Goal: Task Accomplishment & Management: Complete application form

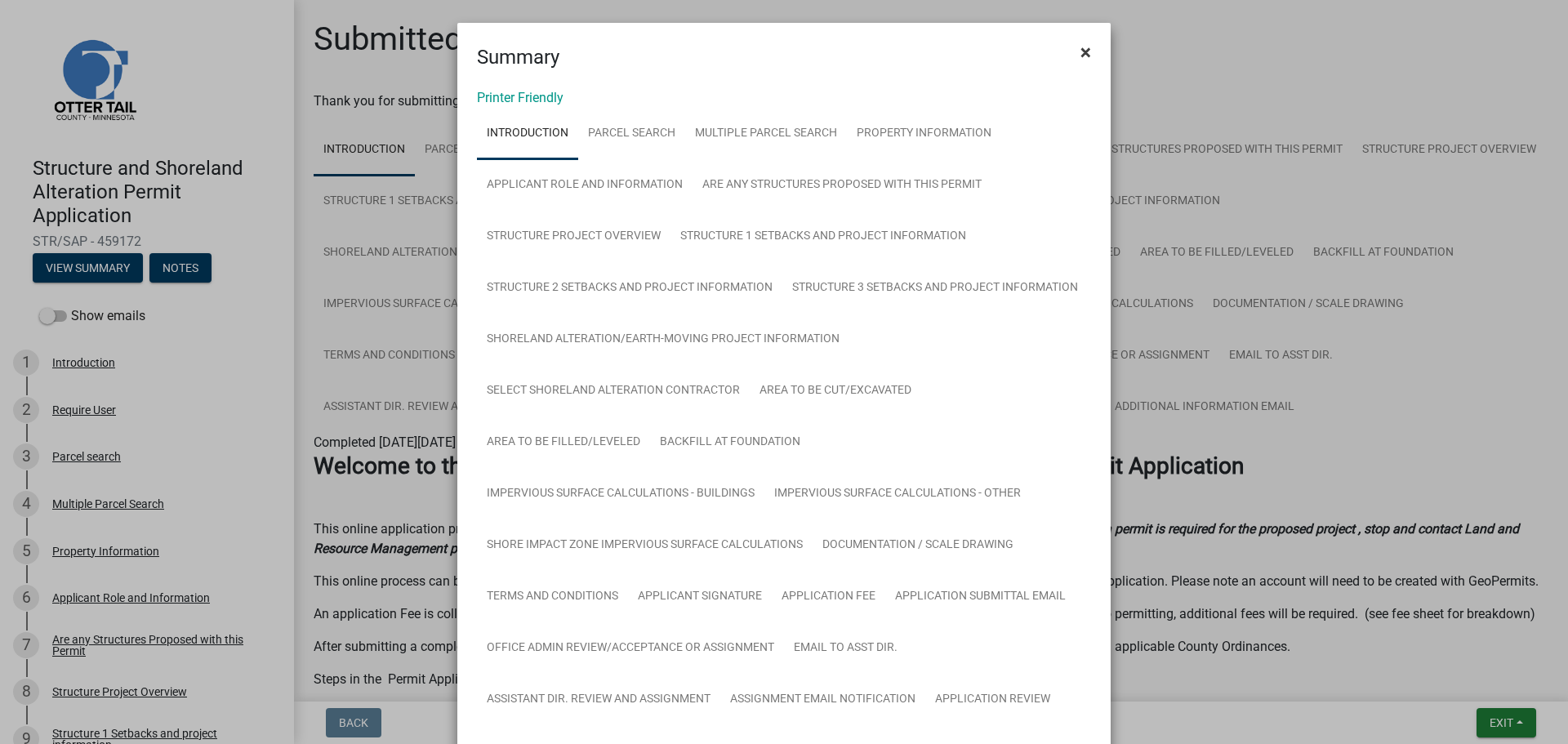
click at [1082, 50] on span "×" at bounding box center [1085, 52] width 10 height 22
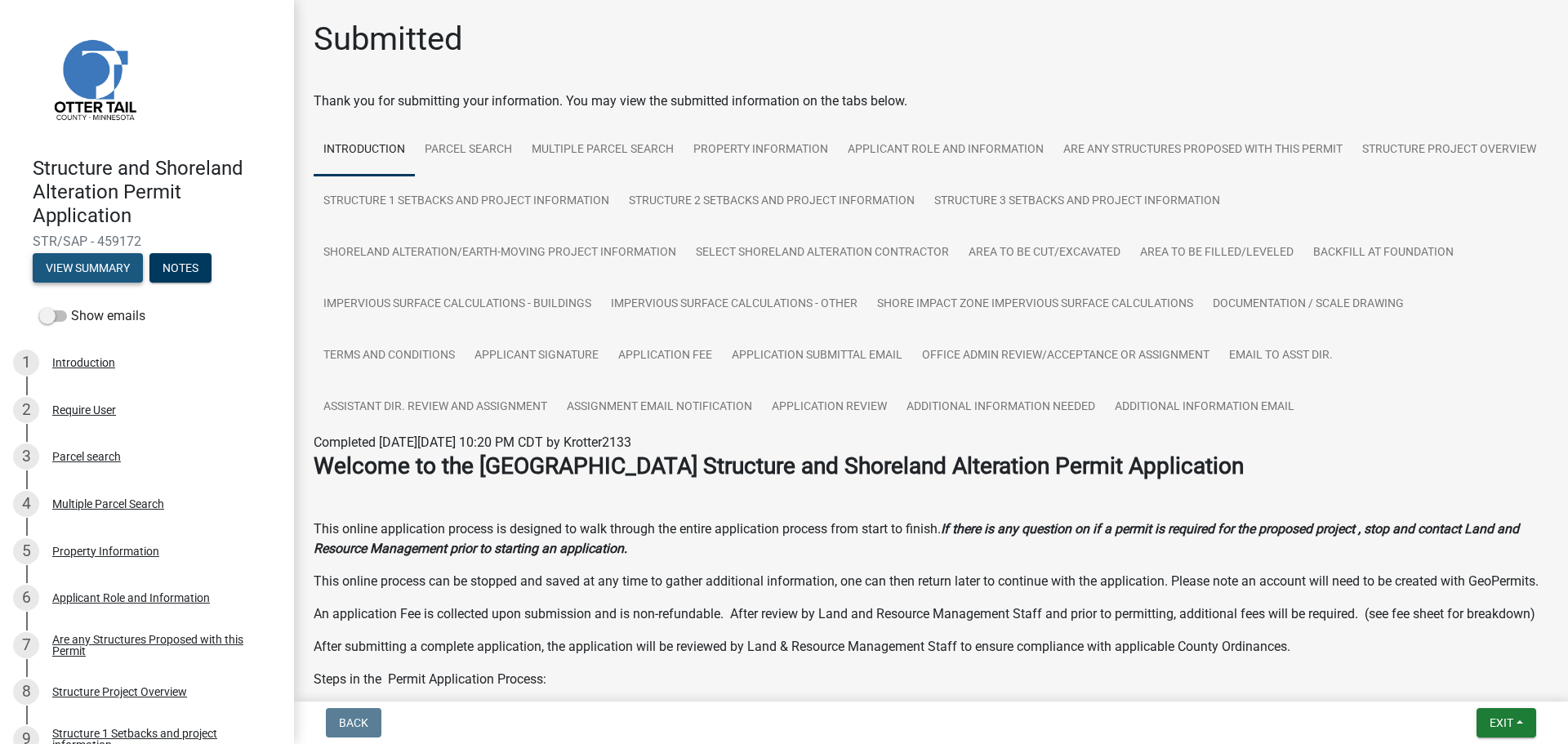
click at [114, 272] on button "View Summary" at bounding box center [87, 268] width 110 height 29
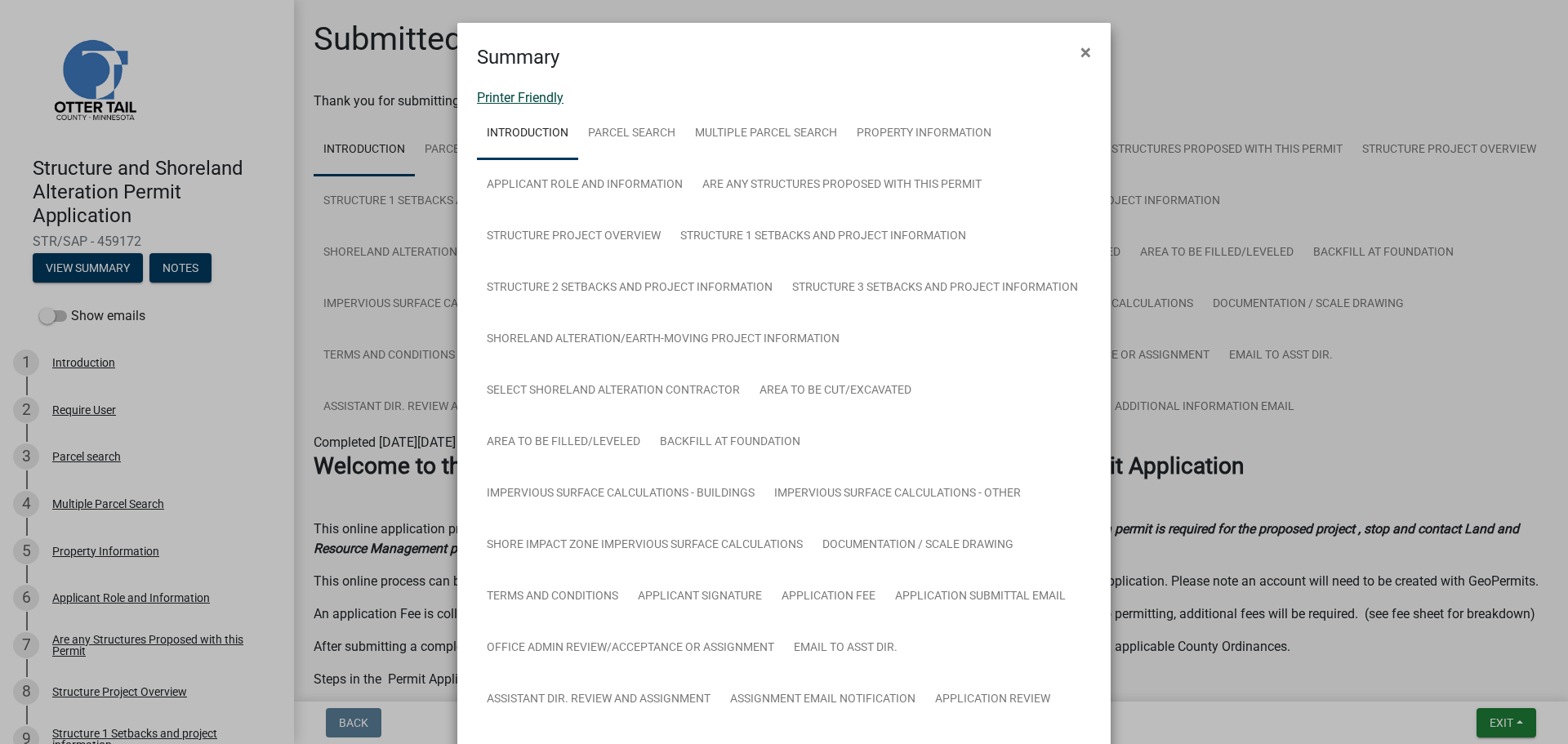
click at [536, 96] on link "Printer Friendly" at bounding box center [521, 98] width 86 height 16
click at [1072, 49] on button "×" at bounding box center [1085, 52] width 36 height 46
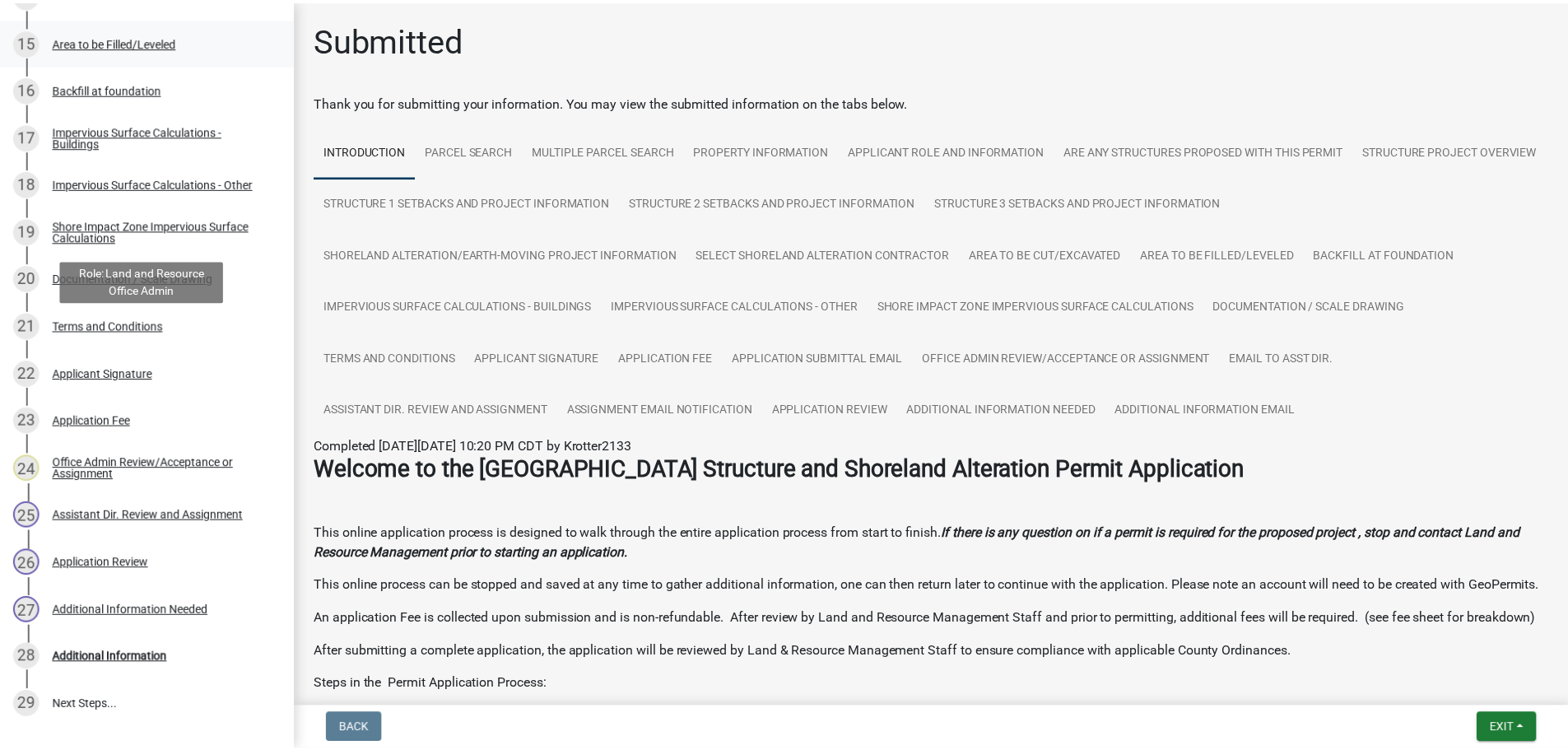
scroll to position [1121, 0]
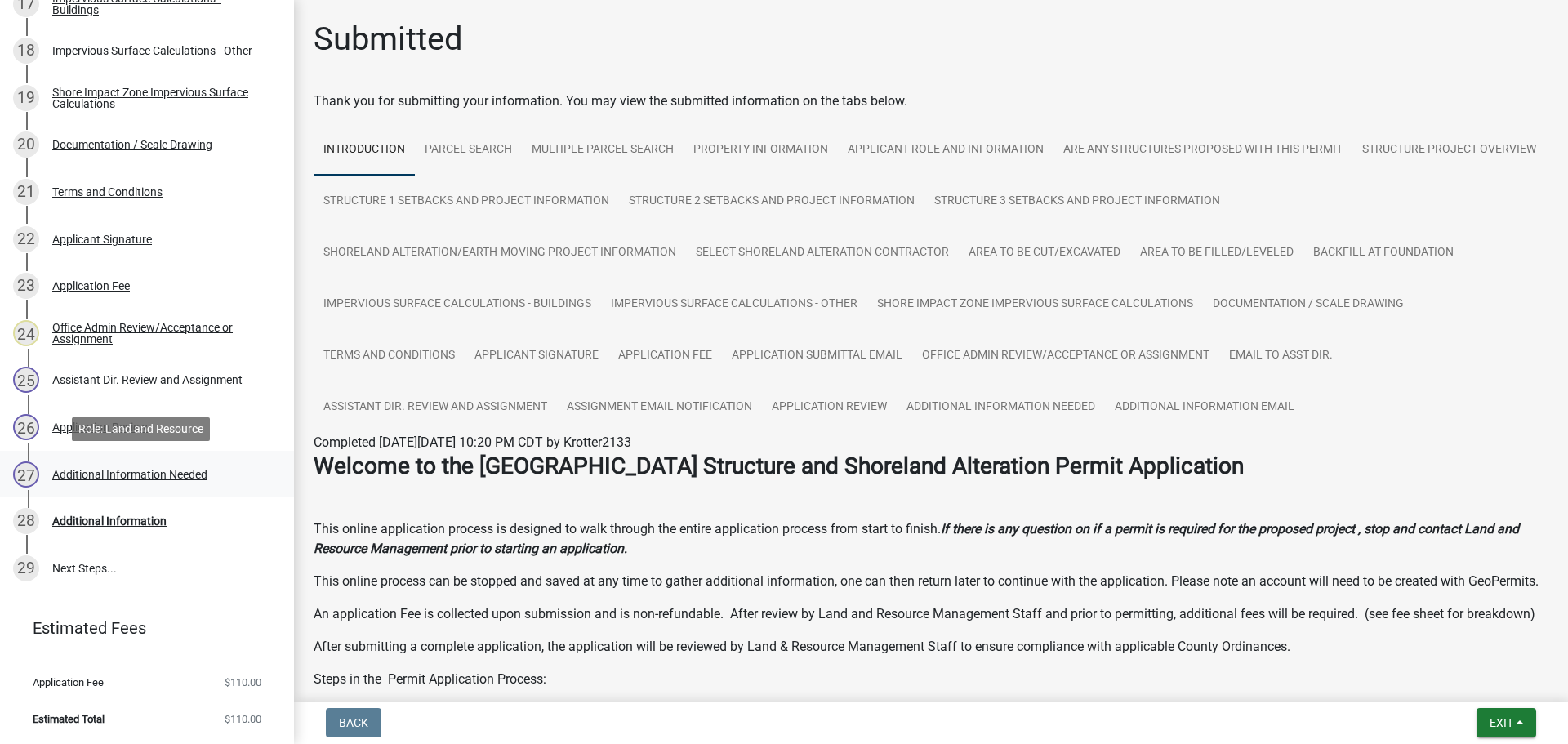
click at [208, 483] on div "27 Additional Information Needed" at bounding box center [140, 475] width 255 height 26
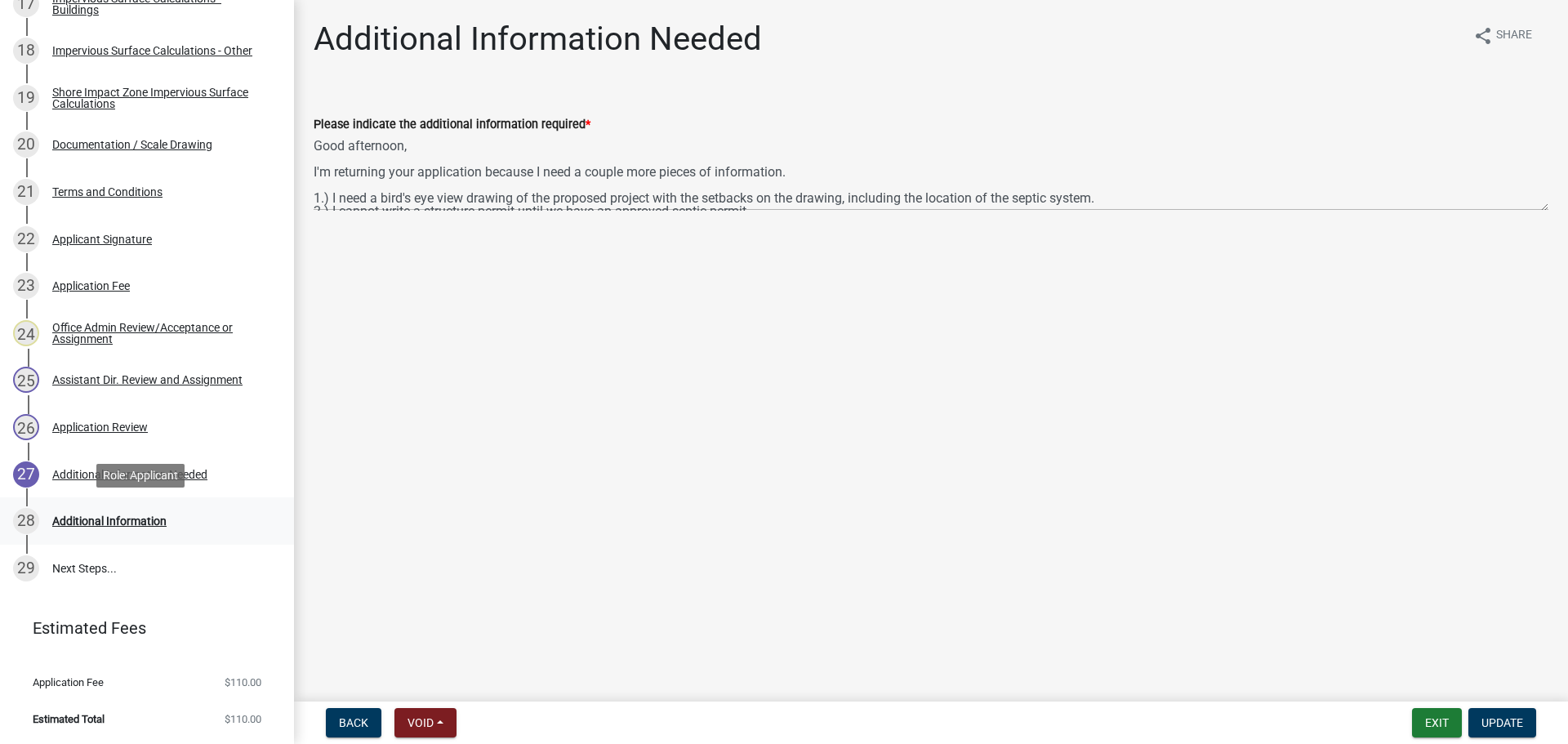
click at [182, 510] on div "28 Additional Information" at bounding box center [140, 521] width 255 height 26
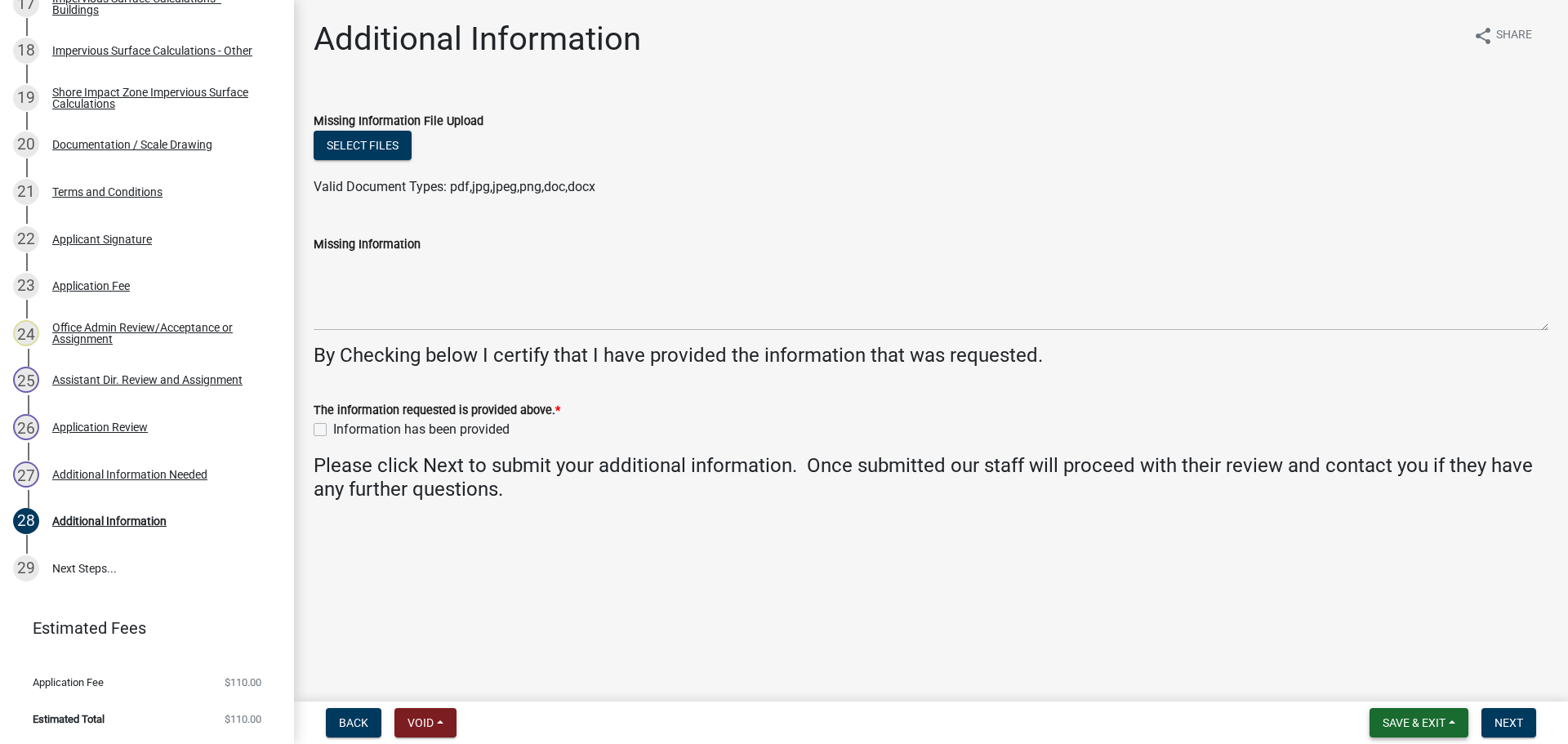
click at [1405, 726] on span "Save & Exit" at bounding box center [1414, 722] width 63 height 13
click at [1379, 669] on button "Save & Exit" at bounding box center [1403, 680] width 131 height 39
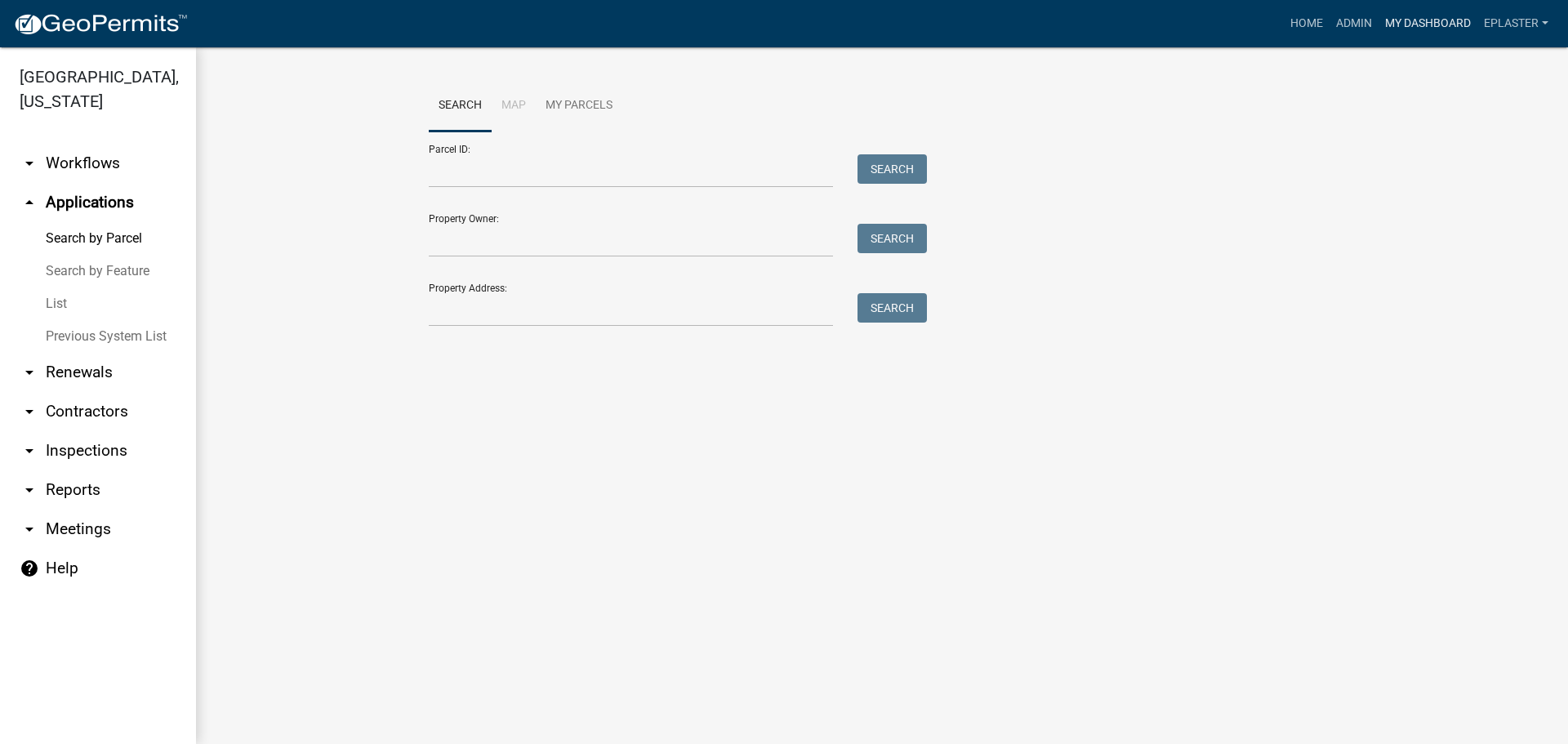
click at [1427, 37] on link "My Dashboard" at bounding box center [1428, 23] width 99 height 31
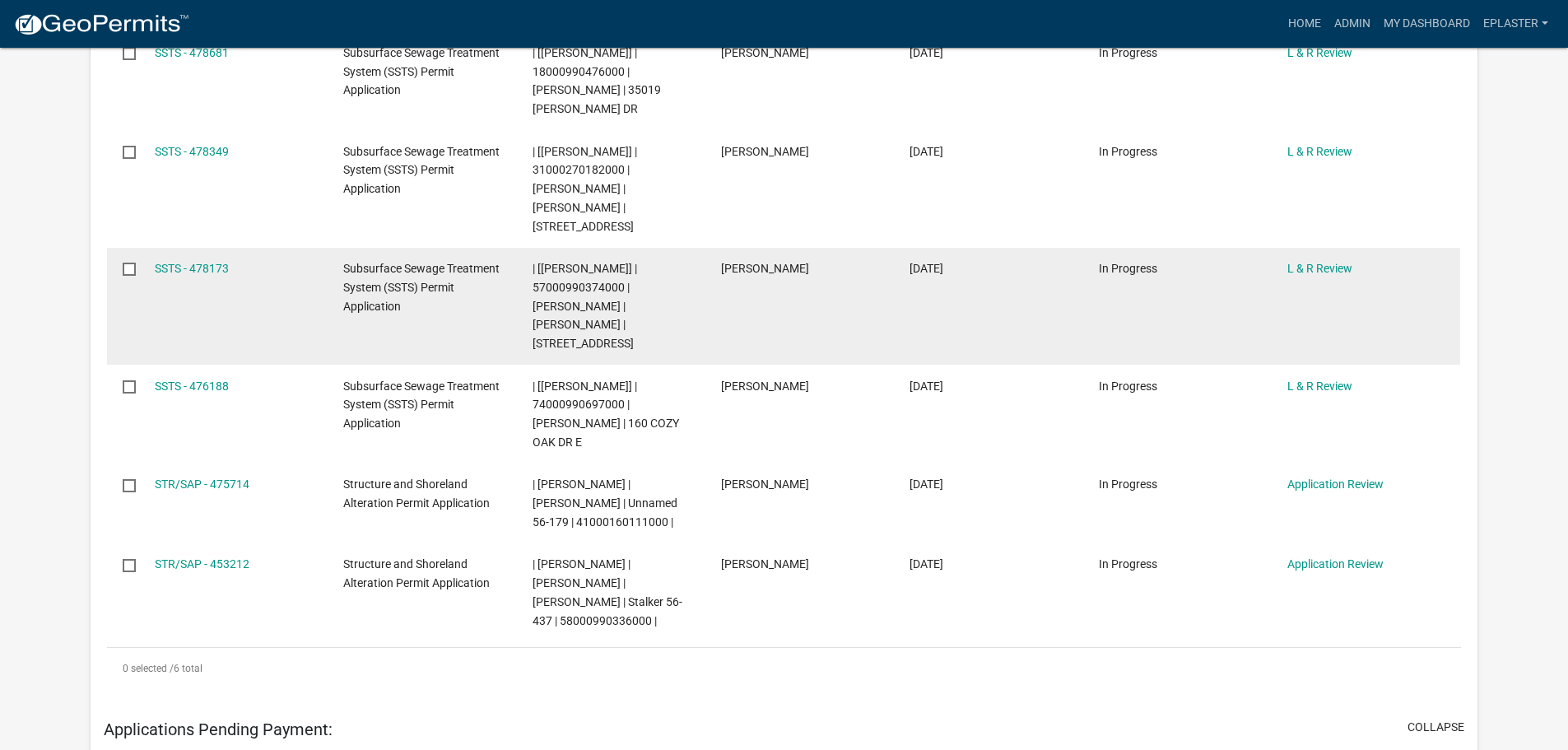
scroll to position [412, 0]
click at [204, 265] on link "SSTS - 478173" at bounding box center [192, 267] width 74 height 13
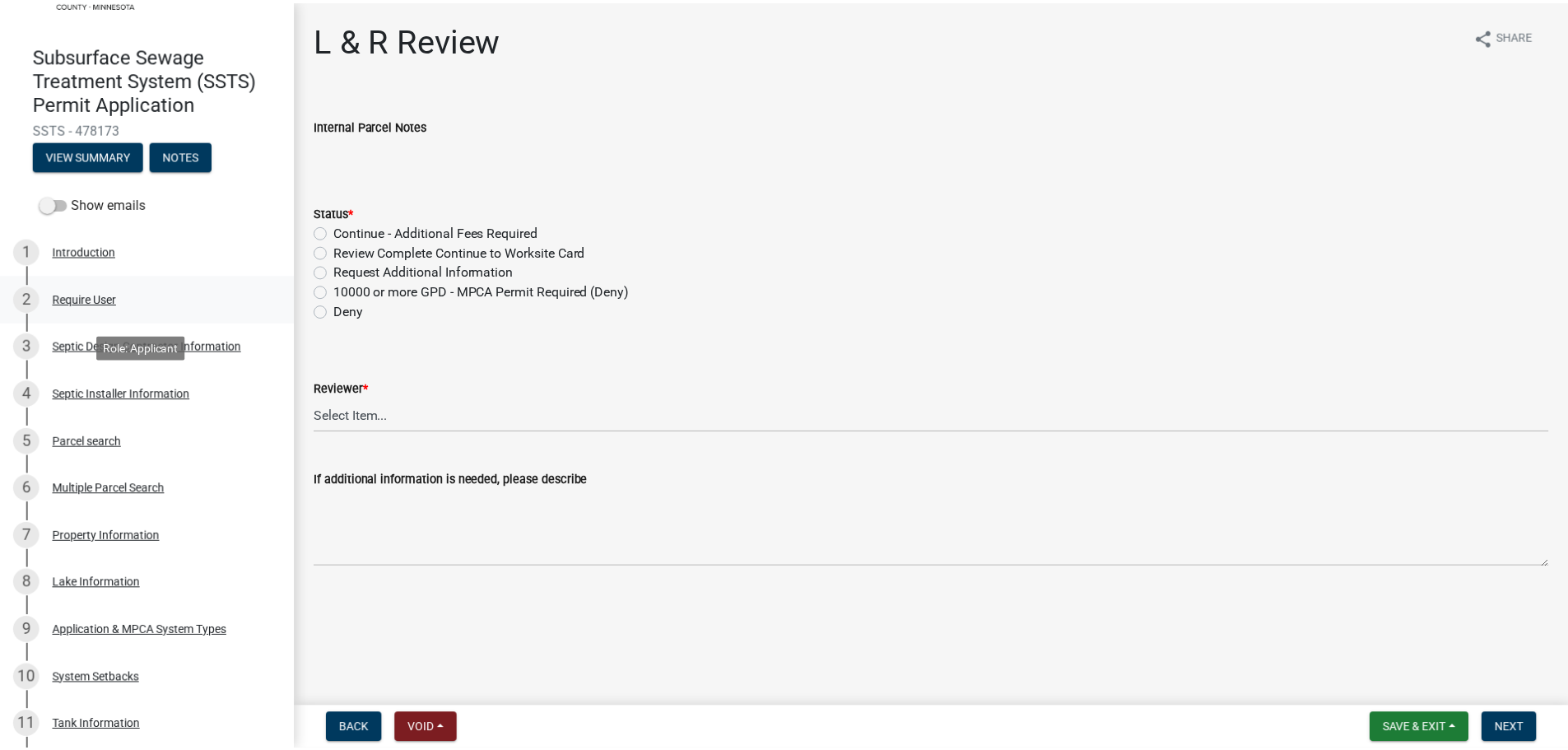
scroll to position [124, 0]
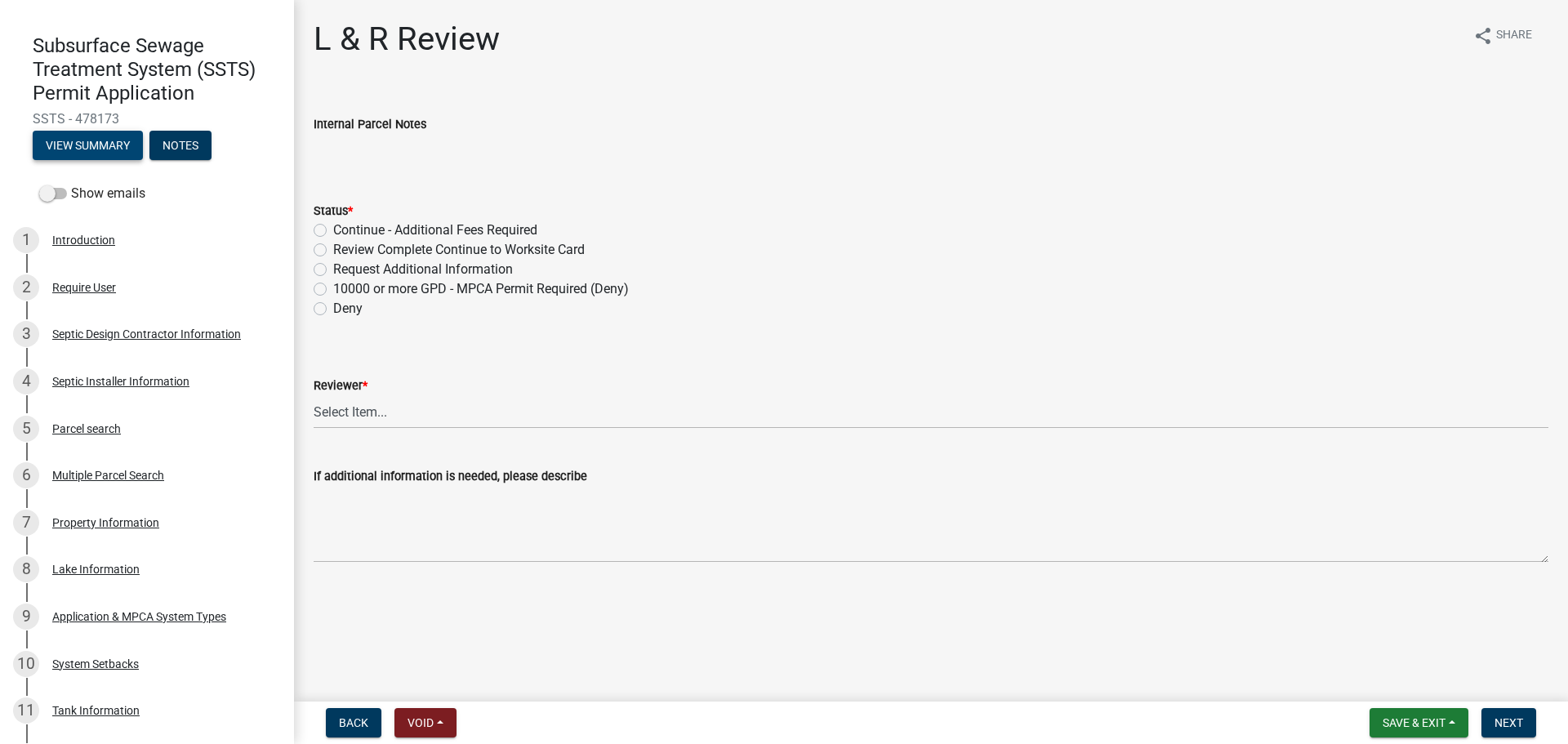
click at [80, 133] on button "View Summary" at bounding box center [87, 145] width 110 height 29
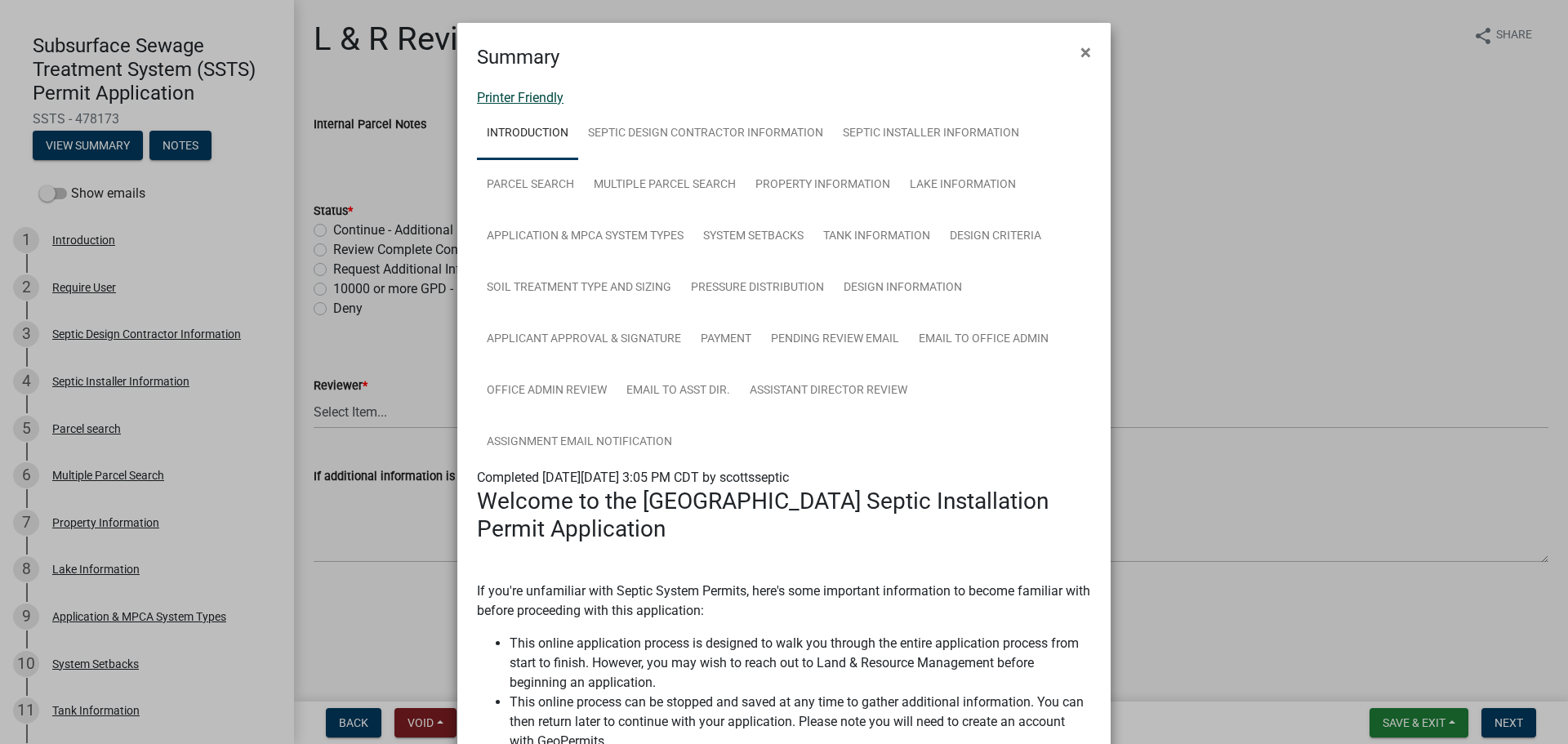
click at [497, 102] on link "Printer Friendly" at bounding box center [521, 98] width 86 height 16
click at [1070, 55] on button "×" at bounding box center [1085, 52] width 36 height 46
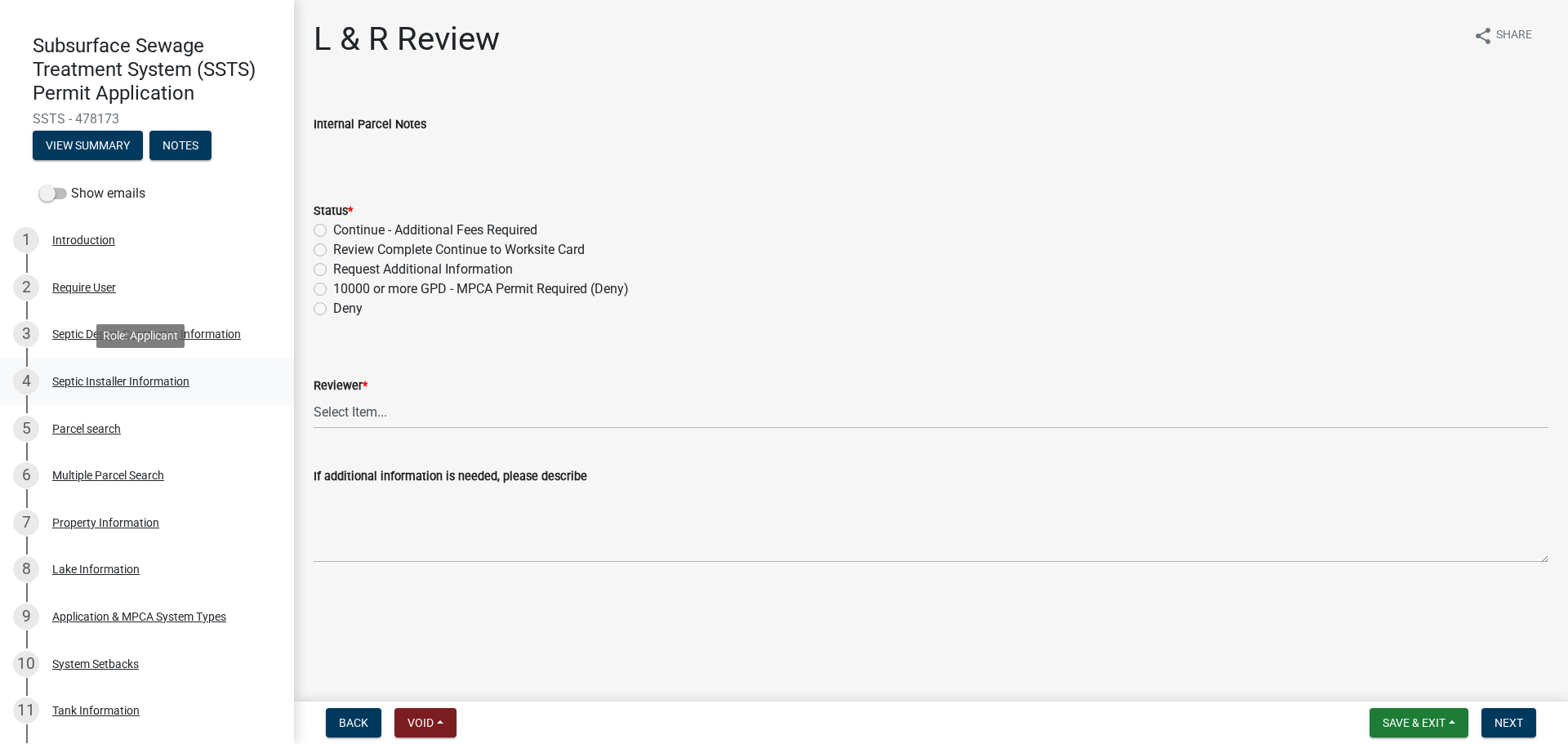
click at [158, 380] on div "Septic Installer Information" at bounding box center [120, 381] width 138 height 11
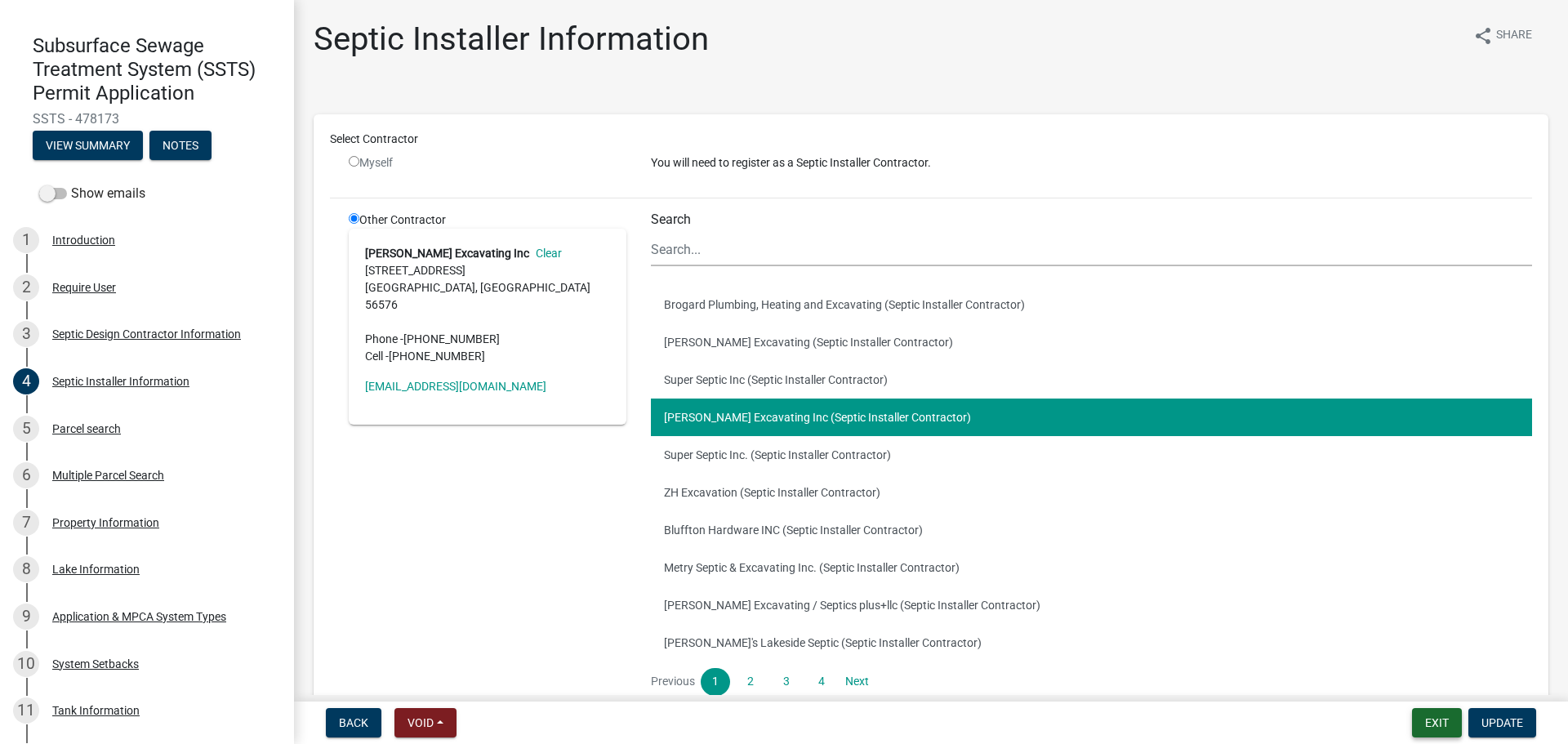
click at [1437, 720] on button "Exit" at bounding box center [1437, 723] width 50 height 29
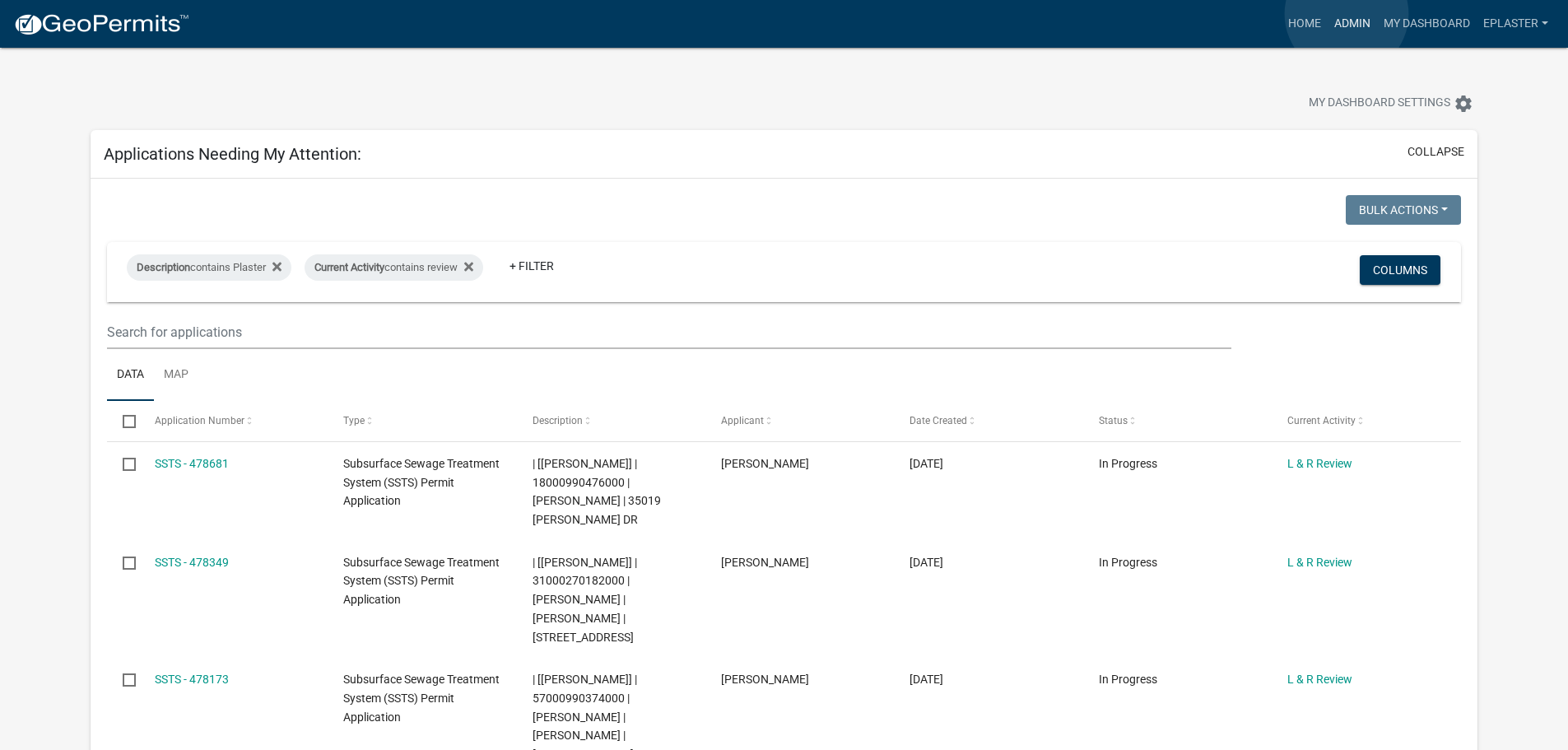
click at [1347, 14] on link "Admin" at bounding box center [1352, 24] width 50 height 31
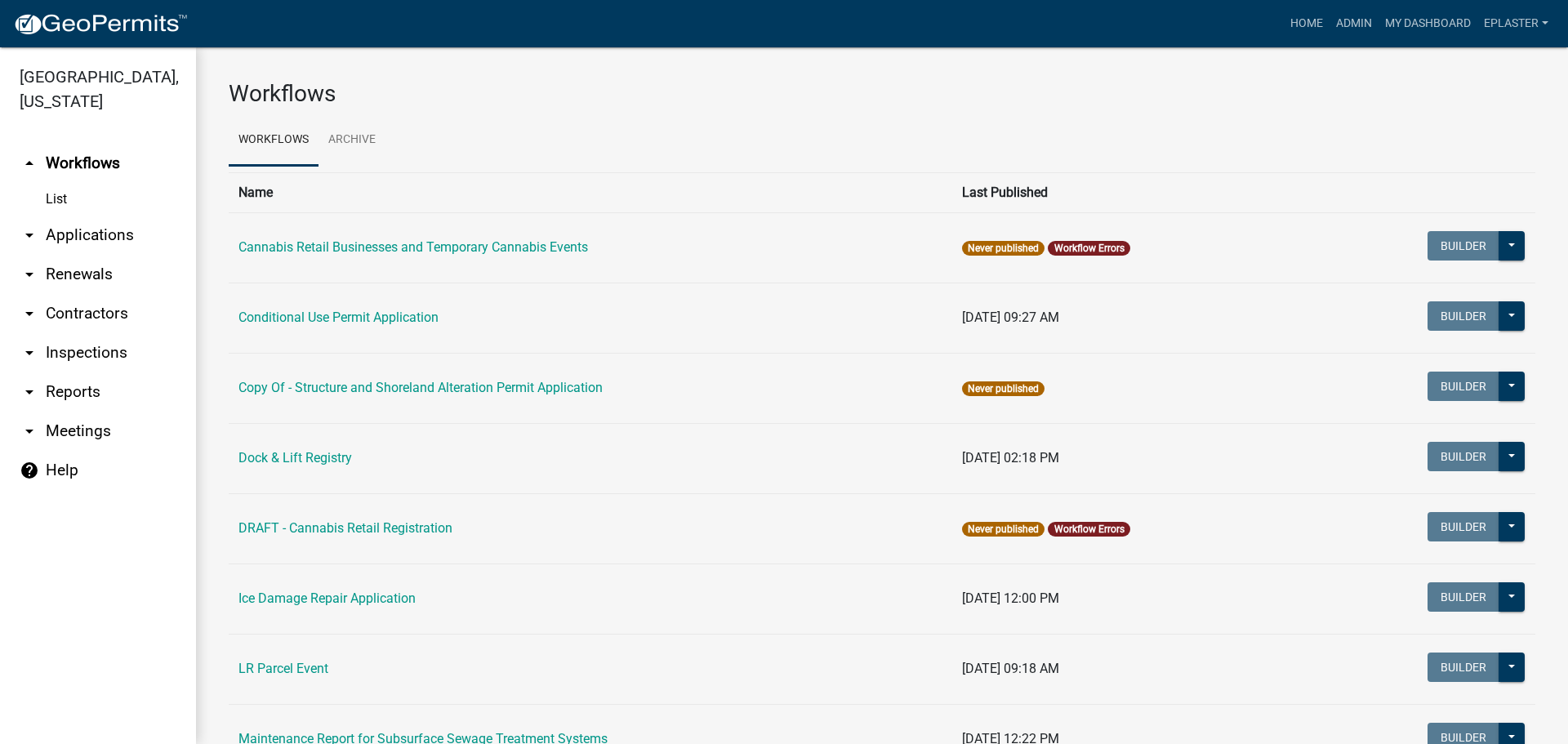
click at [90, 238] on link "arrow_drop_down Applications" at bounding box center [98, 234] width 196 height 39
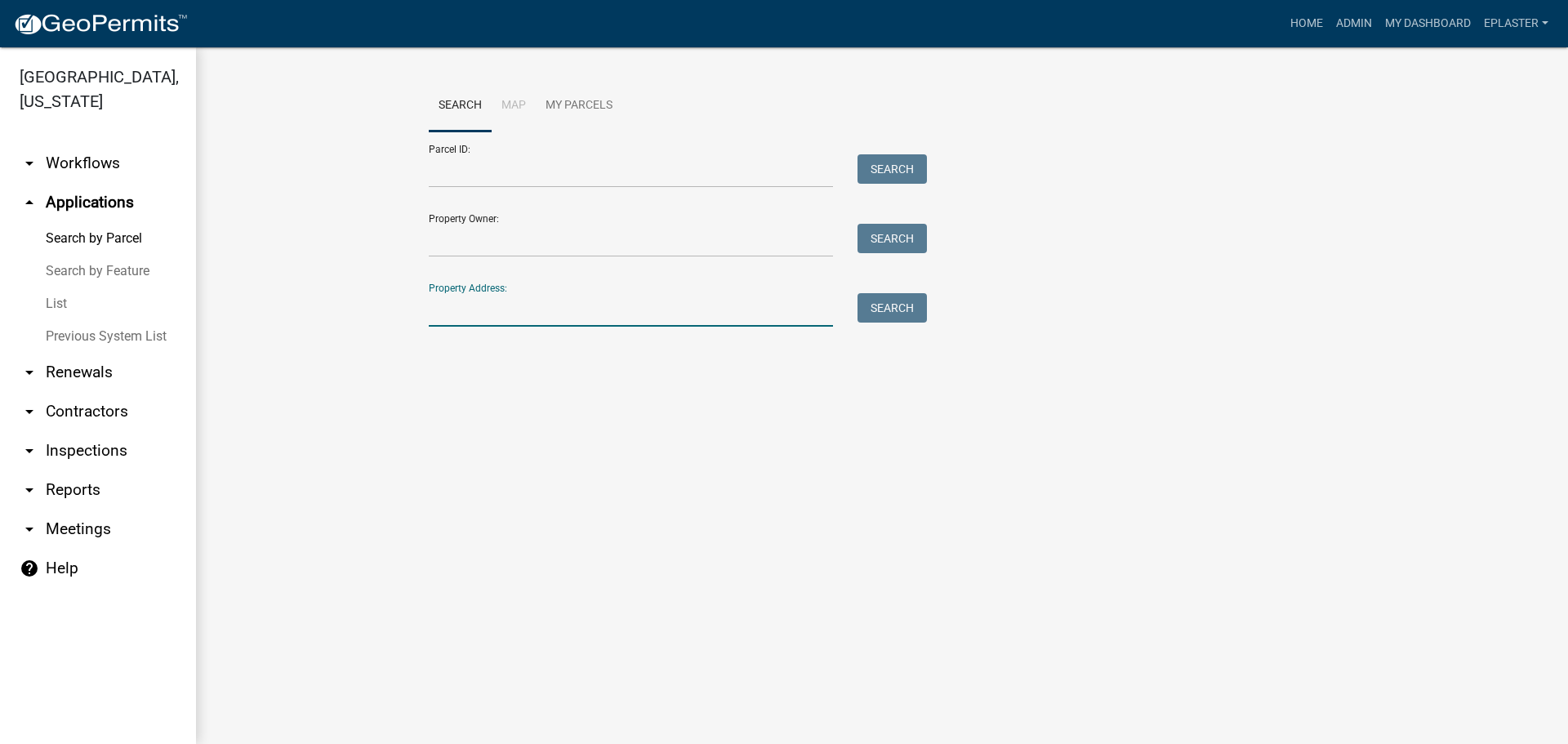
click at [473, 305] on input "Property Address:" at bounding box center [630, 310] width 404 height 34
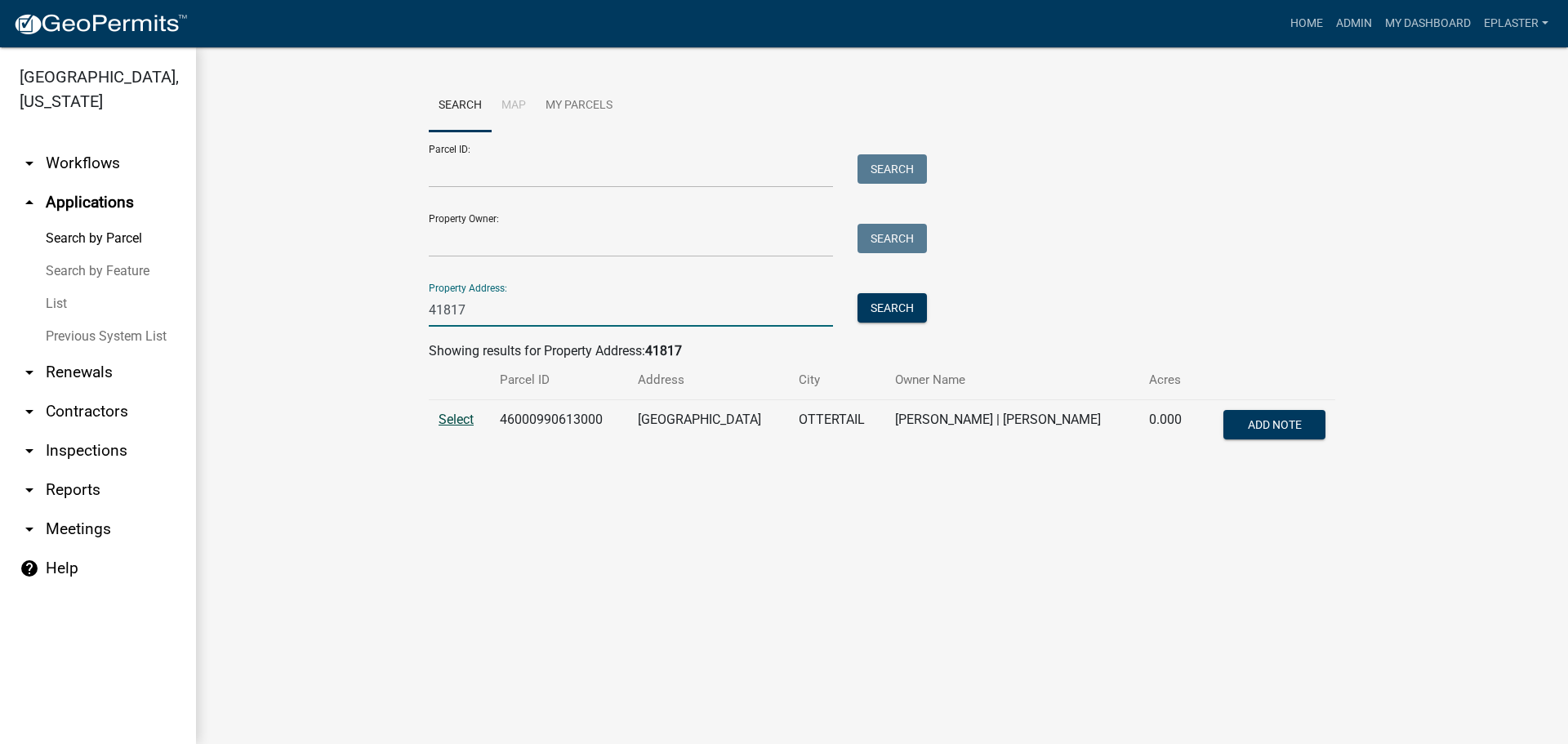
type input "41817"
click at [463, 415] on span "Select" at bounding box center [456, 420] width 35 height 16
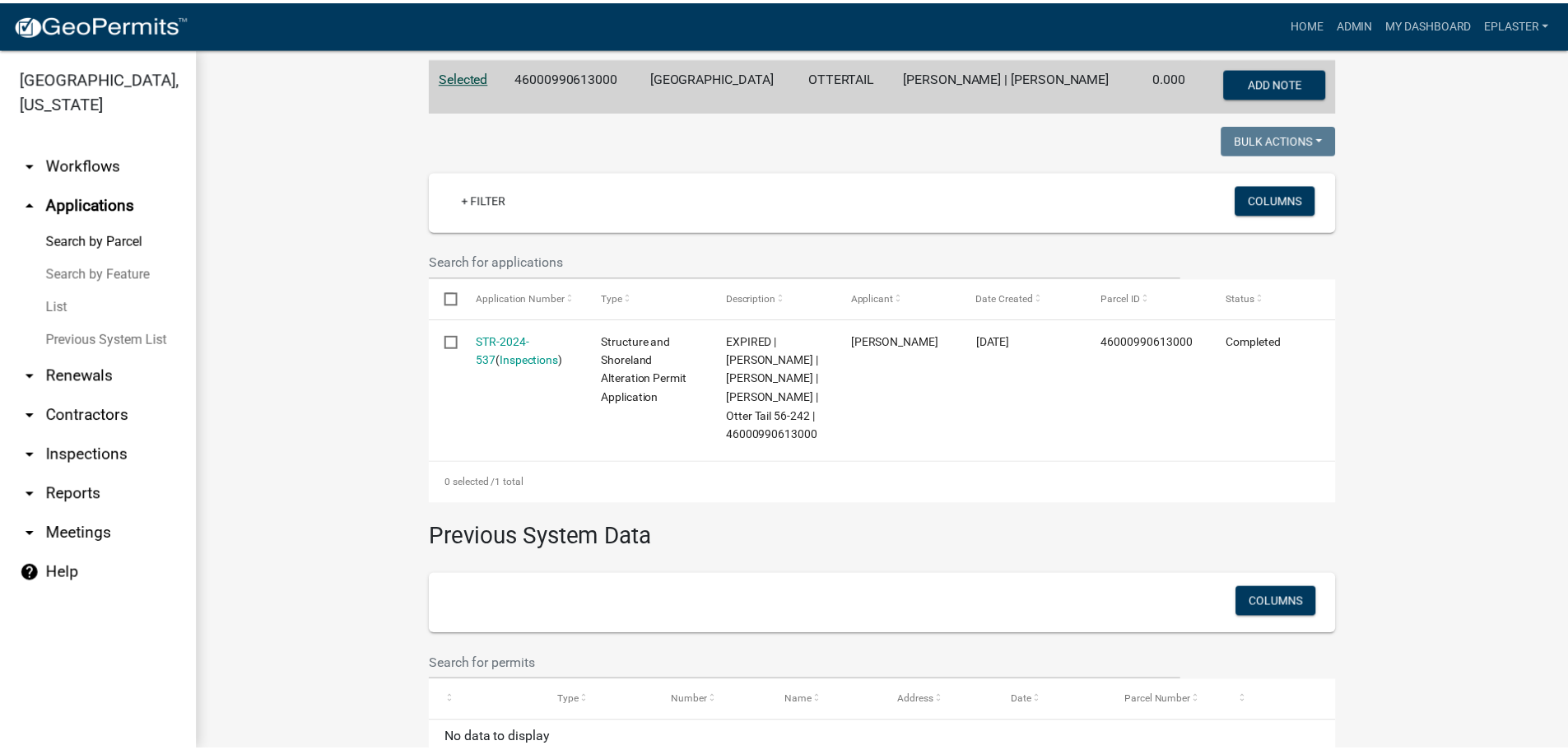
scroll to position [452, 0]
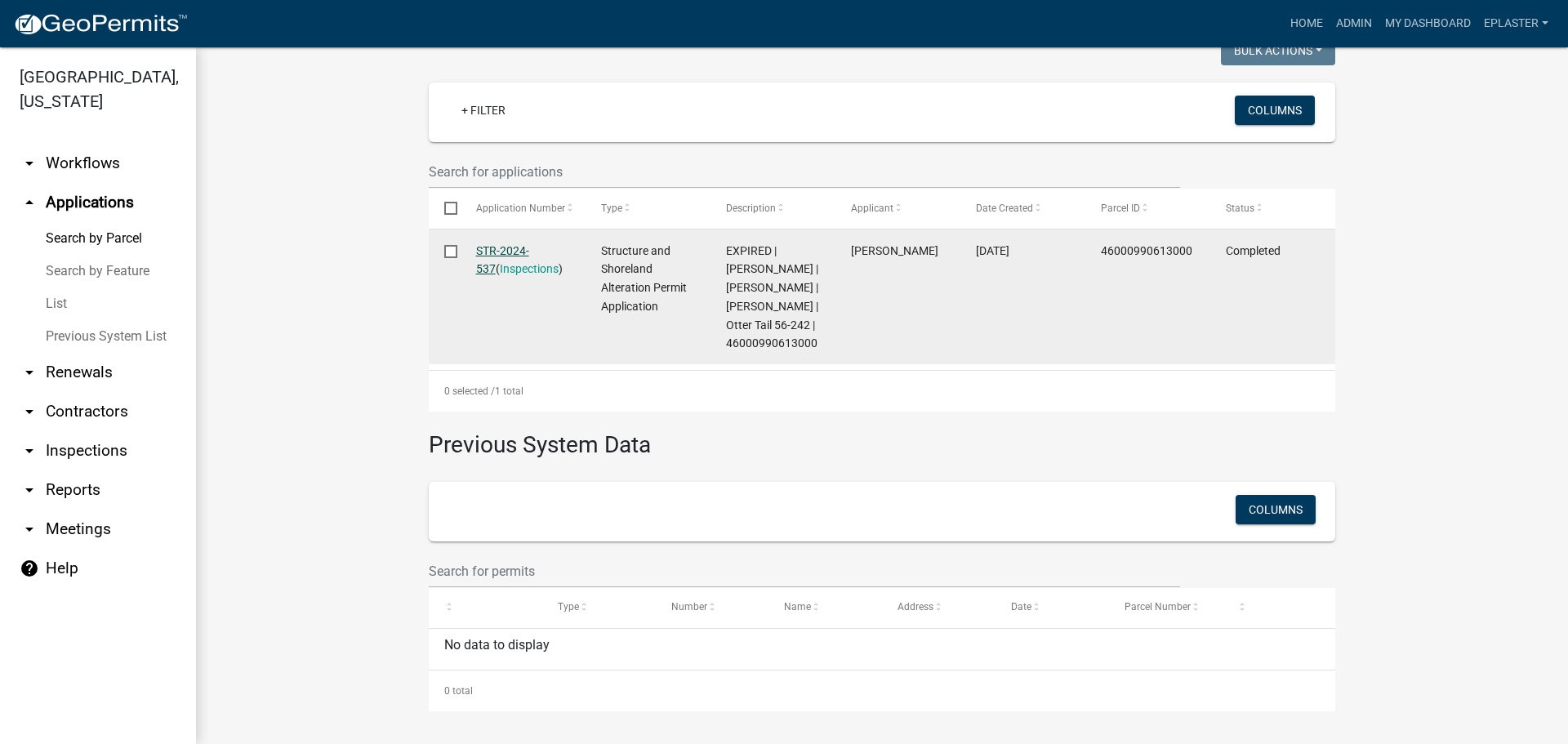
click at [529, 244] on link "STR-2024-537" at bounding box center [502, 260] width 53 height 32
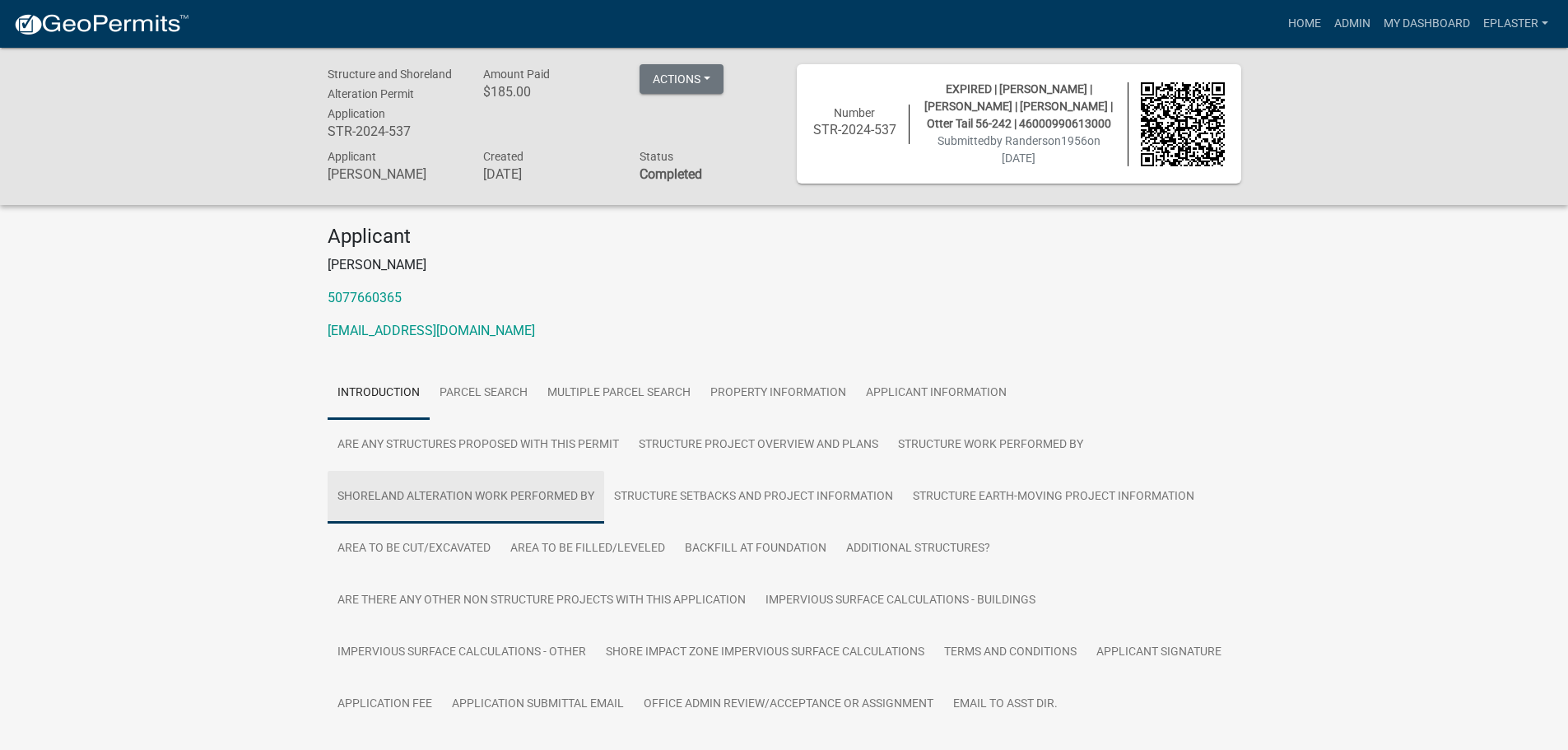
click at [532, 488] on link "Shoreland Alteration Work Performed By" at bounding box center [465, 497] width 276 height 52
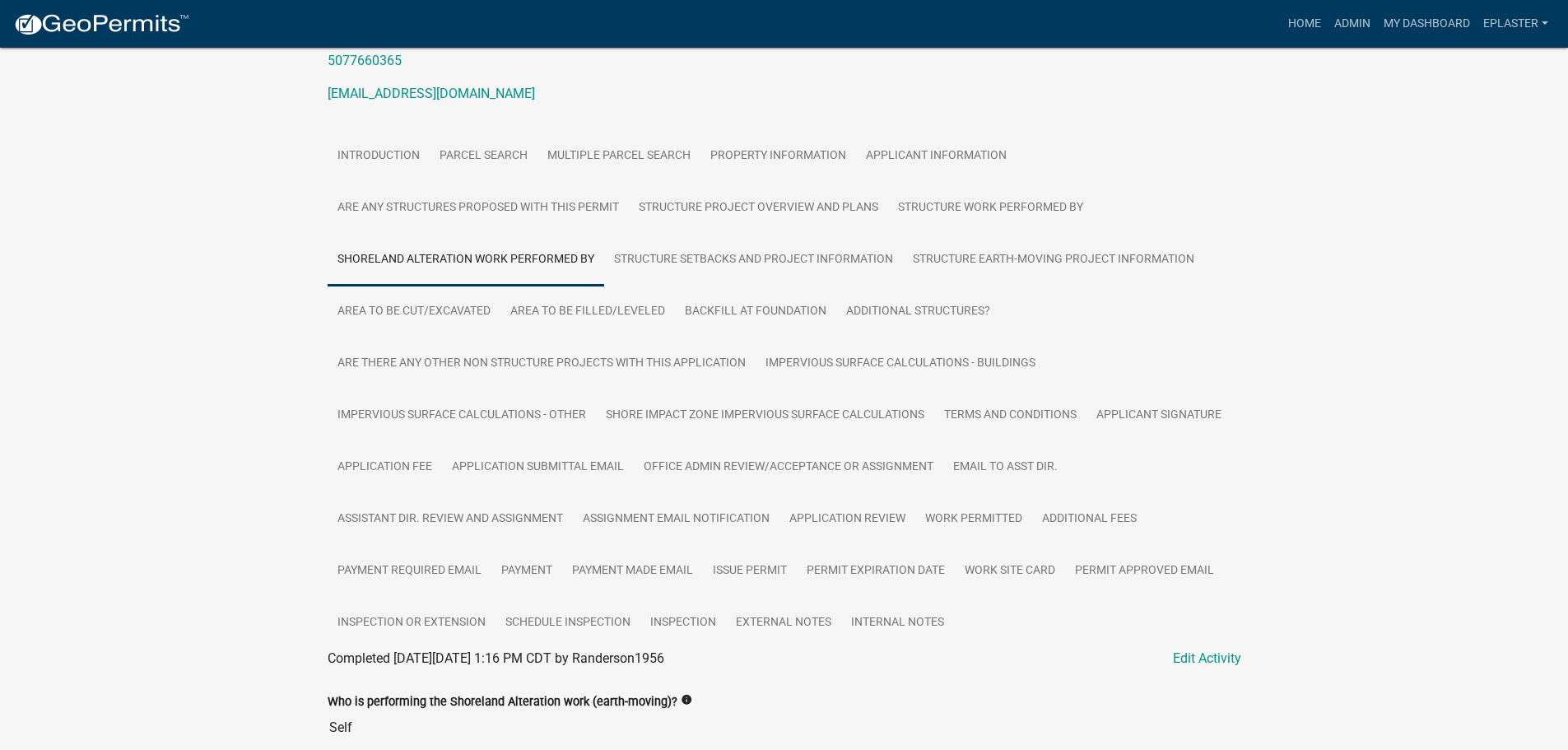
scroll to position [233, 0]
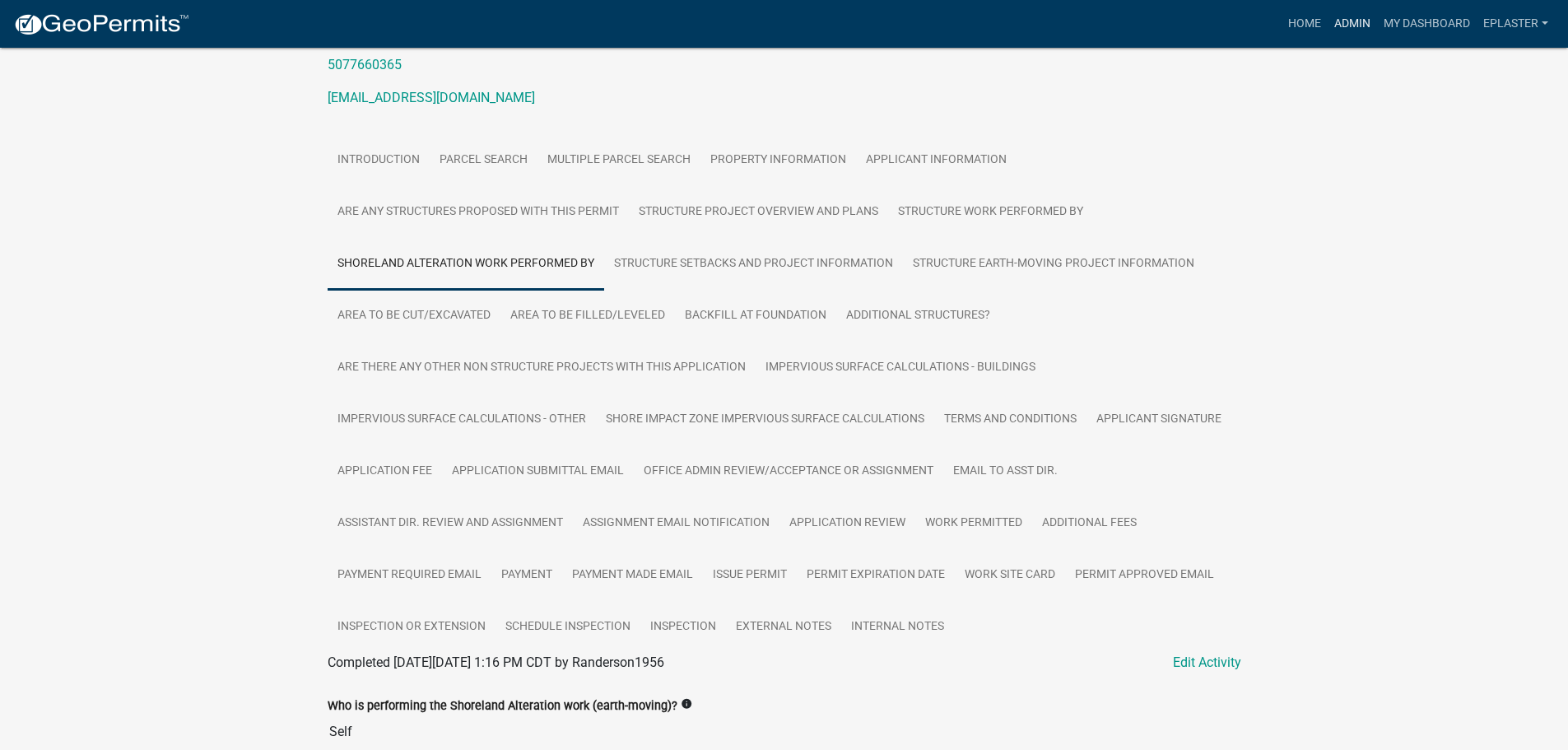
click at [1361, 20] on link "Admin" at bounding box center [1352, 24] width 50 height 31
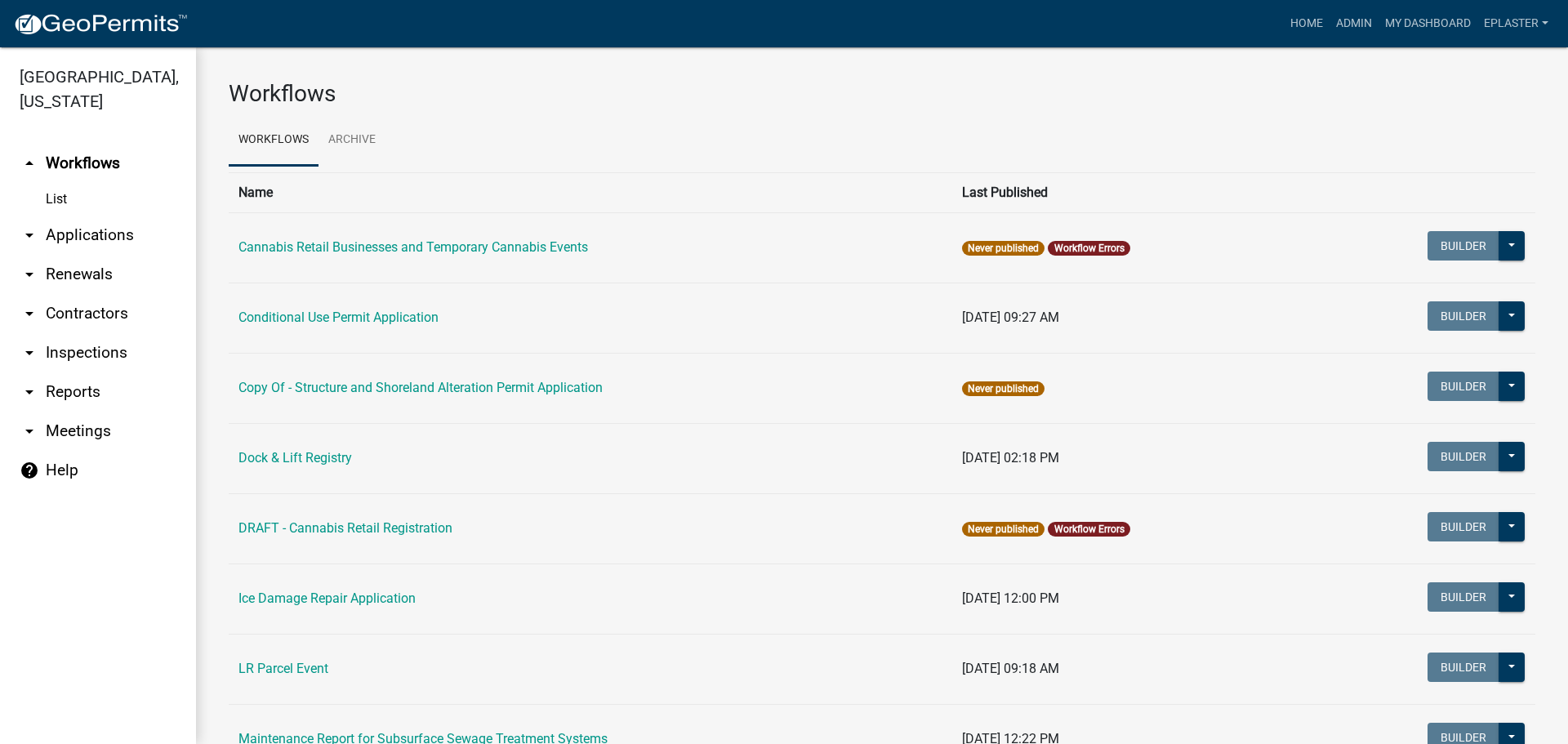
click at [118, 234] on link "arrow_drop_down Applications" at bounding box center [98, 234] width 196 height 39
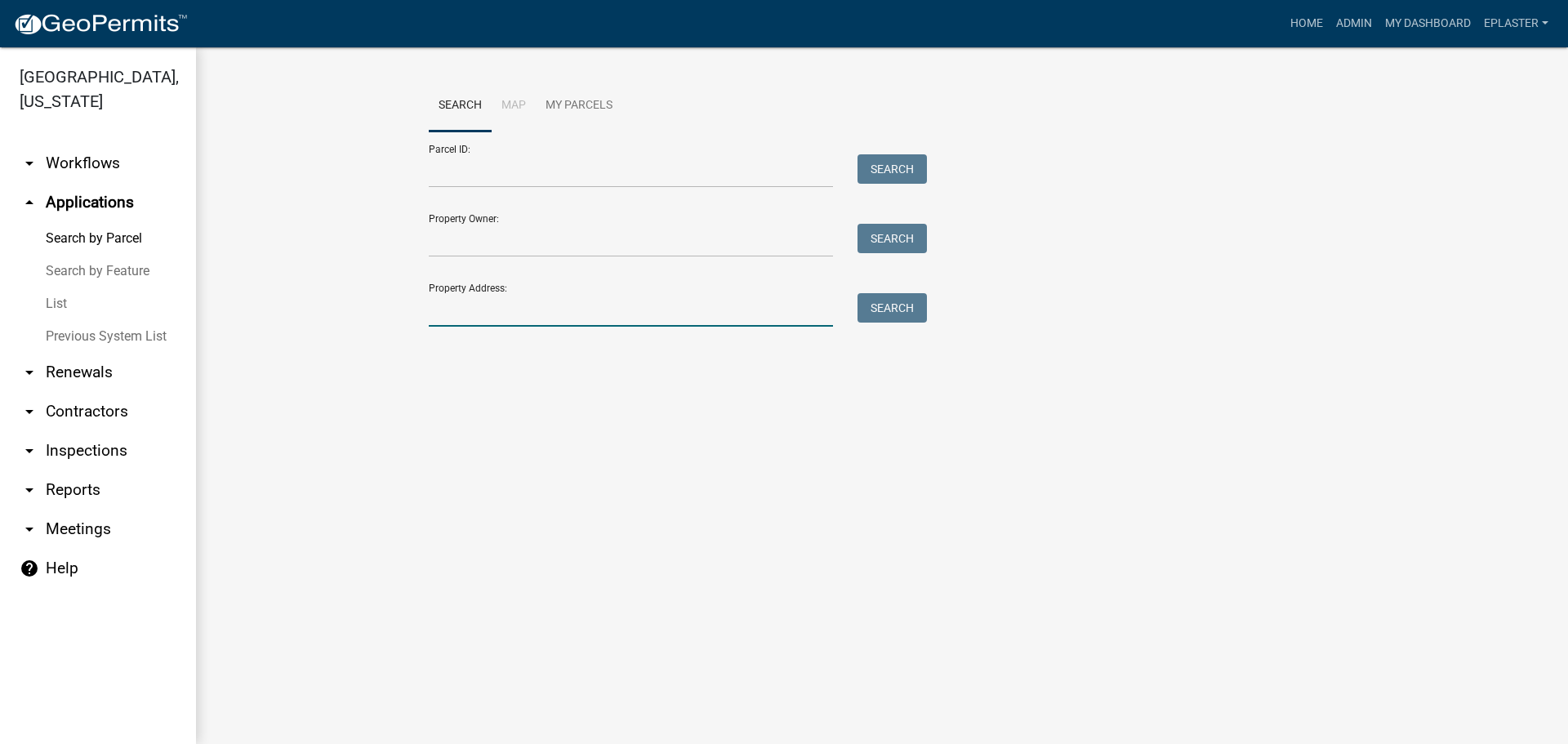
click at [560, 304] on input "Property Address:" at bounding box center [630, 310] width 404 height 34
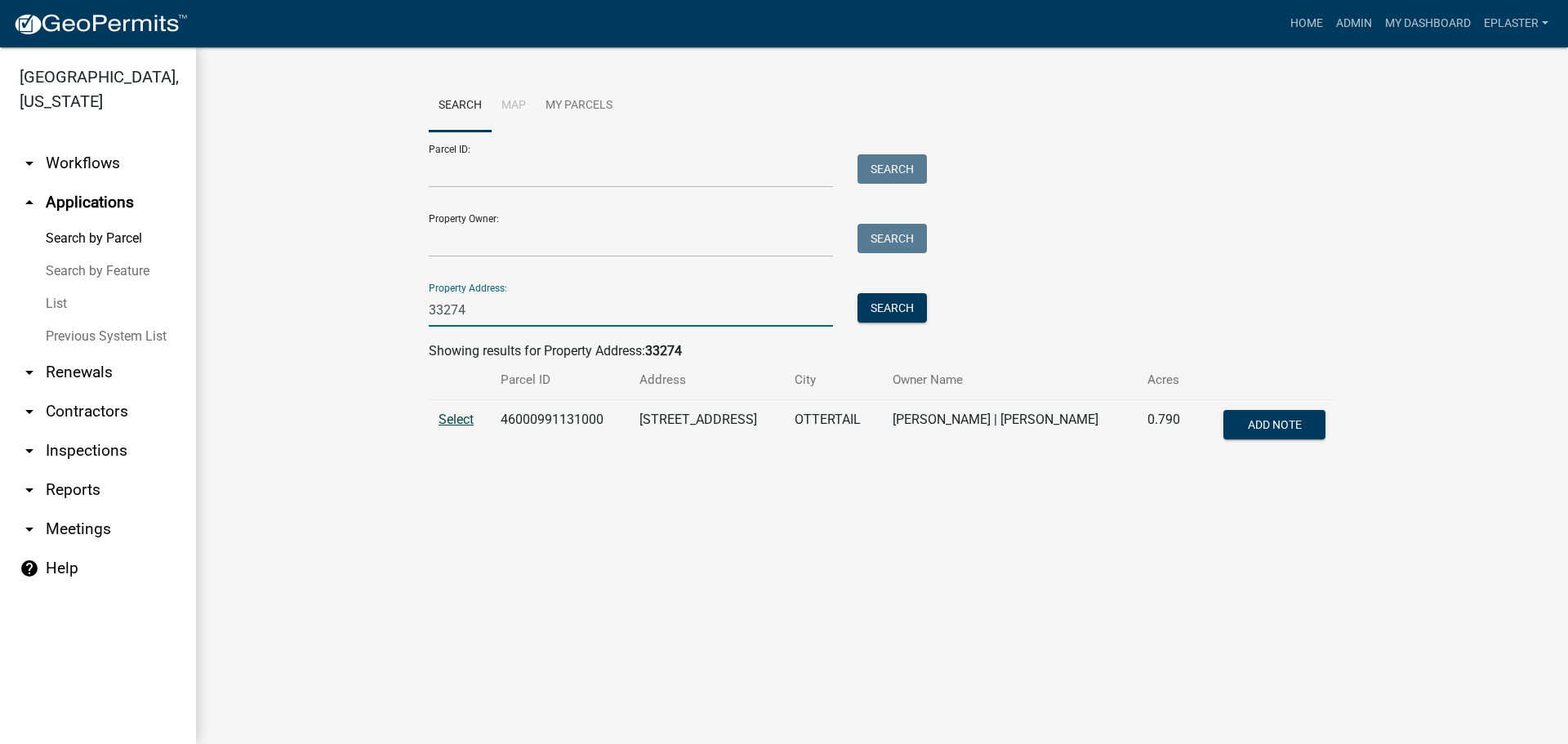
type input "33274"
click at [445, 414] on span "Select" at bounding box center [456, 420] width 35 height 16
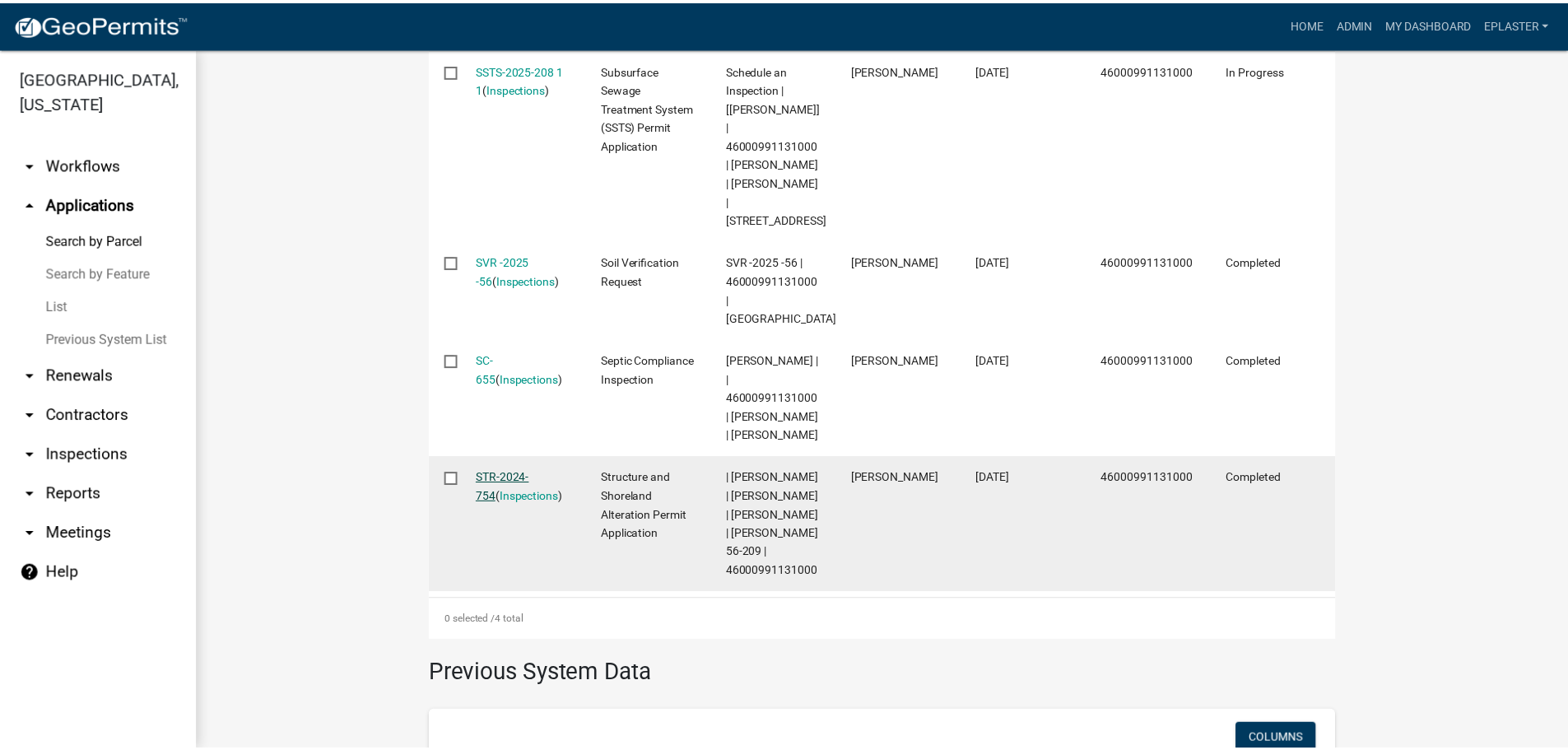
scroll to position [617, 0]
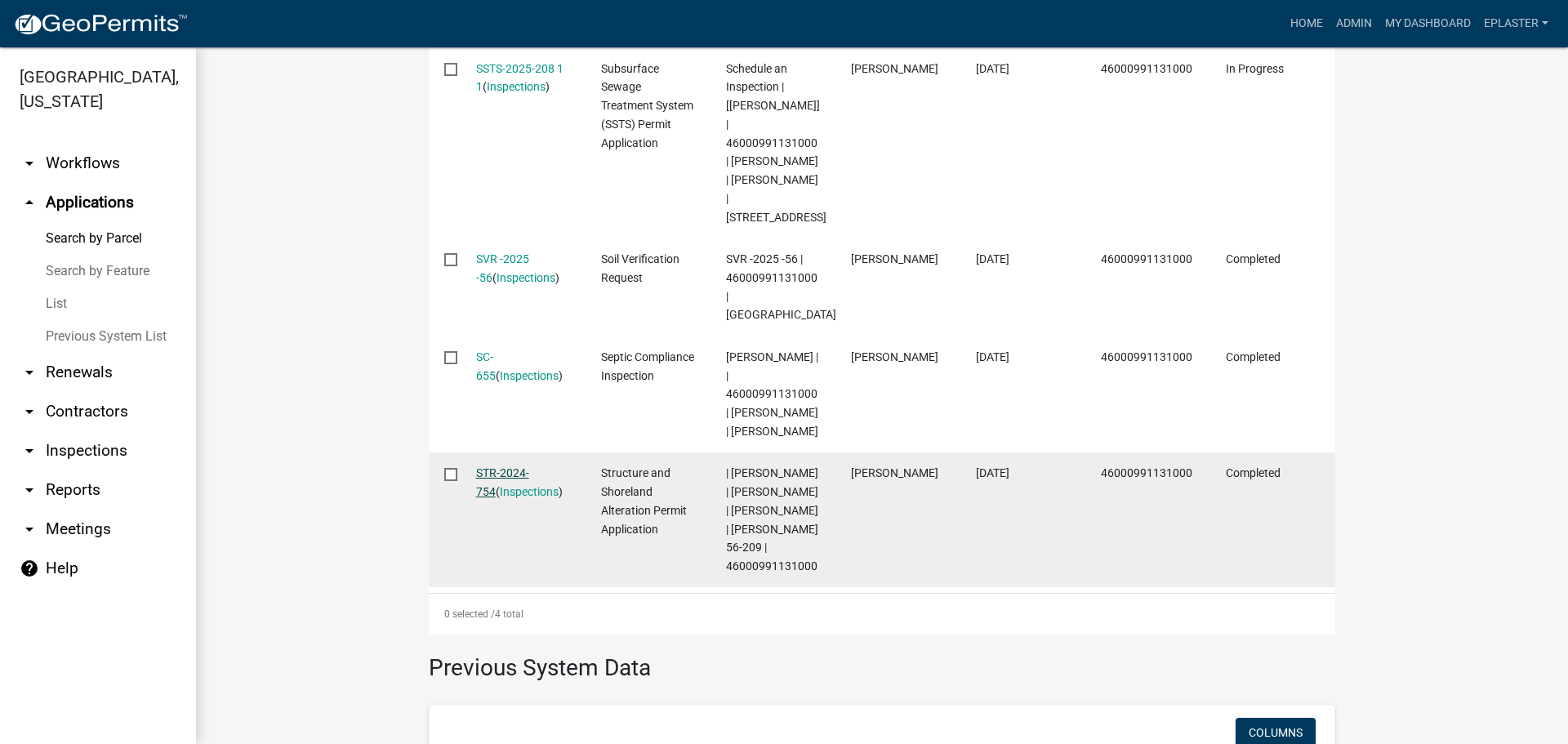
click at [516, 492] on link "STR-2024-754" at bounding box center [502, 482] width 53 height 32
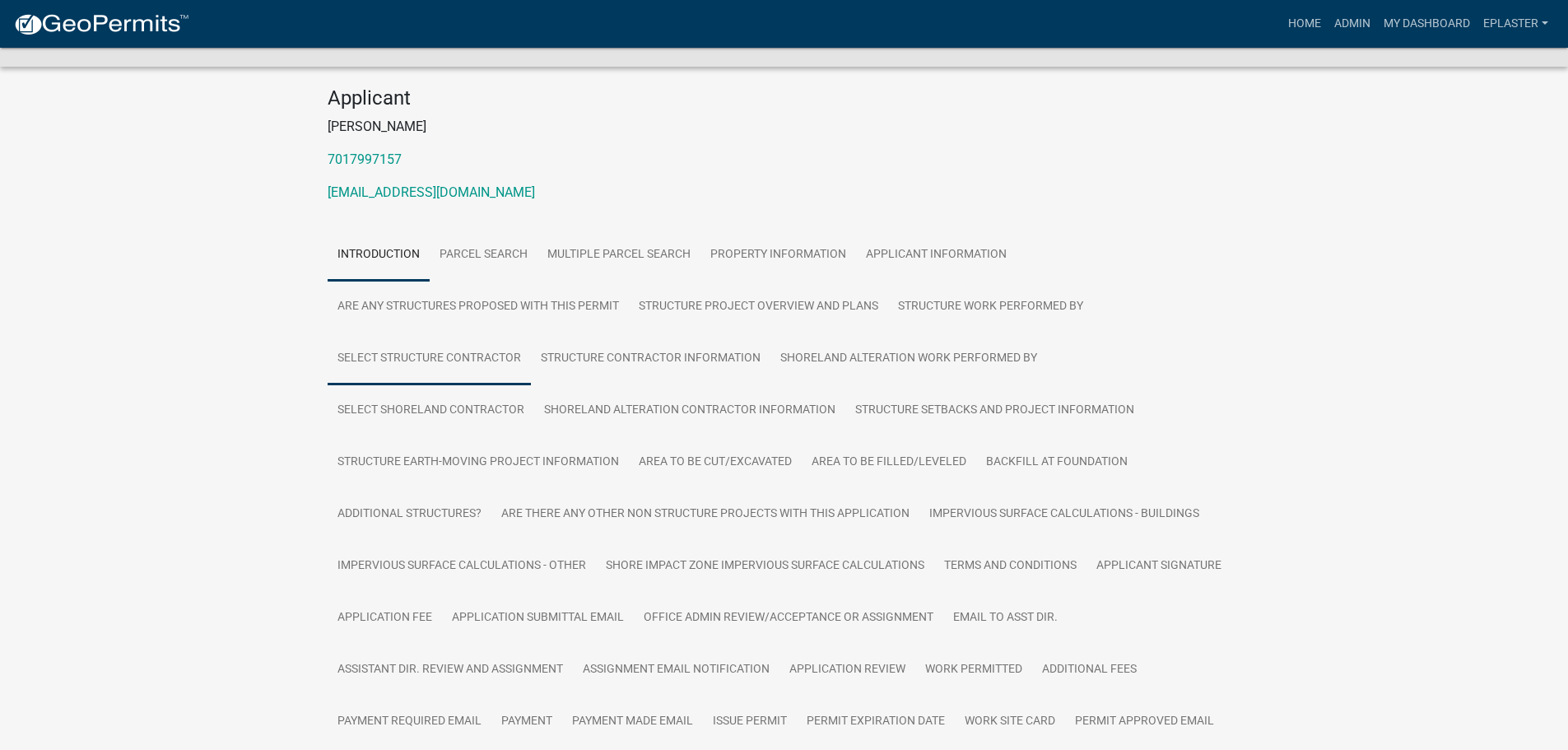
scroll to position [185, 0]
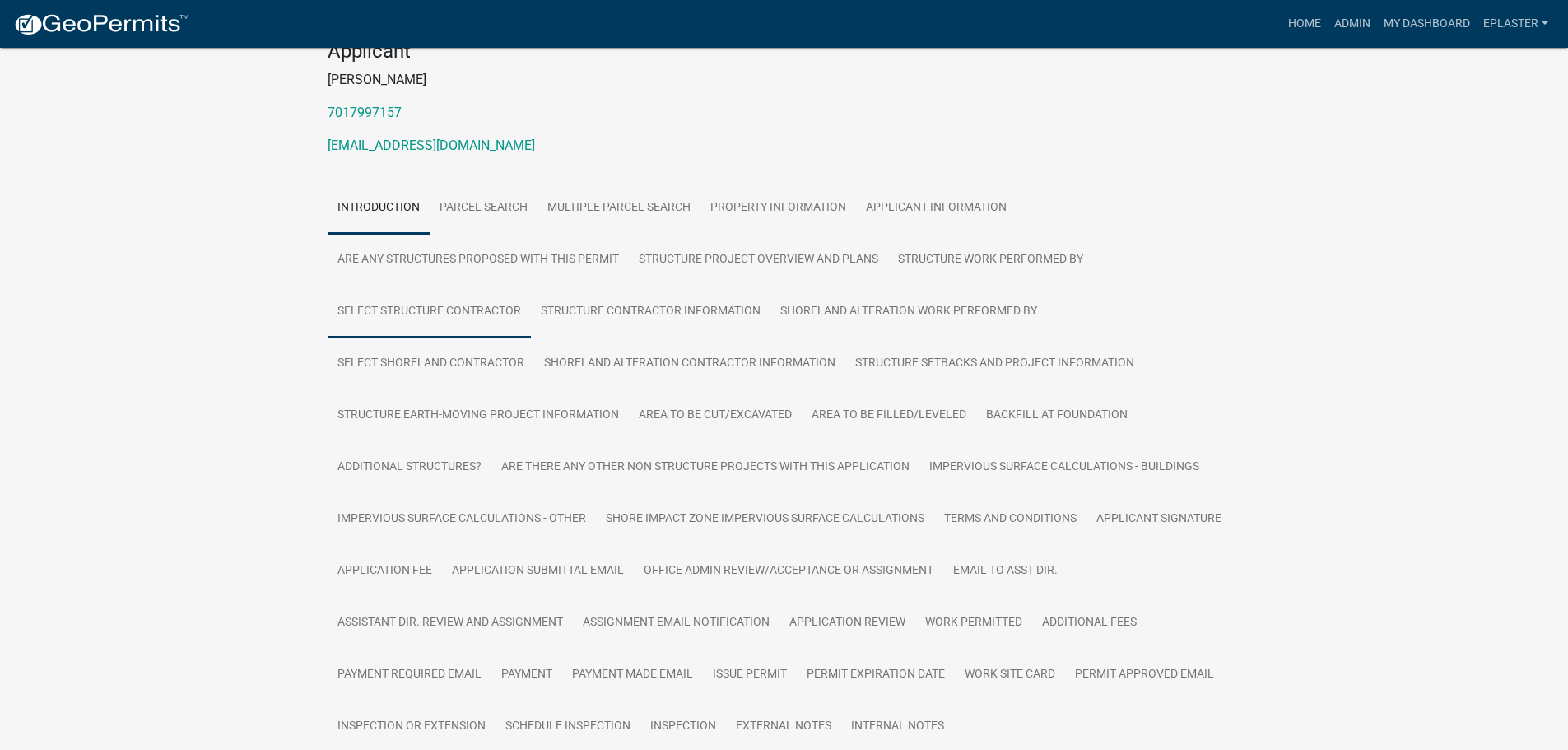
click at [501, 319] on link "Select Structure Contractor" at bounding box center [429, 312] width 203 height 52
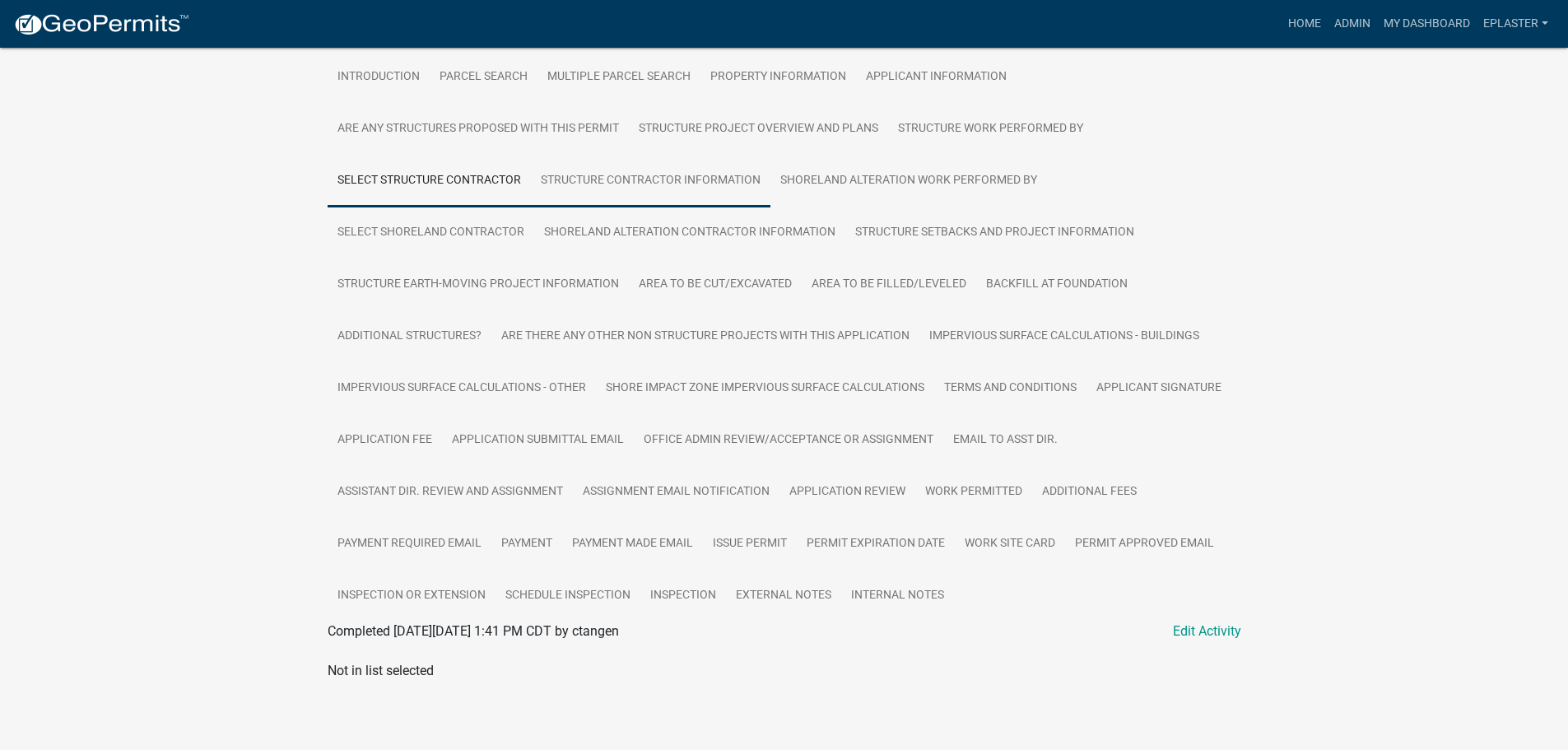
click at [621, 173] on link "Structure Contractor Information" at bounding box center [650, 181] width 240 height 52
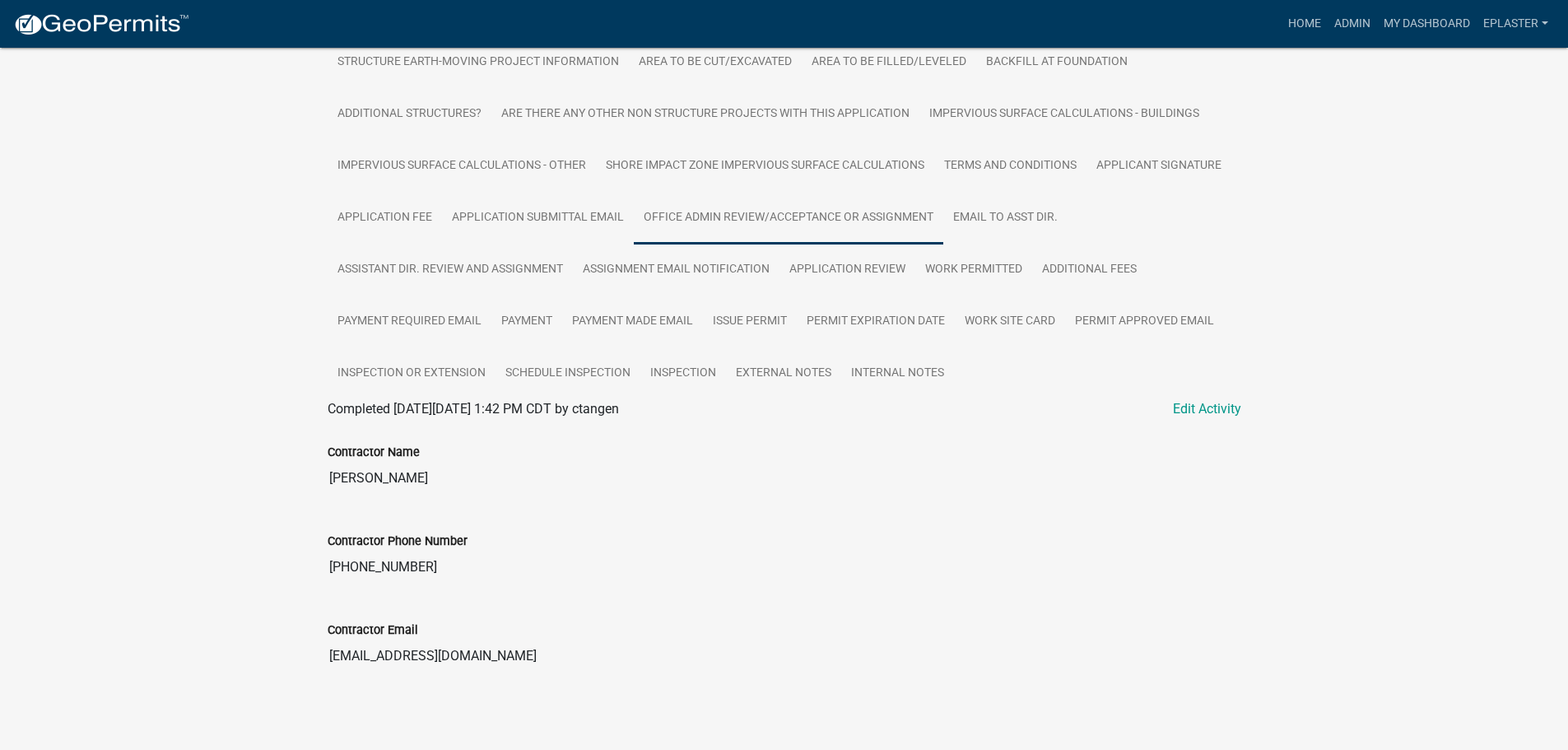
scroll to position [543, 0]
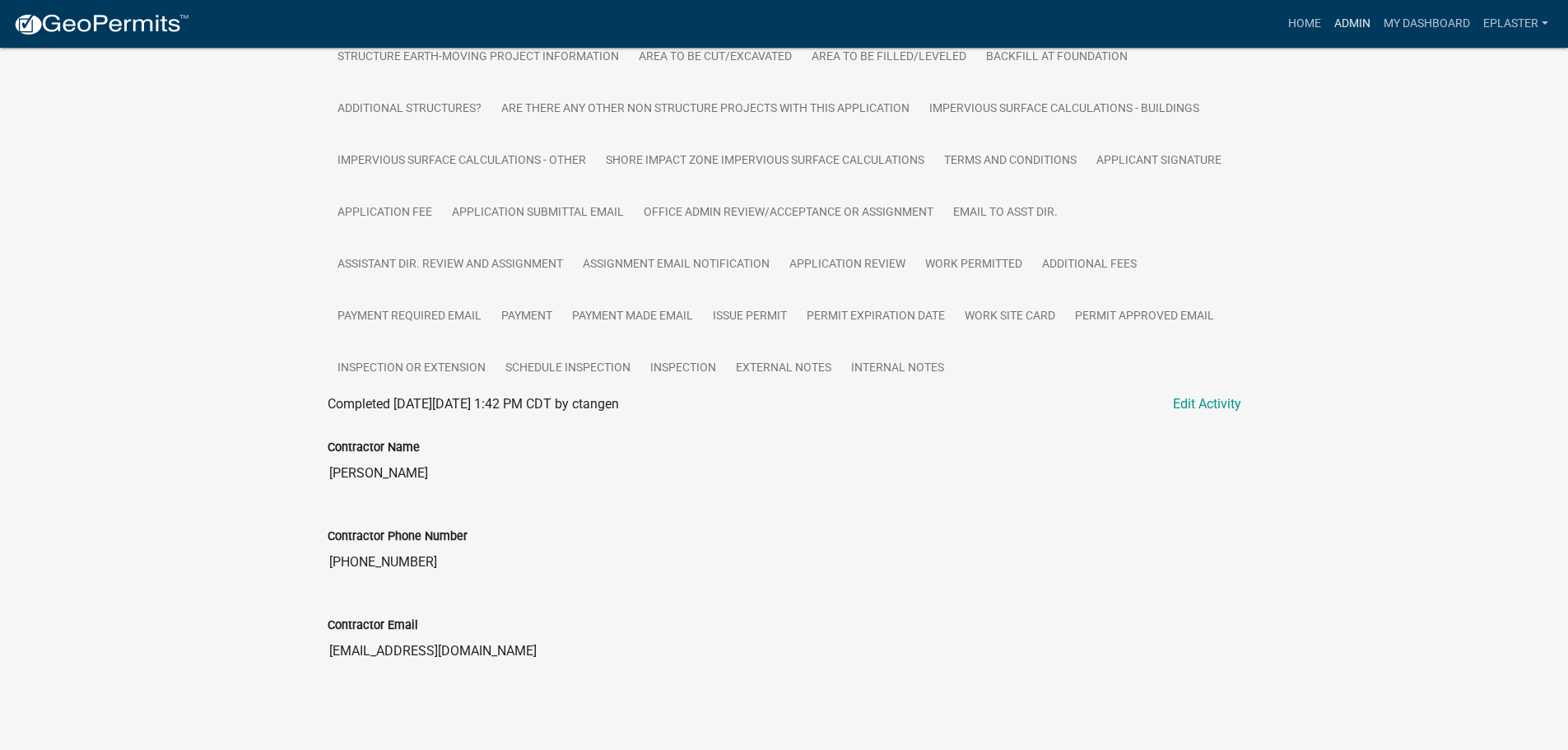
drag, startPoint x: 1344, startPoint y: 10, endPoint x: 1246, endPoint y: 64, distance: 111.9
click at [1344, 10] on link "Admin" at bounding box center [1352, 24] width 50 height 31
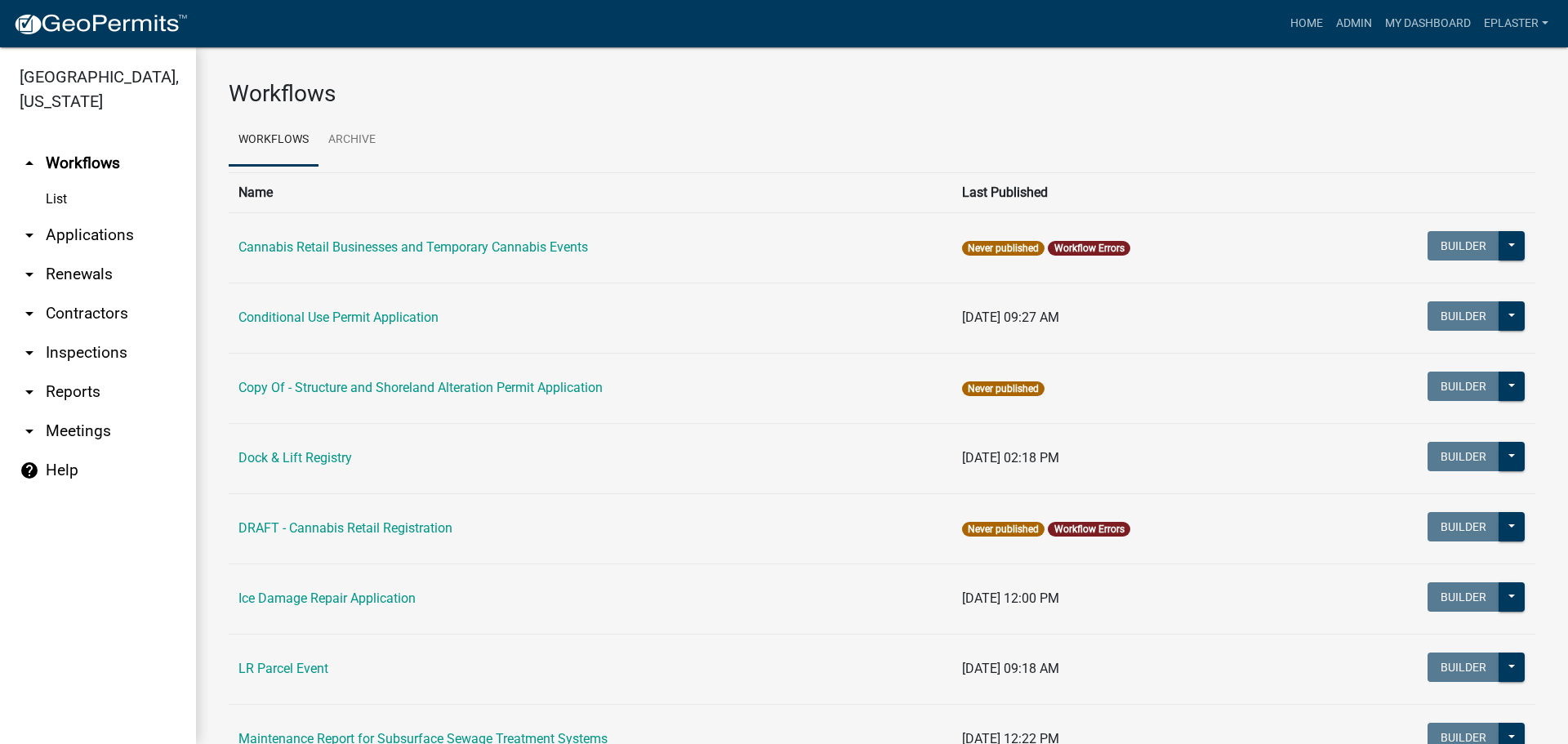
click at [98, 242] on link "arrow_drop_down Applications" at bounding box center [98, 234] width 196 height 39
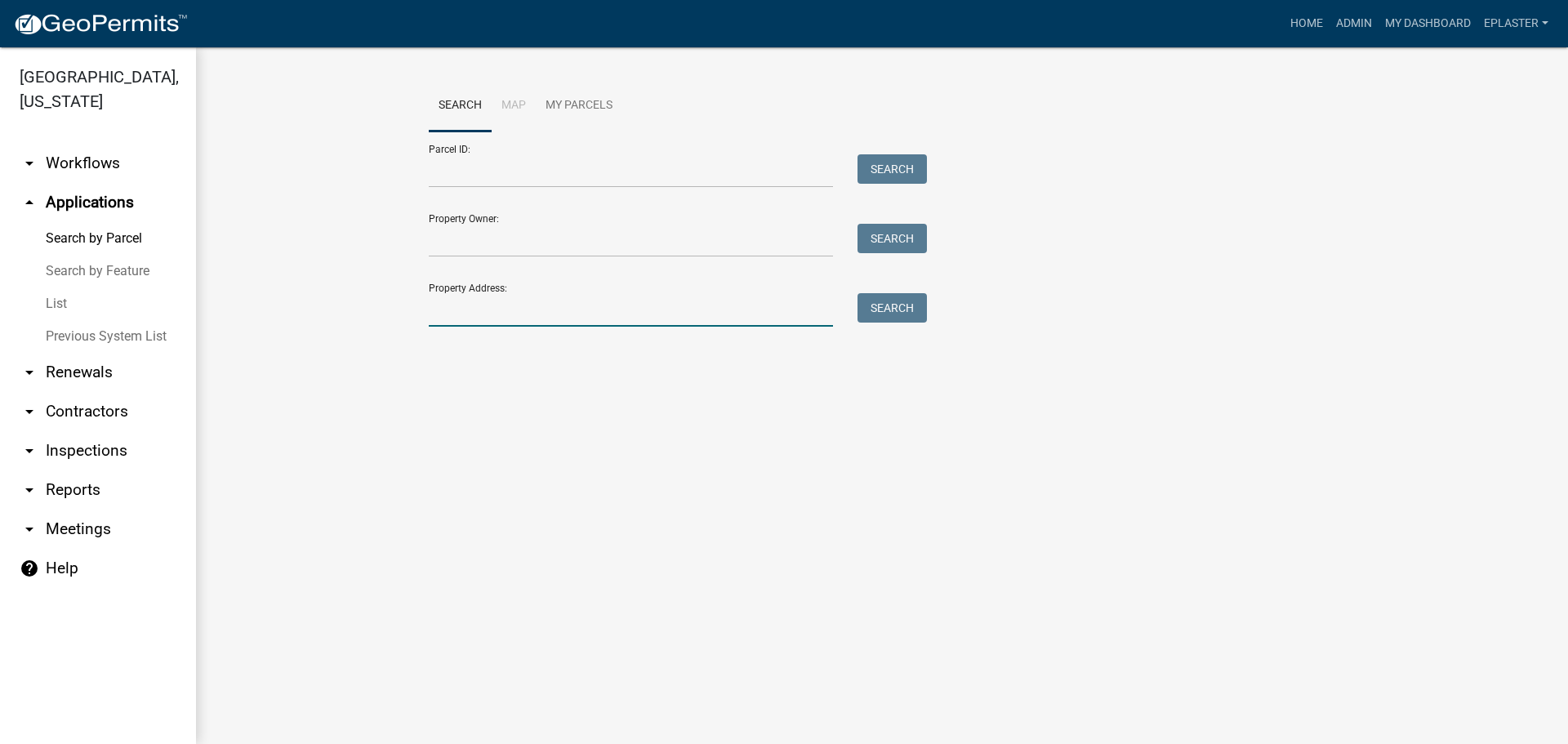
click at [479, 307] on input "Property Address:" at bounding box center [630, 310] width 404 height 34
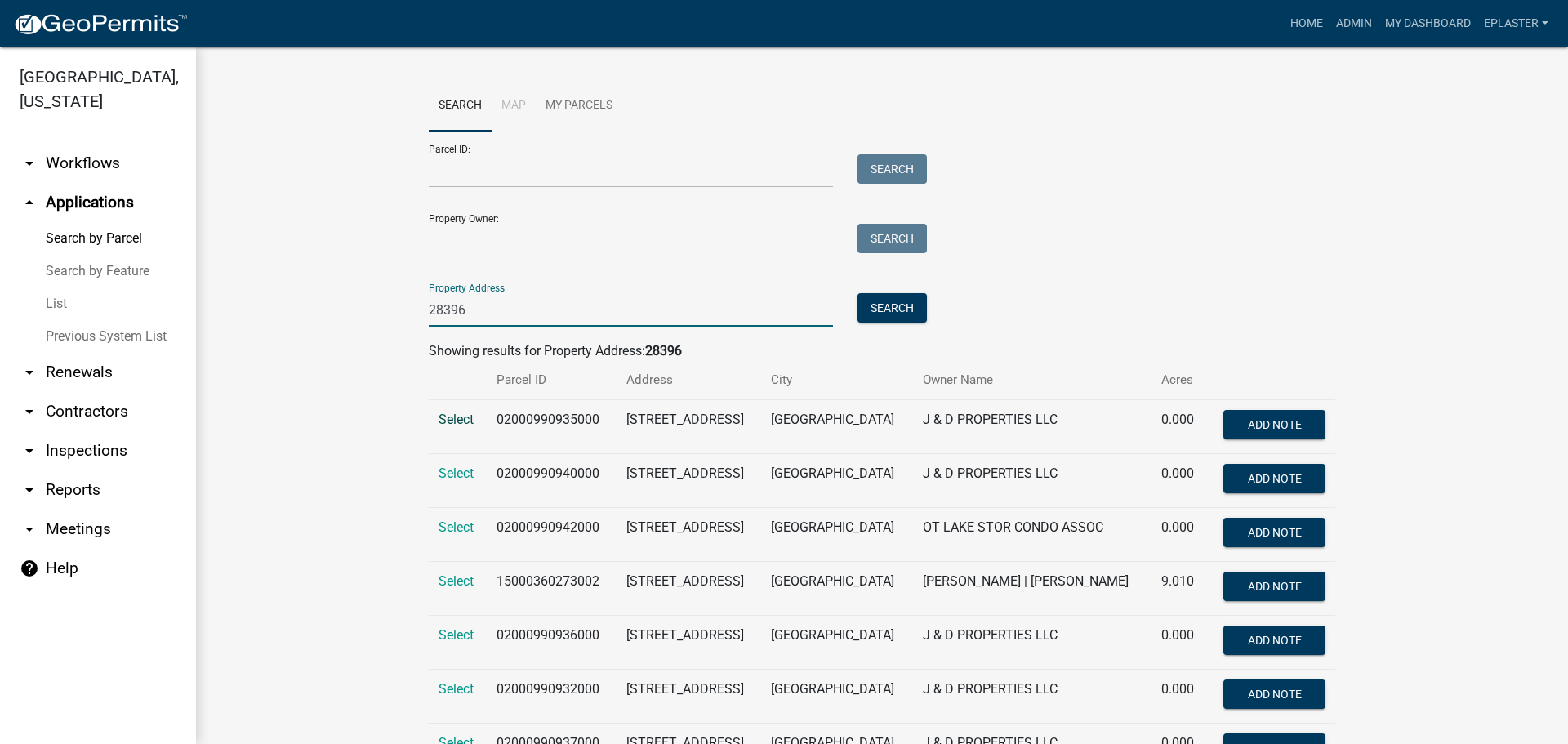
type input "28396"
click at [448, 412] on span "Select" at bounding box center [456, 420] width 35 height 16
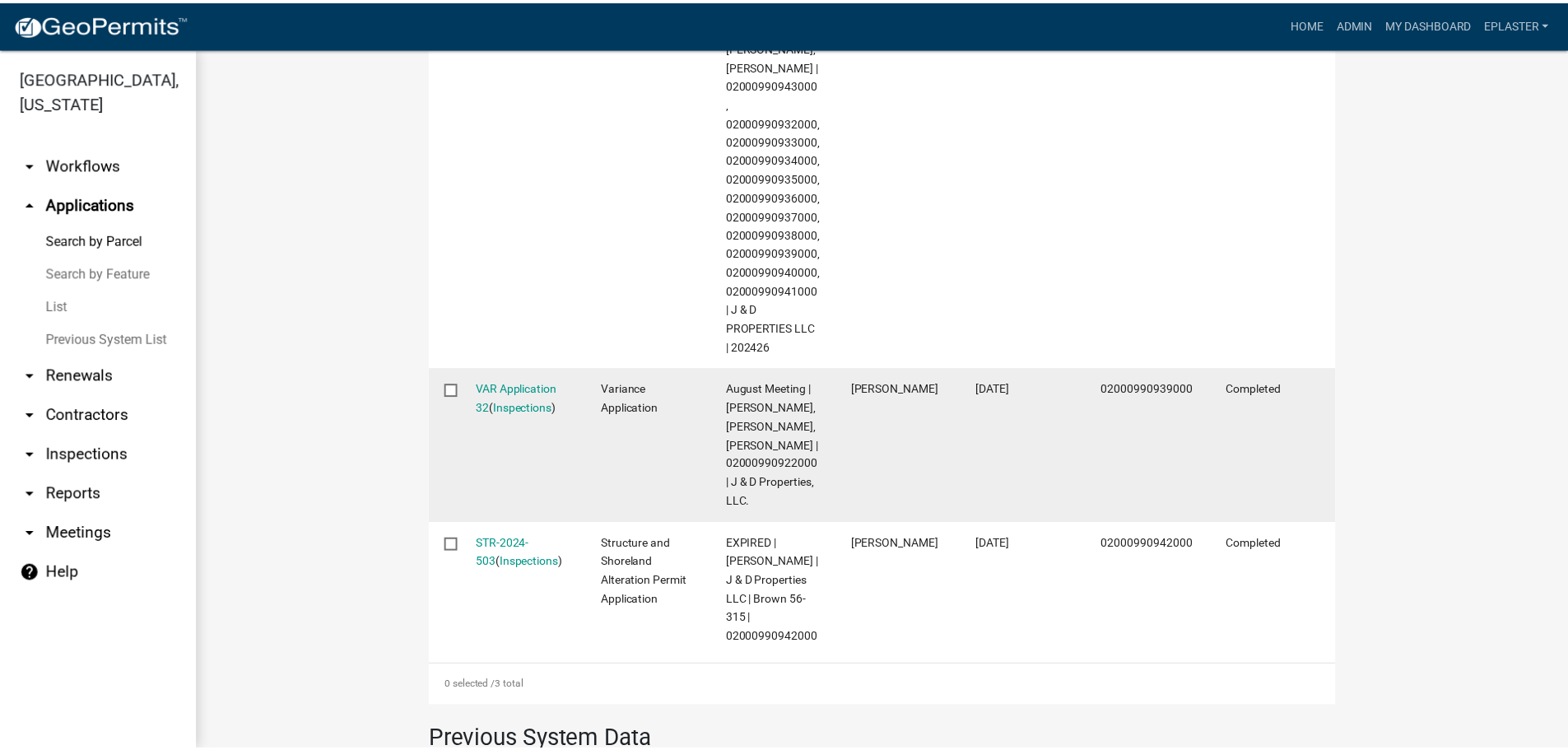
scroll to position [765, 0]
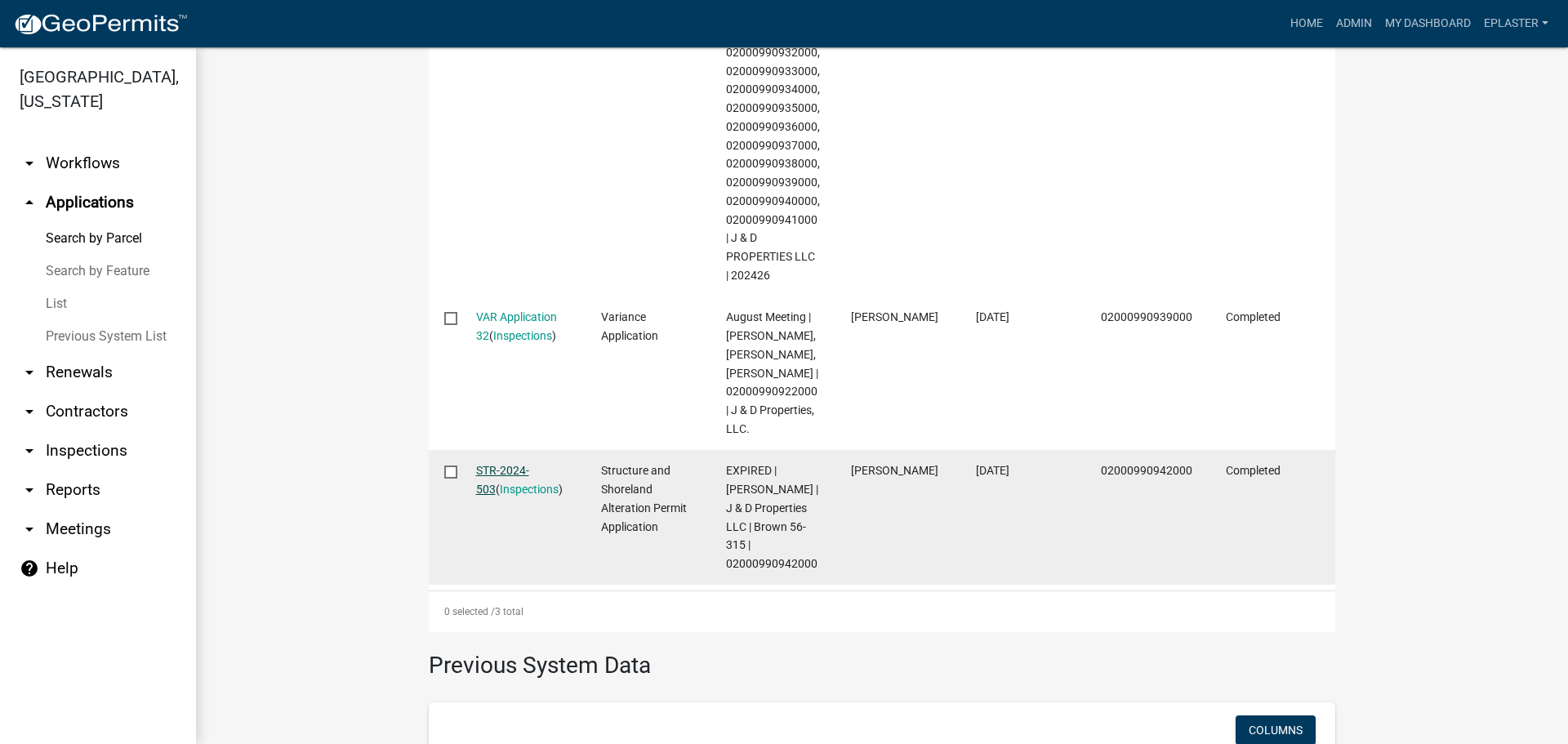
click at [512, 496] on link "STR-2024-503" at bounding box center [502, 479] width 53 height 32
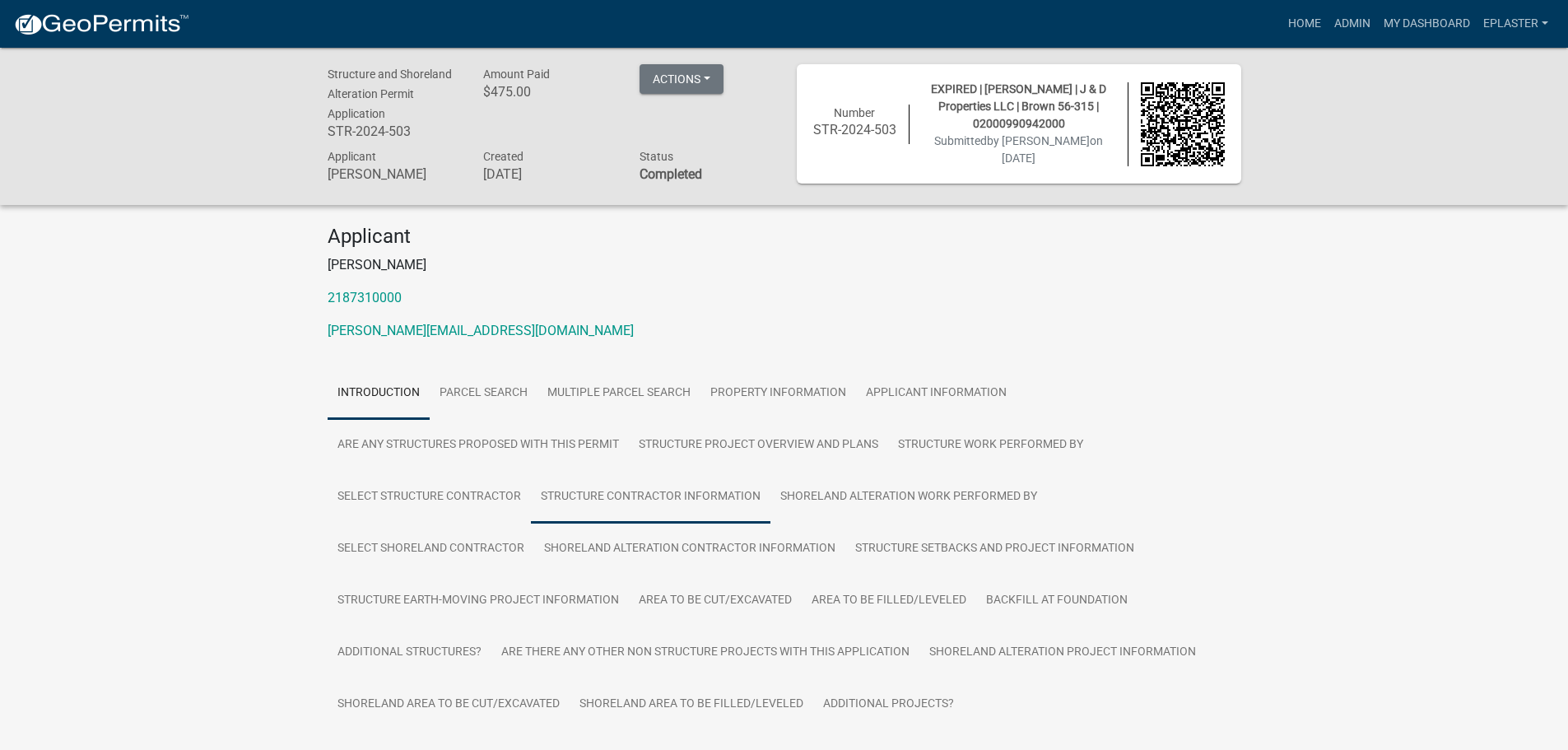
click at [585, 504] on link "Structure Contractor Information" at bounding box center [650, 497] width 240 height 52
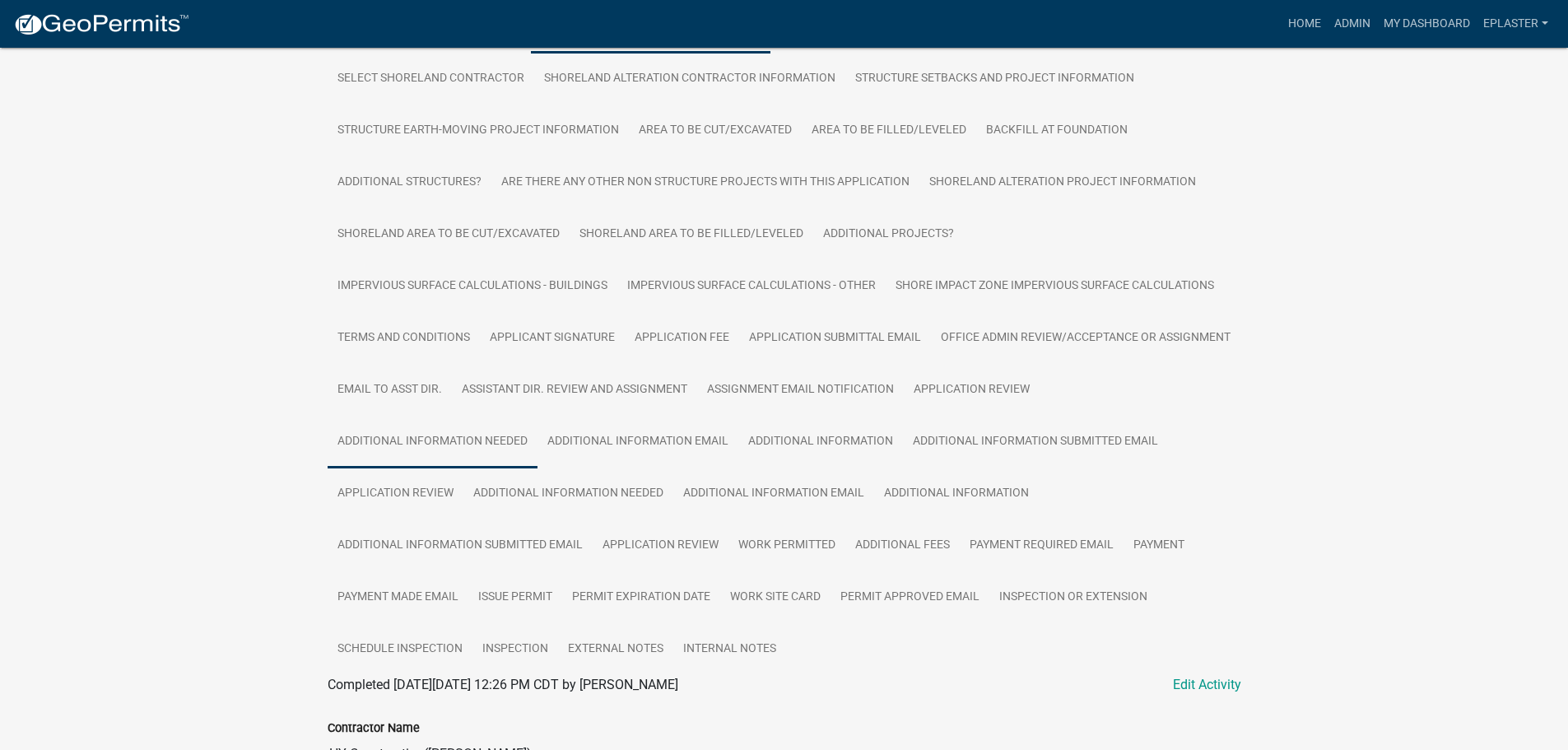
scroll to position [751, 0]
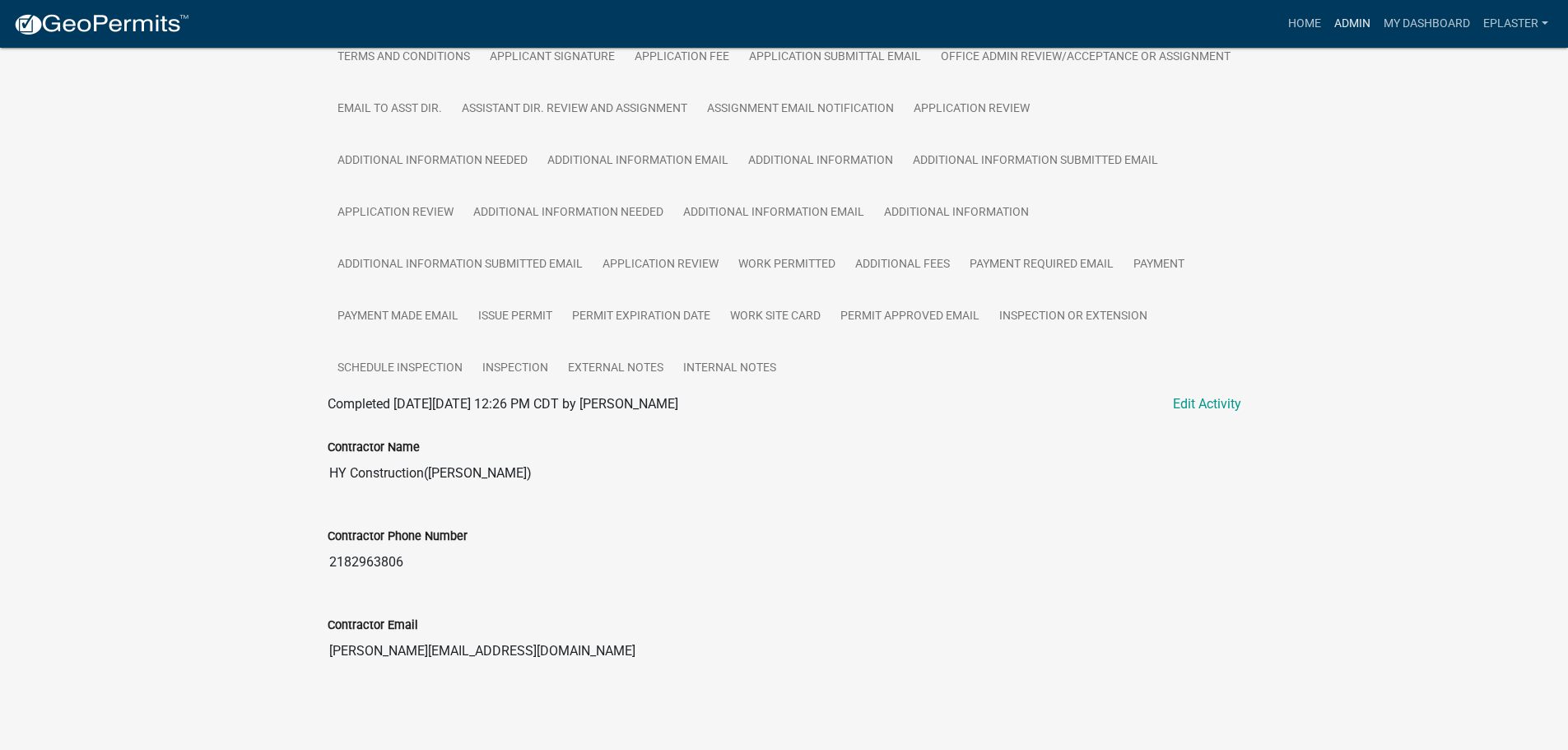
click at [1327, 18] on link "Admin" at bounding box center [1352, 24] width 50 height 31
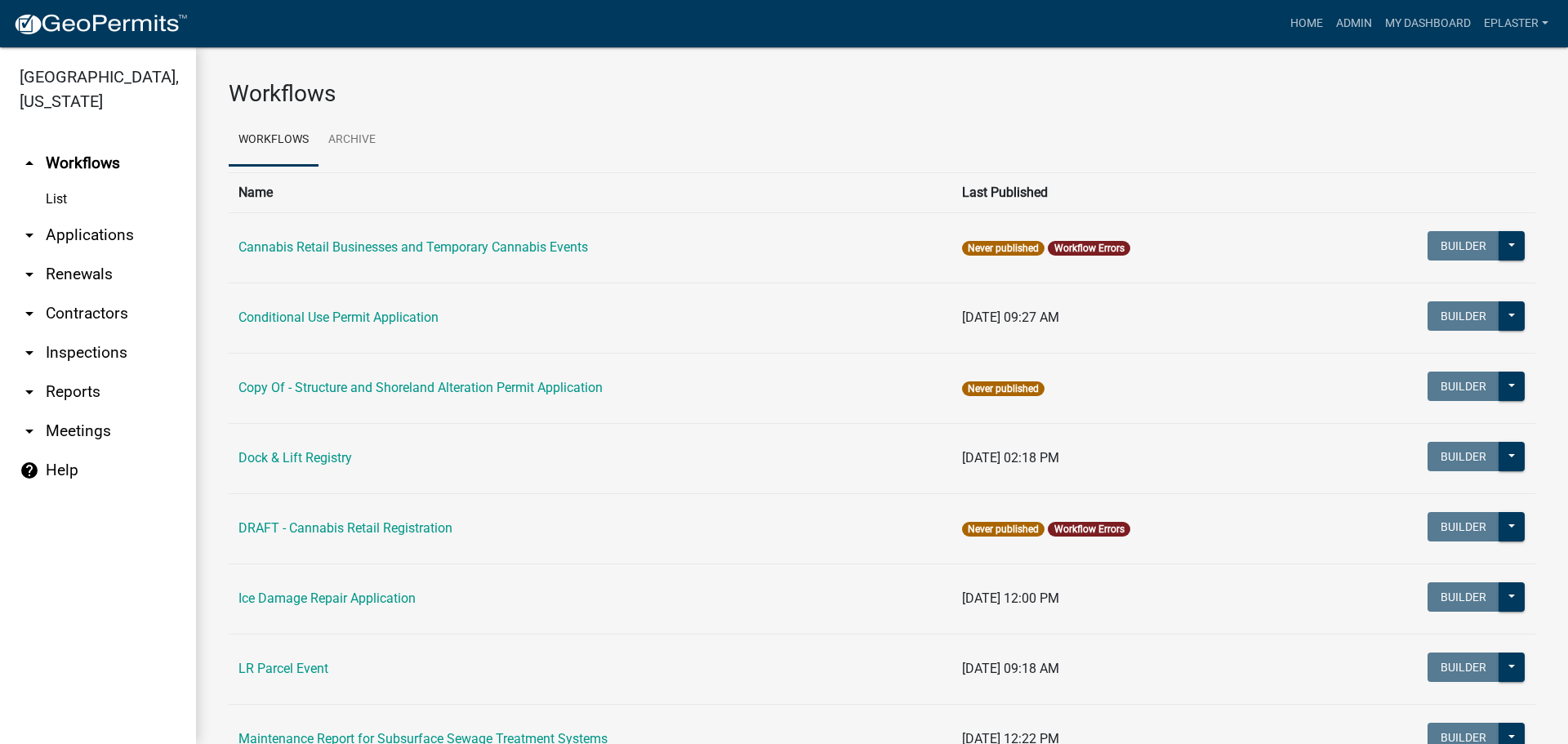
click at [130, 232] on link "arrow_drop_down Applications" at bounding box center [98, 234] width 196 height 39
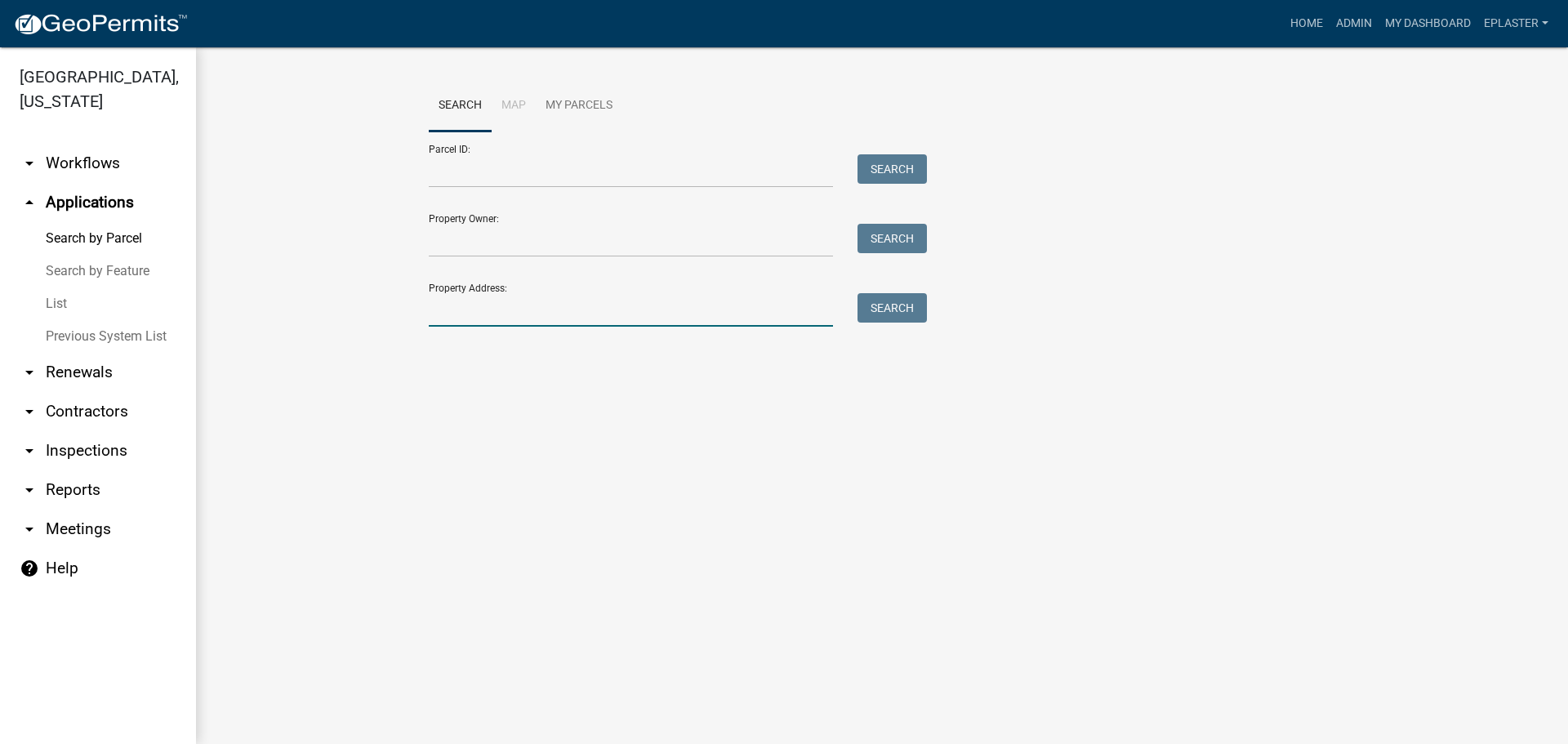
click at [528, 321] on input "Property Address:" at bounding box center [630, 310] width 404 height 34
click at [492, 157] on input "Parcel ID:" at bounding box center [630, 170] width 404 height 34
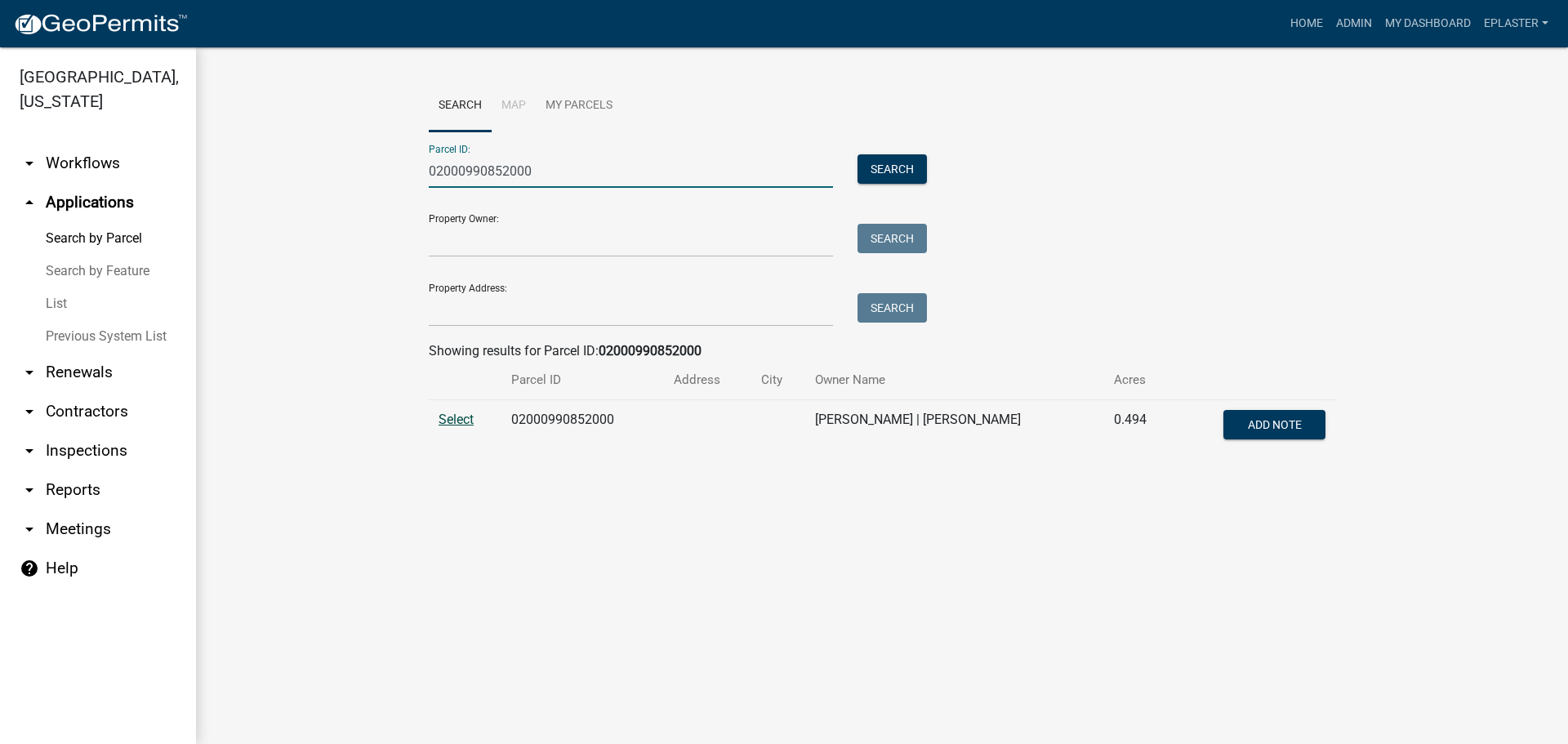
type input "02000990852000"
click at [468, 415] on span "Select" at bounding box center [456, 420] width 35 height 16
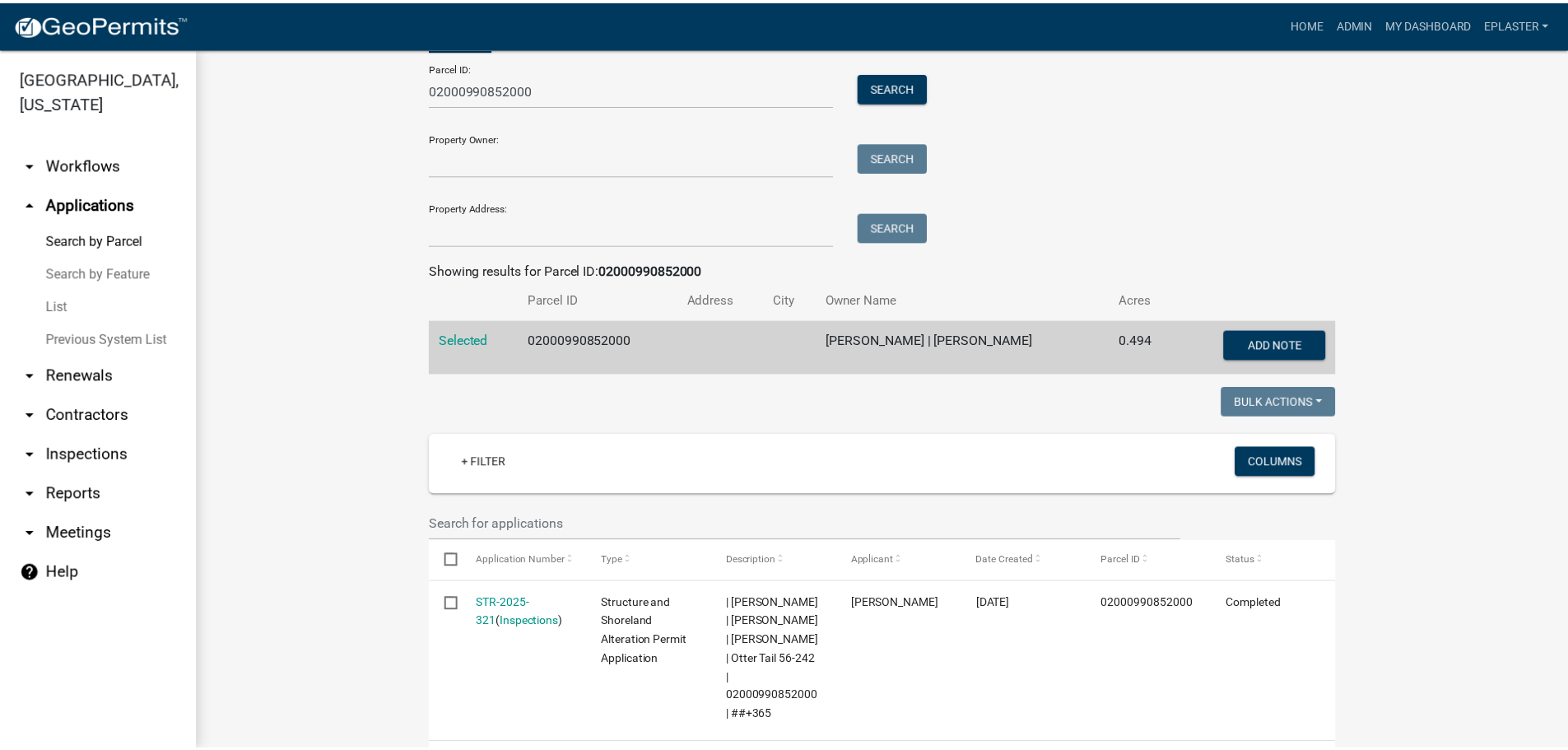
scroll to position [292, 0]
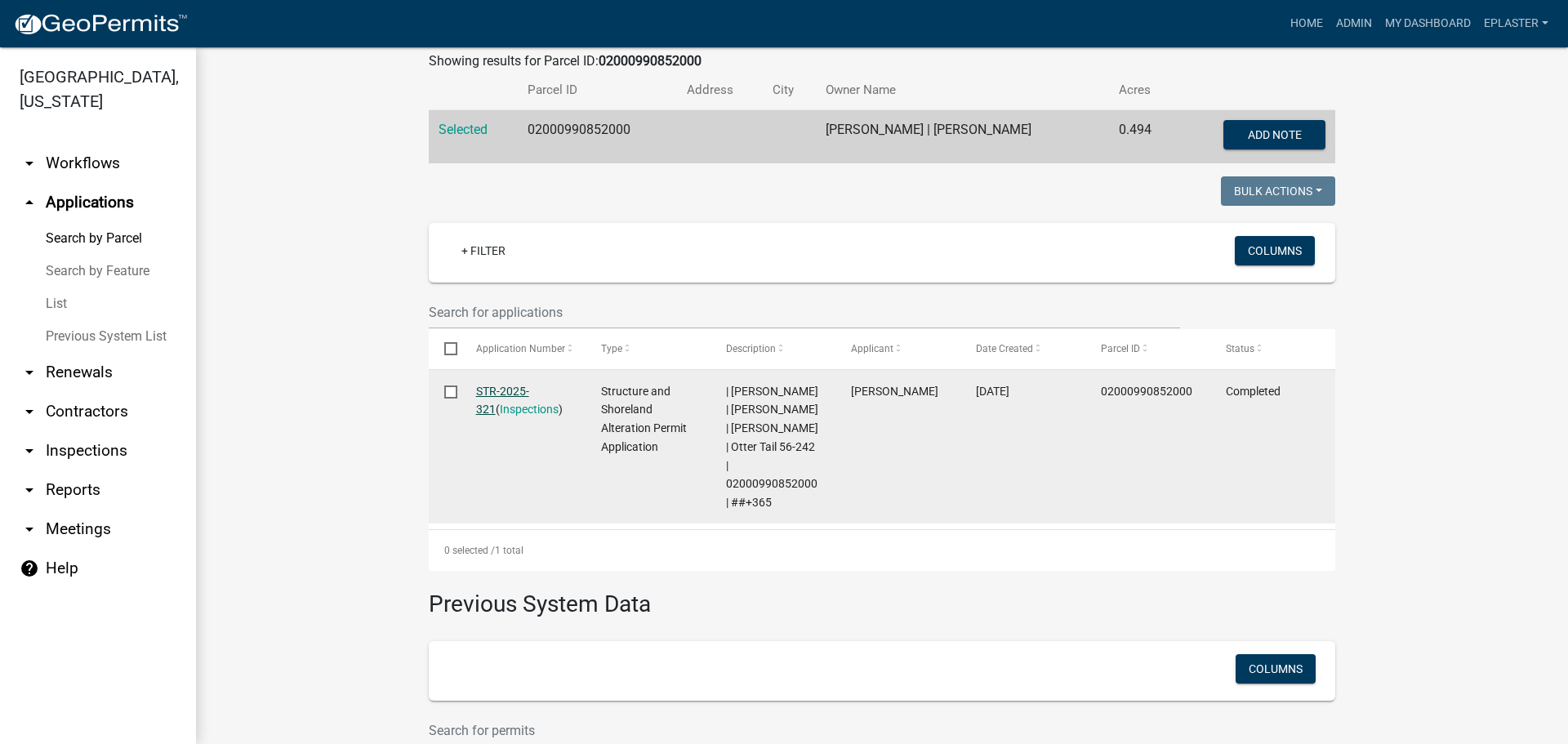
click at [491, 389] on link "STR-2025-321" at bounding box center [502, 401] width 53 height 32
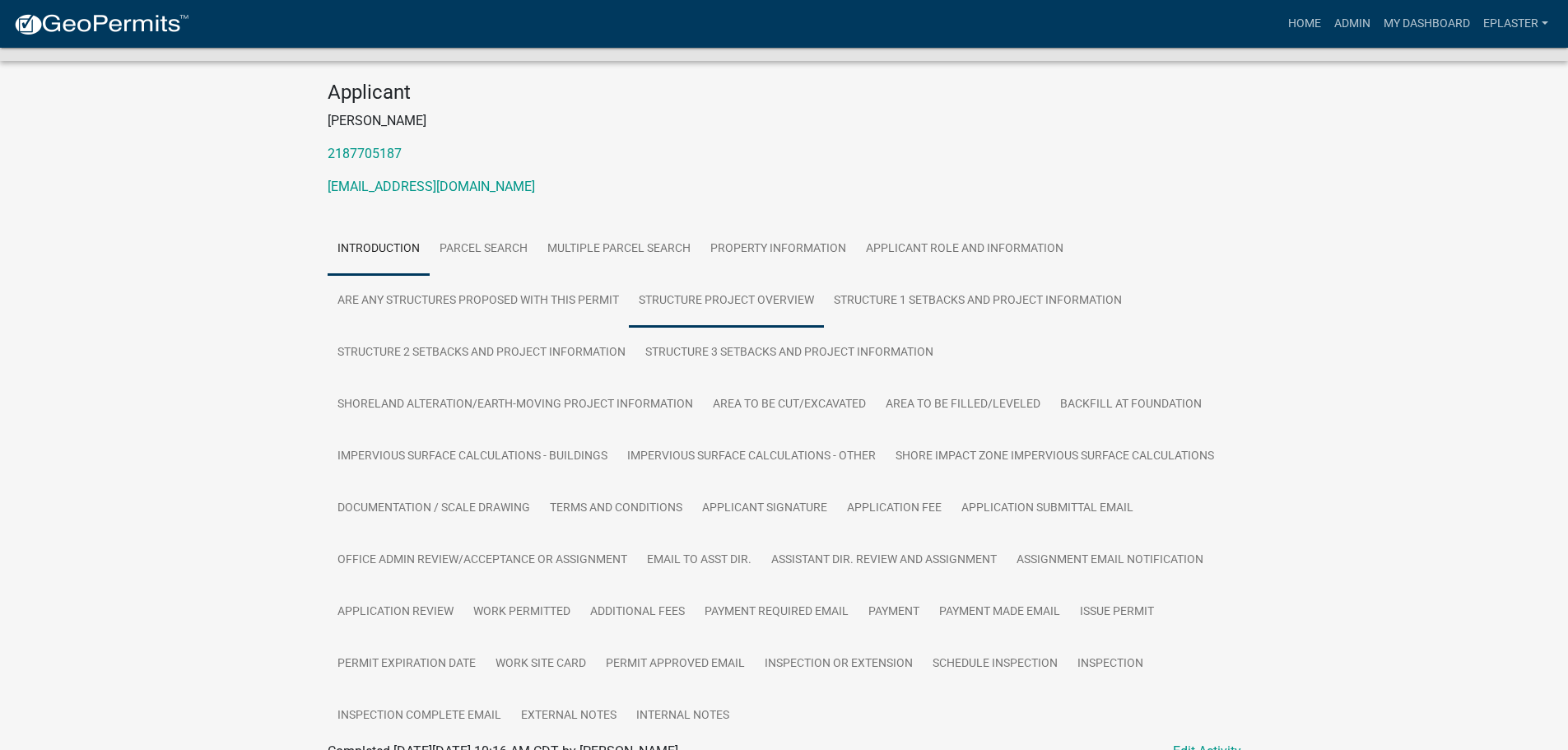
click at [742, 303] on link "Structure Project Overview" at bounding box center [727, 301] width 195 height 52
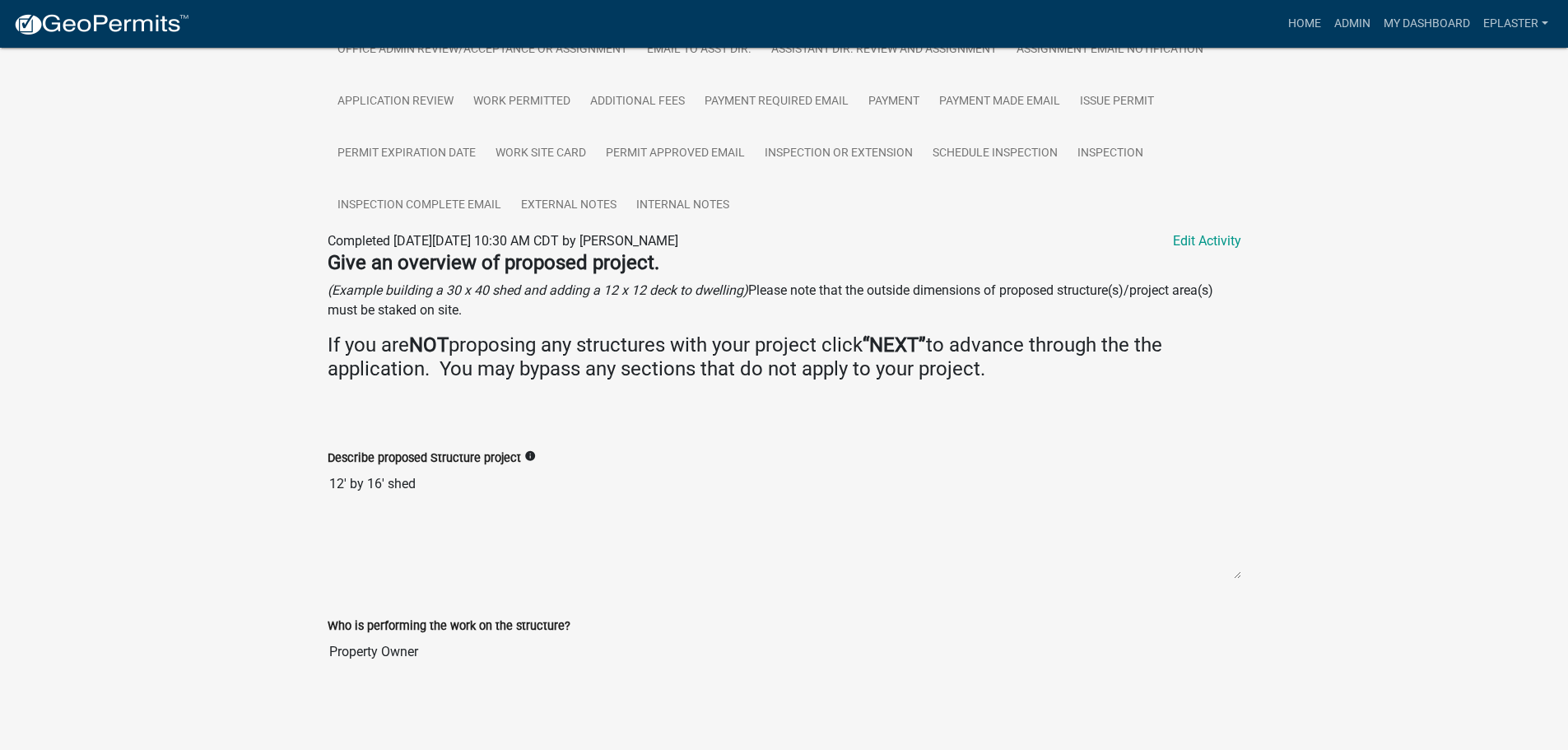
scroll to position [656, 0]
click at [1331, 17] on link "Admin" at bounding box center [1352, 24] width 50 height 31
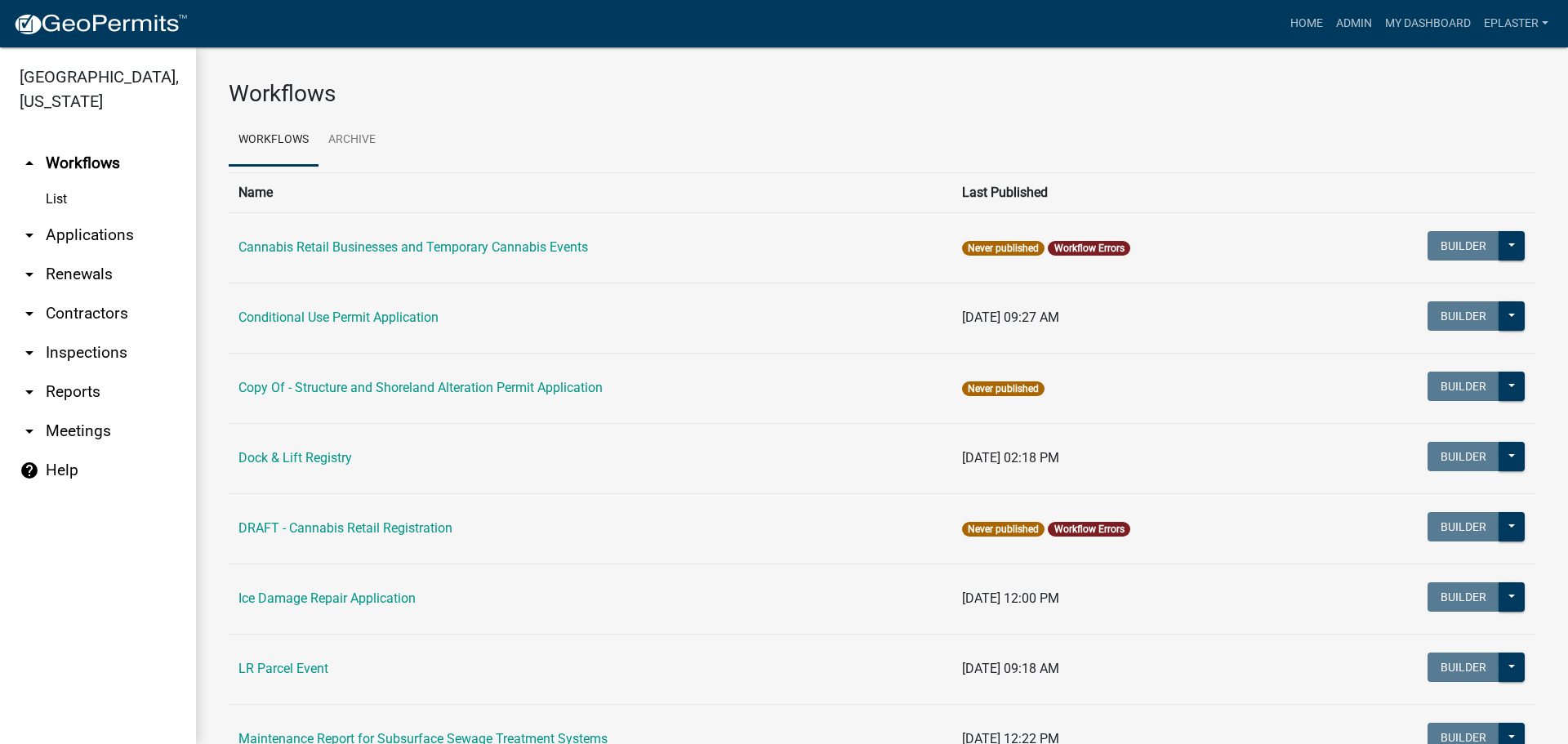
click at [95, 228] on link "arrow_drop_down Applications" at bounding box center [98, 234] width 196 height 39
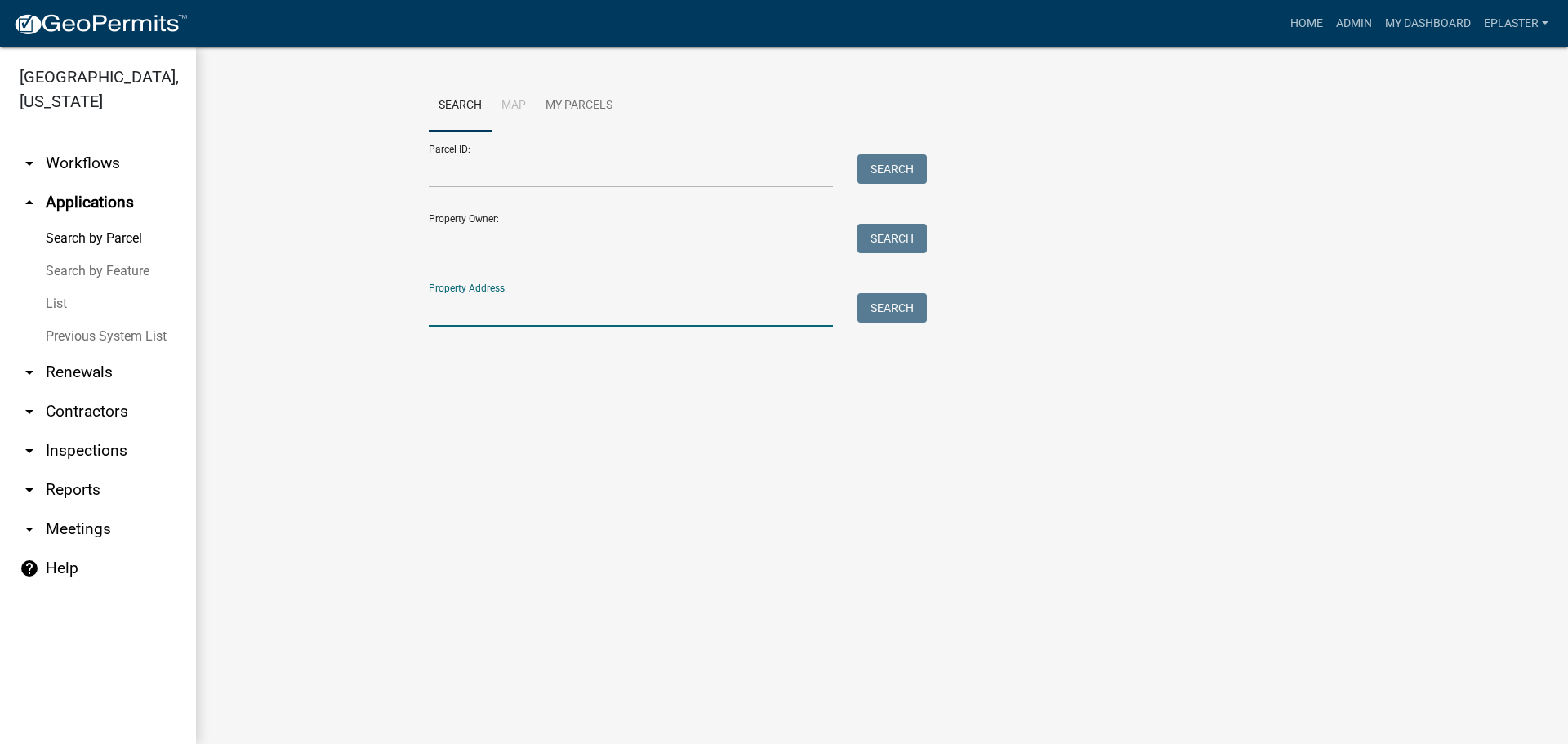
click at [449, 314] on input "Property Address:" at bounding box center [630, 310] width 404 height 34
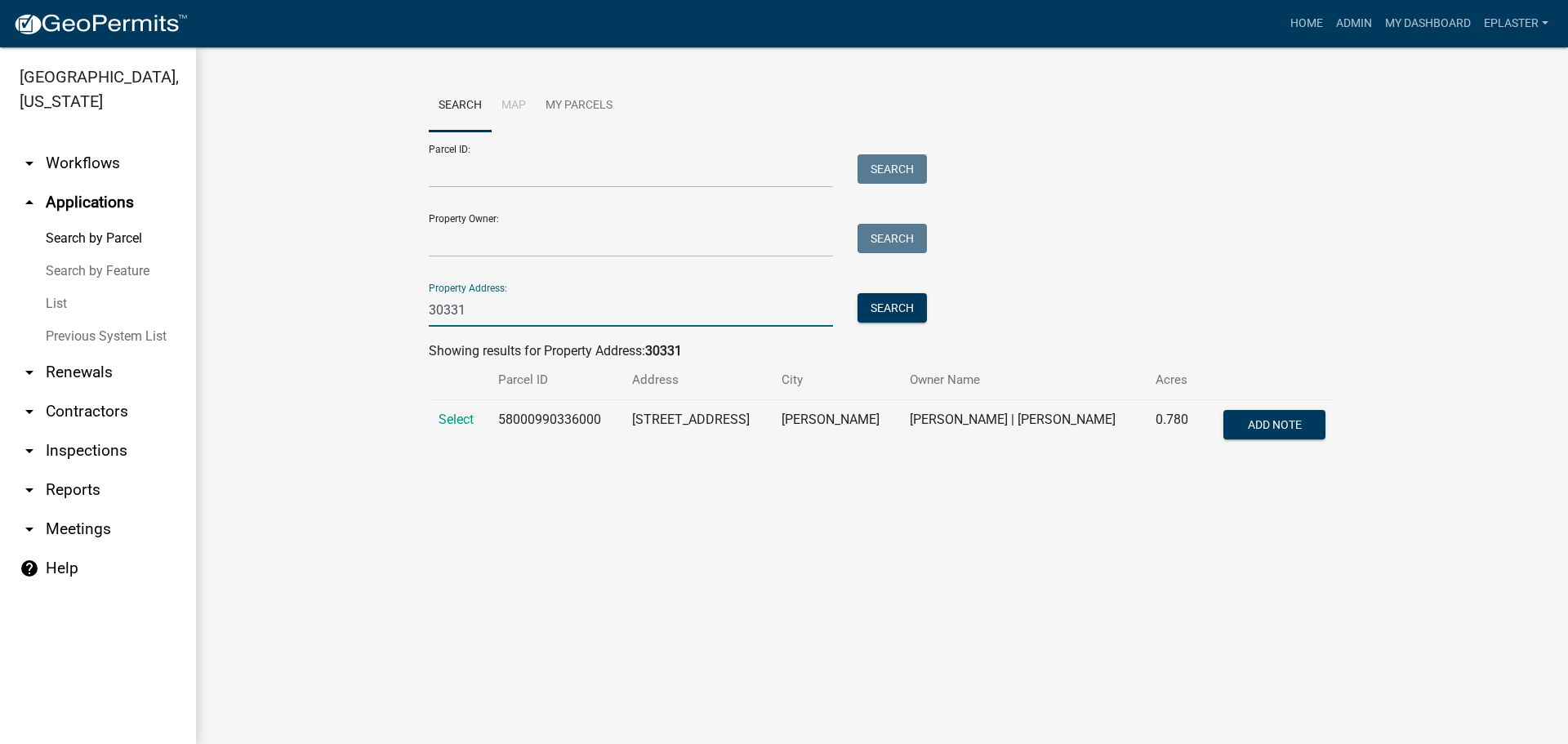
type input "30331"
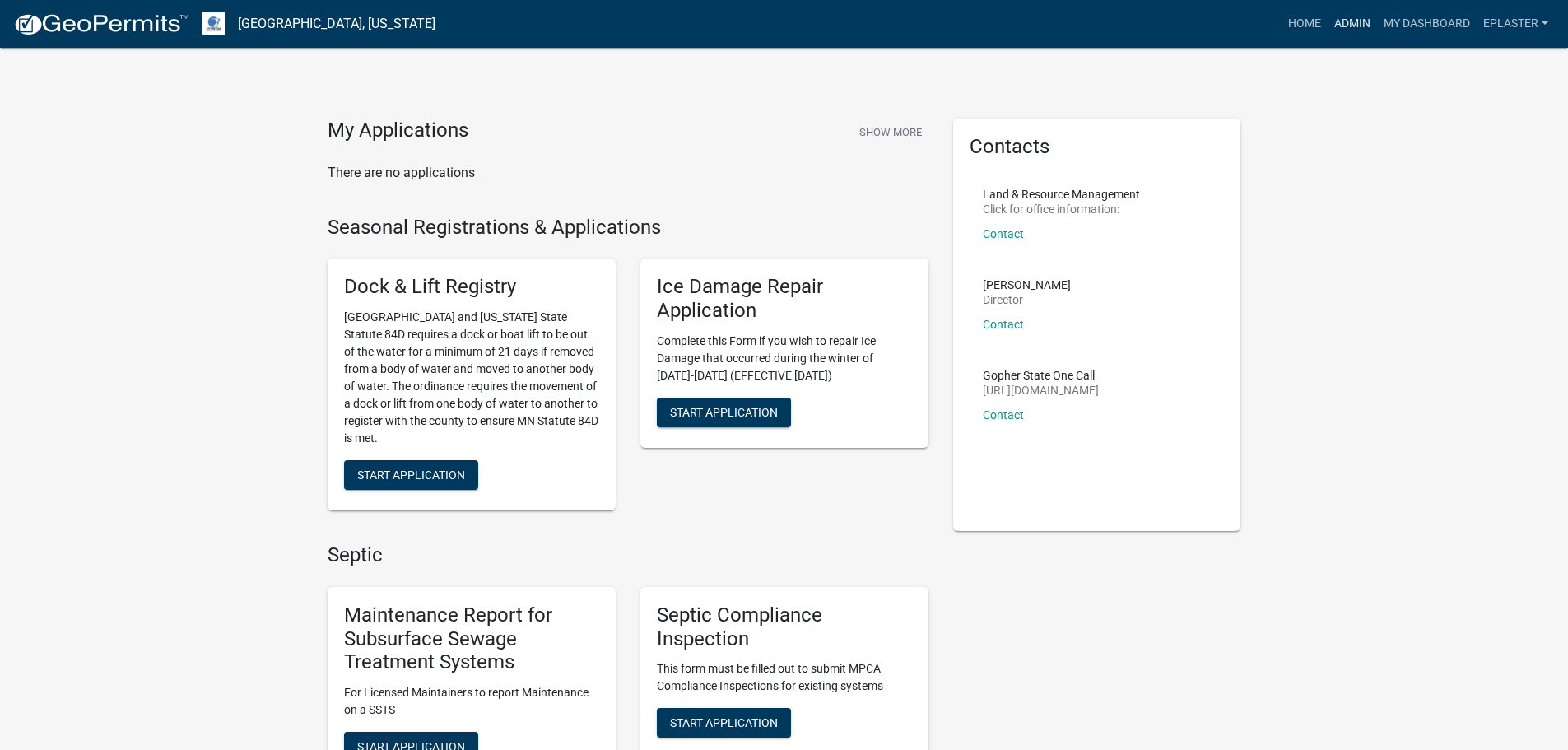
click at [1354, 14] on link "Admin" at bounding box center [1352, 24] width 50 height 31
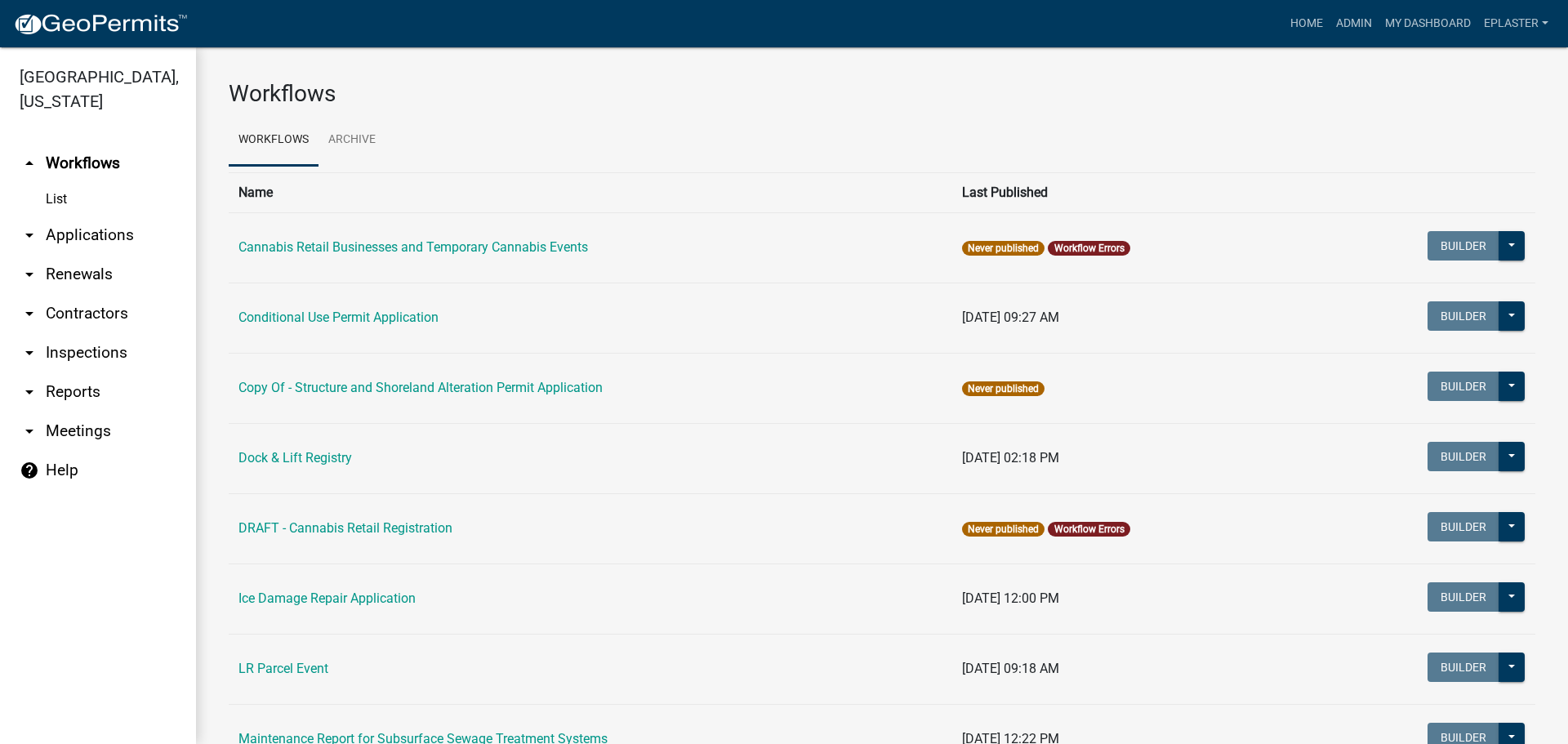
click at [72, 237] on link "arrow_drop_down Applications" at bounding box center [98, 234] width 196 height 39
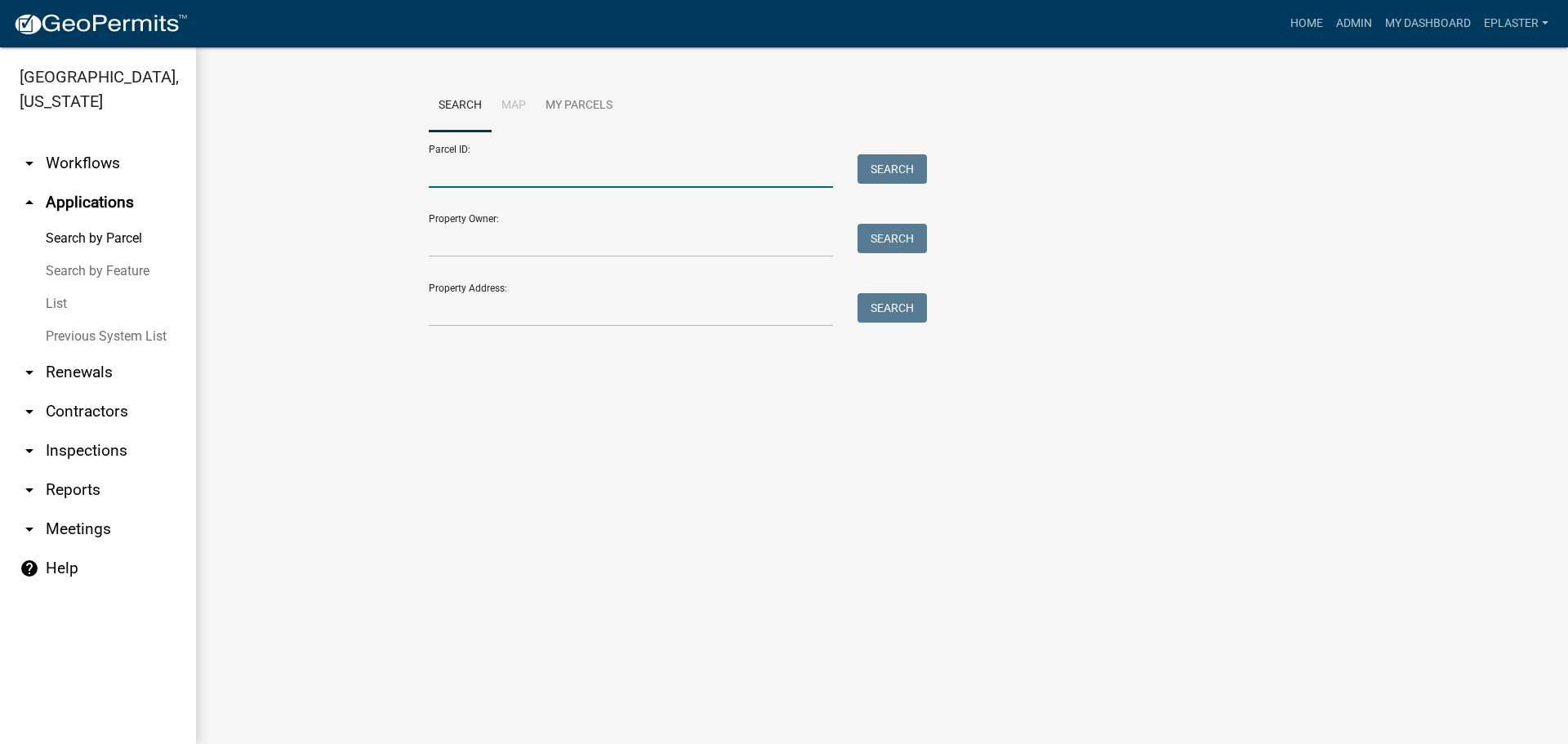
click at [505, 186] on input "Parcel ID:" at bounding box center [630, 170] width 404 height 34
paste input "52000090036000"
type input "52000090036000"
click at [893, 166] on button "Search" at bounding box center [893, 169] width 69 height 29
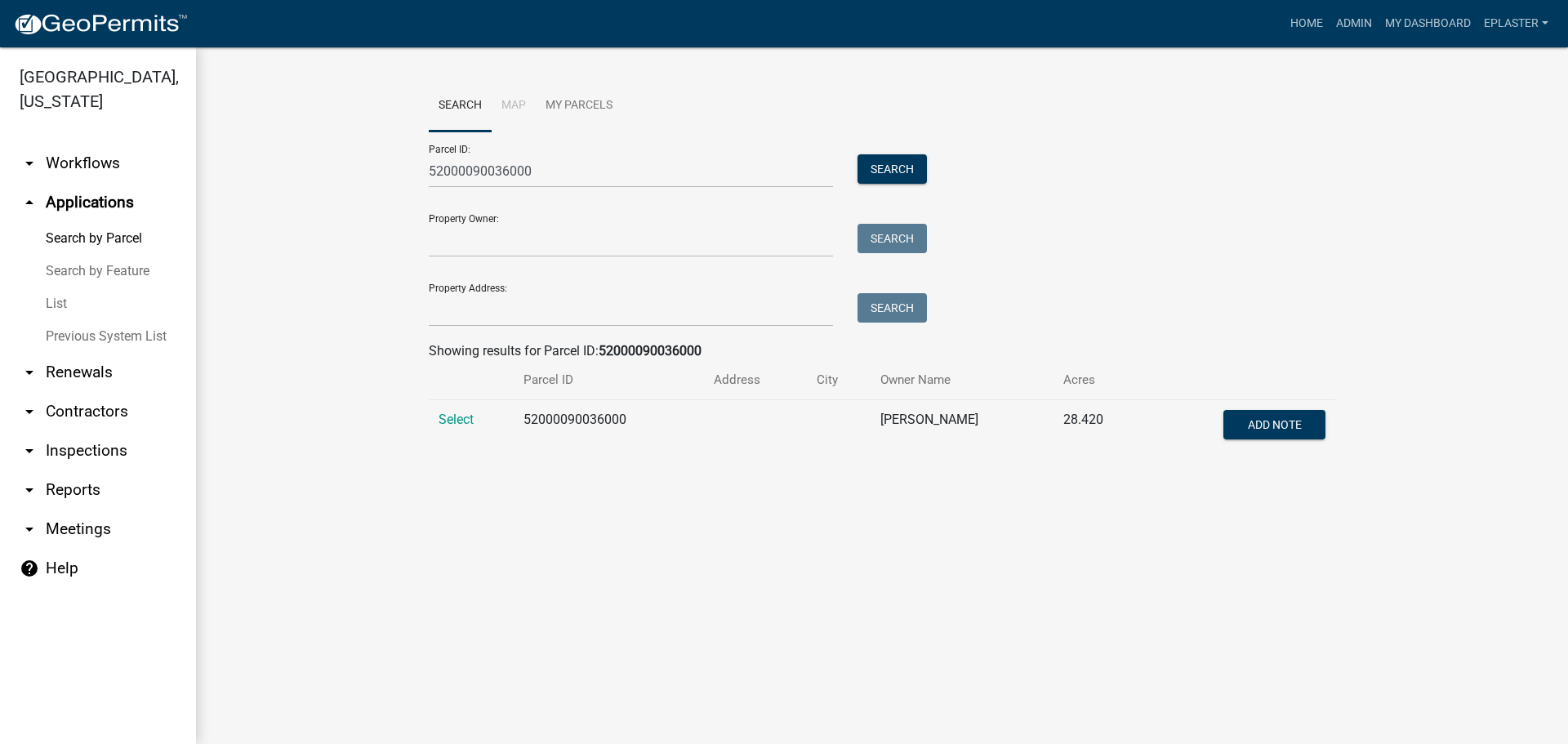
click at [475, 414] on td "Select" at bounding box center [471, 427] width 85 height 54
click at [461, 415] on span "Select" at bounding box center [456, 420] width 35 height 16
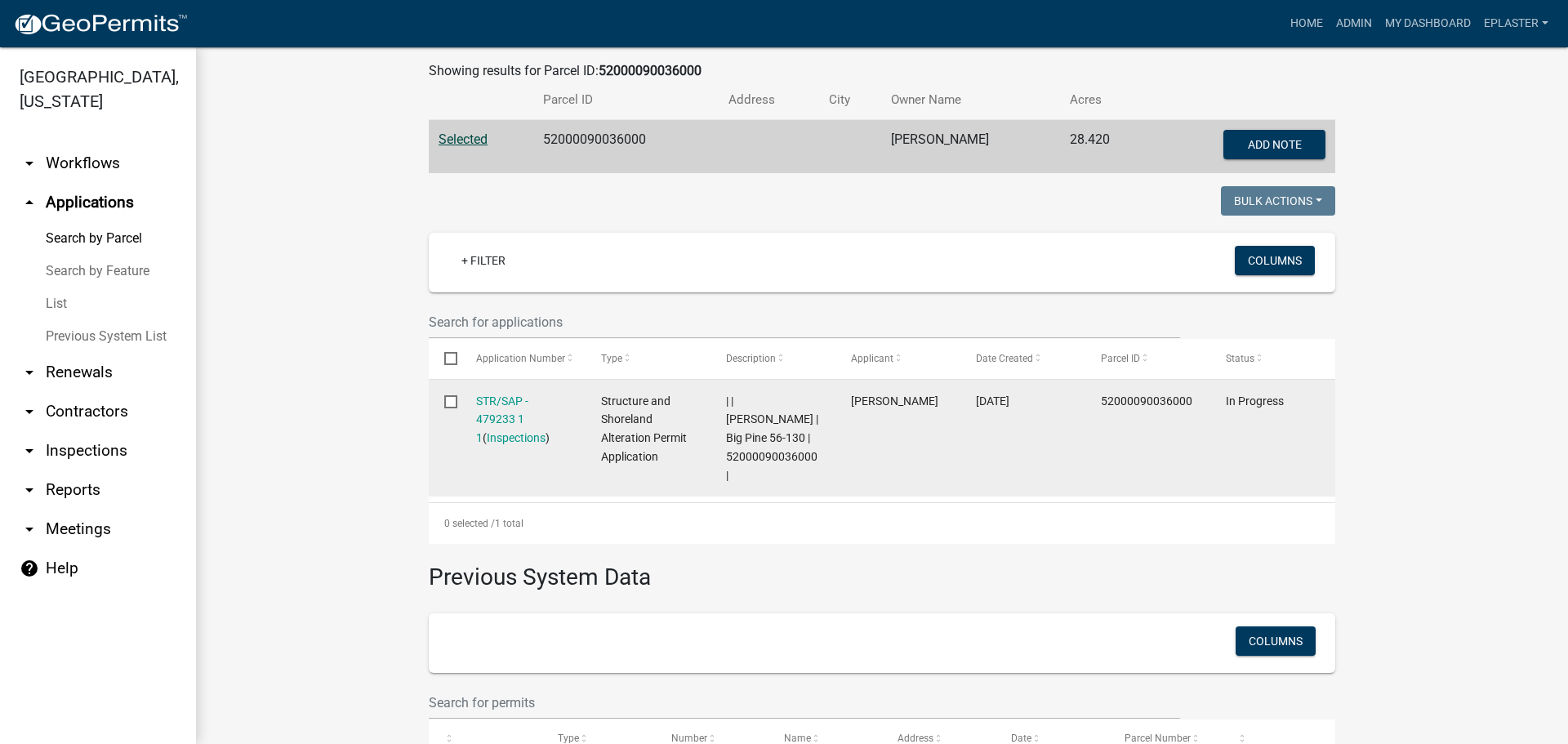
scroll to position [290, 0]
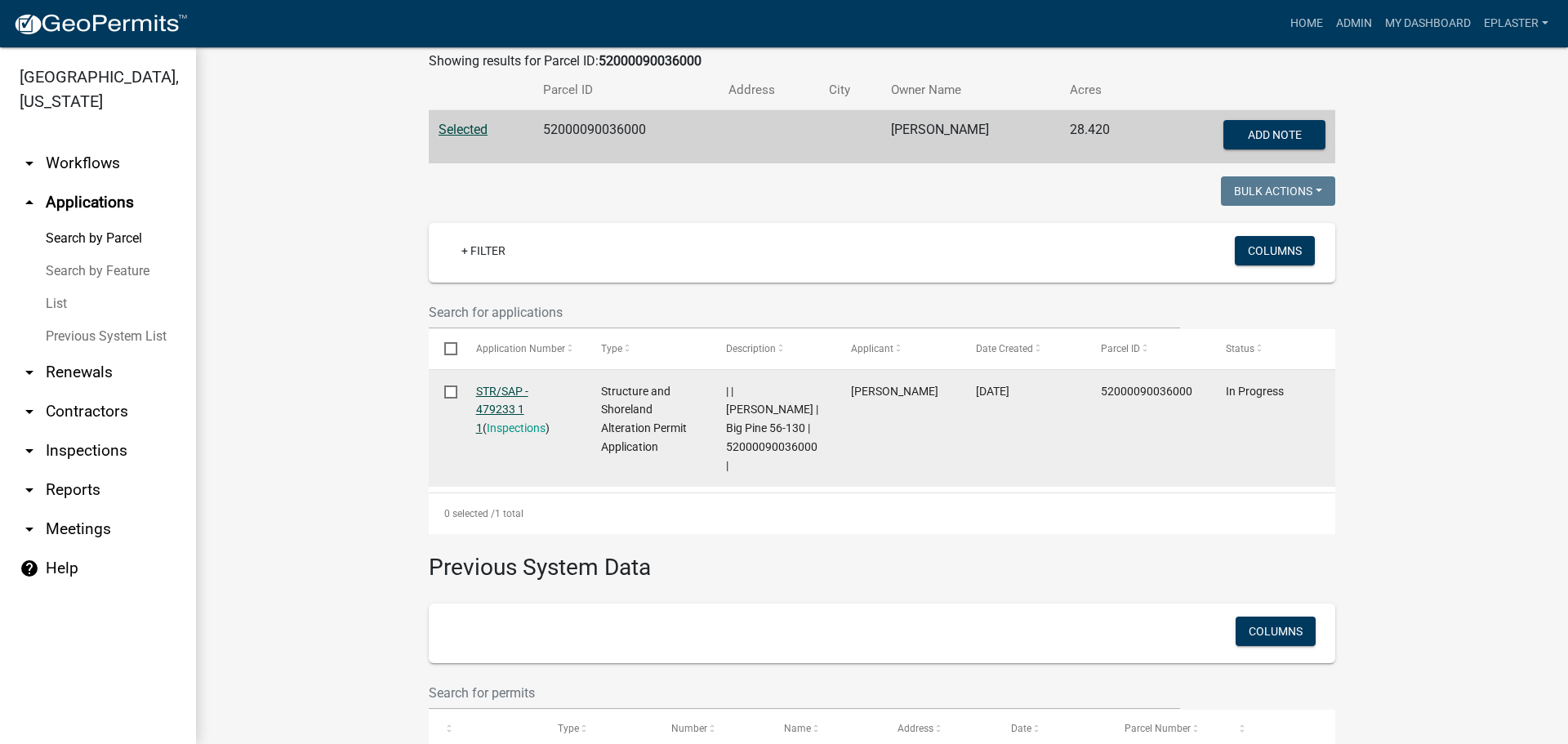
click at [502, 395] on link "STR/SAP - 479233 1 1" at bounding box center [502, 410] width 52 height 51
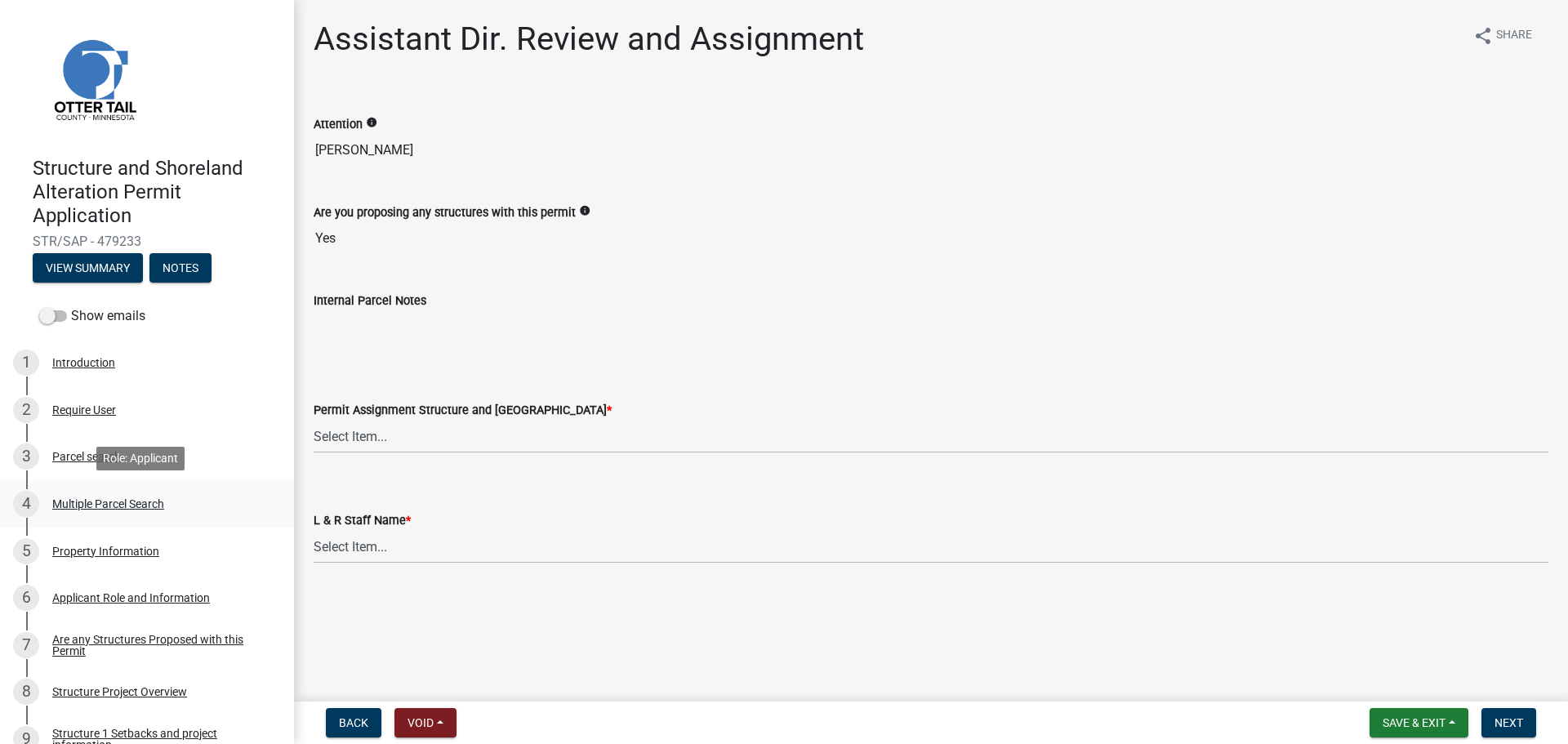
click at [157, 510] on div "4 Multiple Parcel Search" at bounding box center [140, 504] width 255 height 26
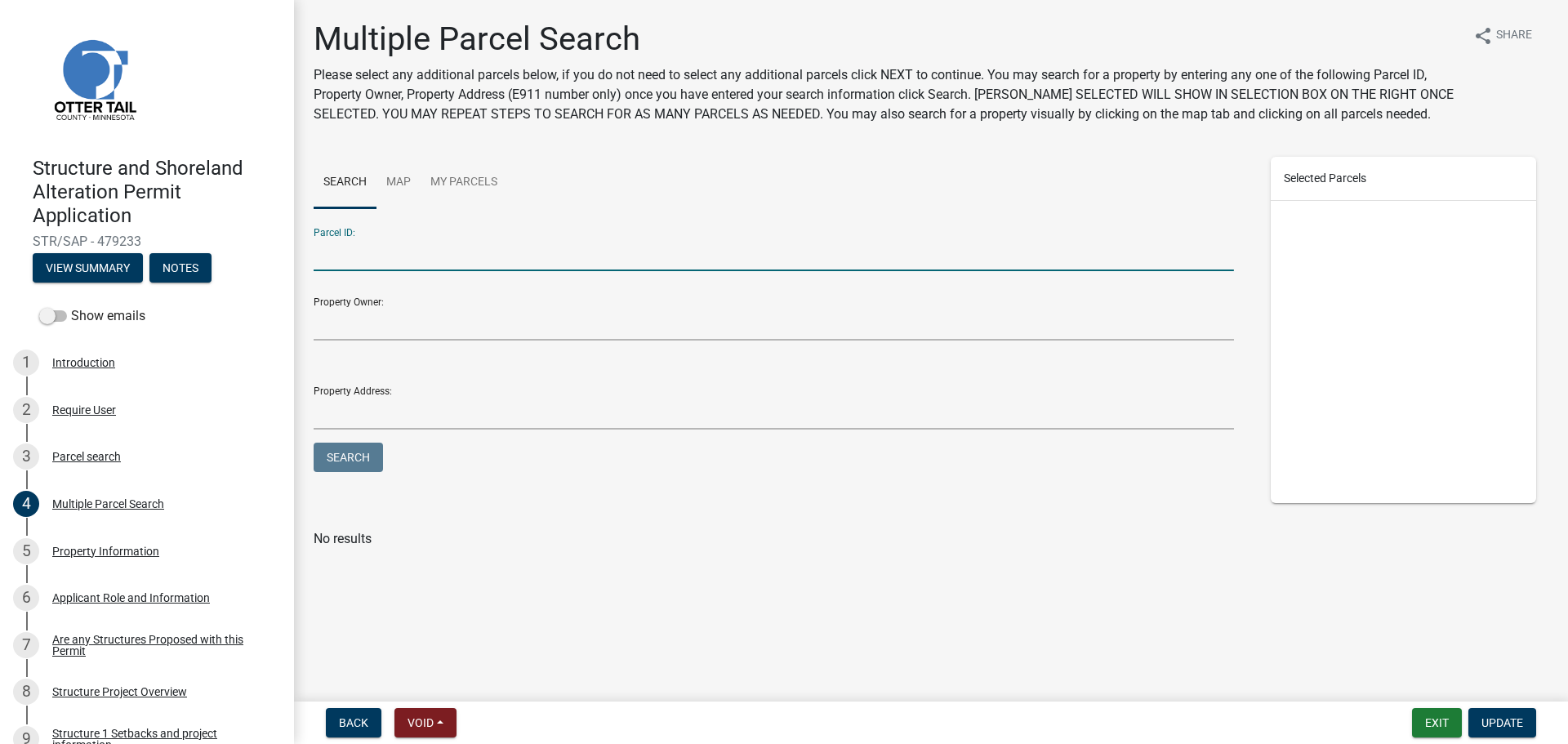
click at [389, 254] on input "Parcel ID:" at bounding box center [774, 254] width 920 height 34
paste input "52000090041013"
type input "52000090041013"
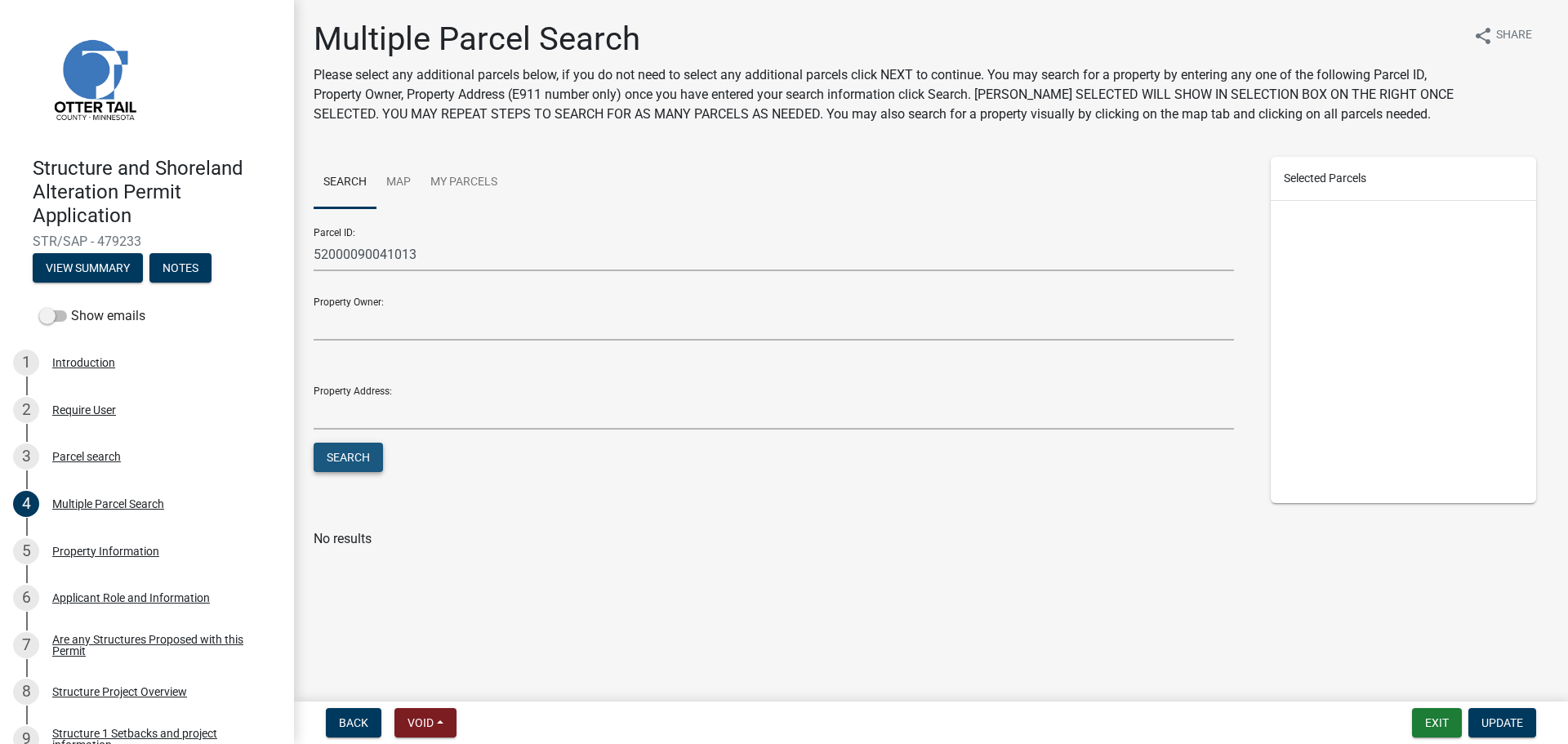
click at [330, 453] on button "Search" at bounding box center [349, 458] width 69 height 29
click at [343, 579] on label at bounding box center [343, 579] width 0 height 0
click at [343, 589] on input "checkbox" at bounding box center [349, 584] width 10 height 10
checkbox input "true"
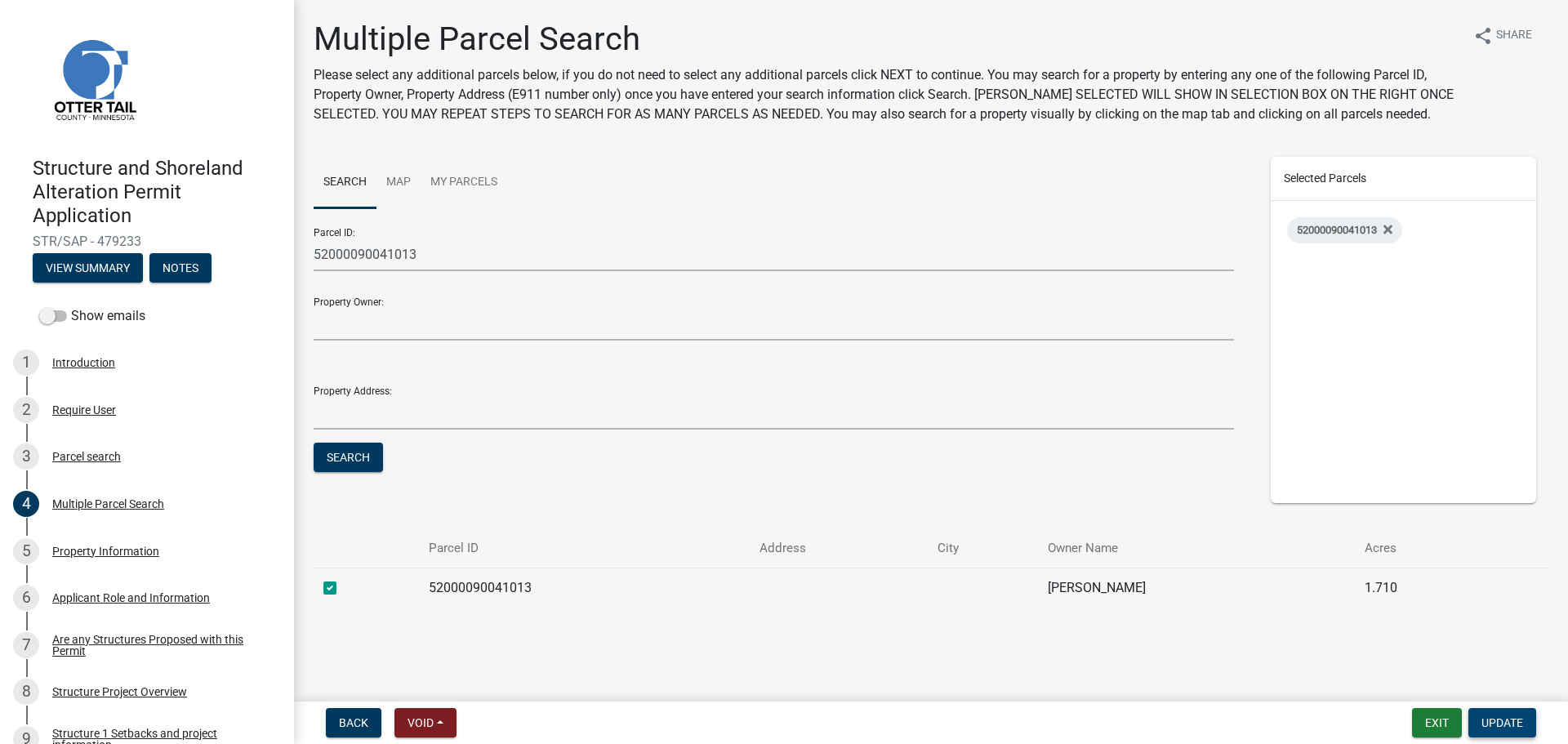
click at [1489, 720] on span "Update" at bounding box center [1502, 722] width 42 height 13
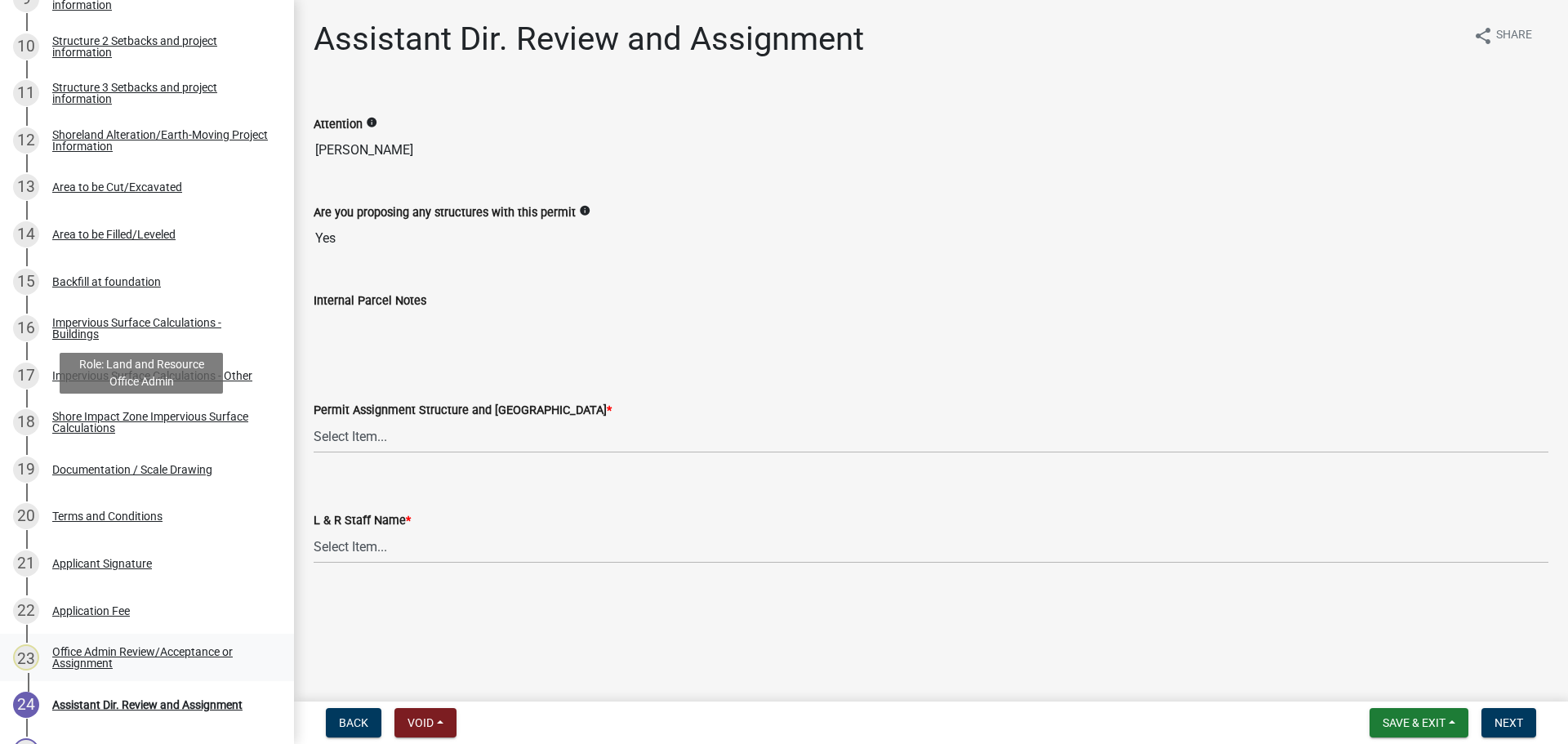
scroll to position [971, 0]
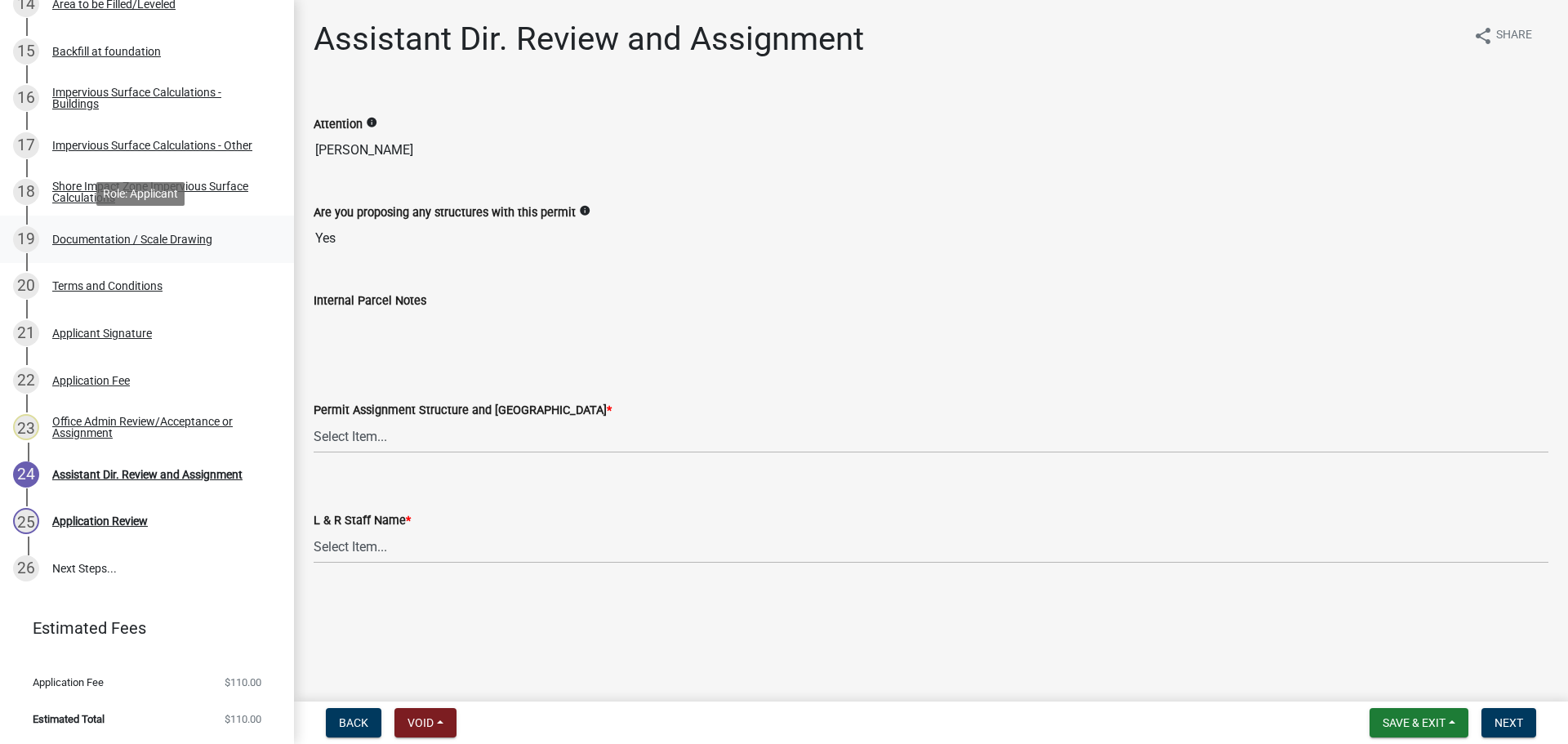
click at [119, 241] on div "Documentation / Scale Drawing" at bounding box center [131, 239] width 160 height 11
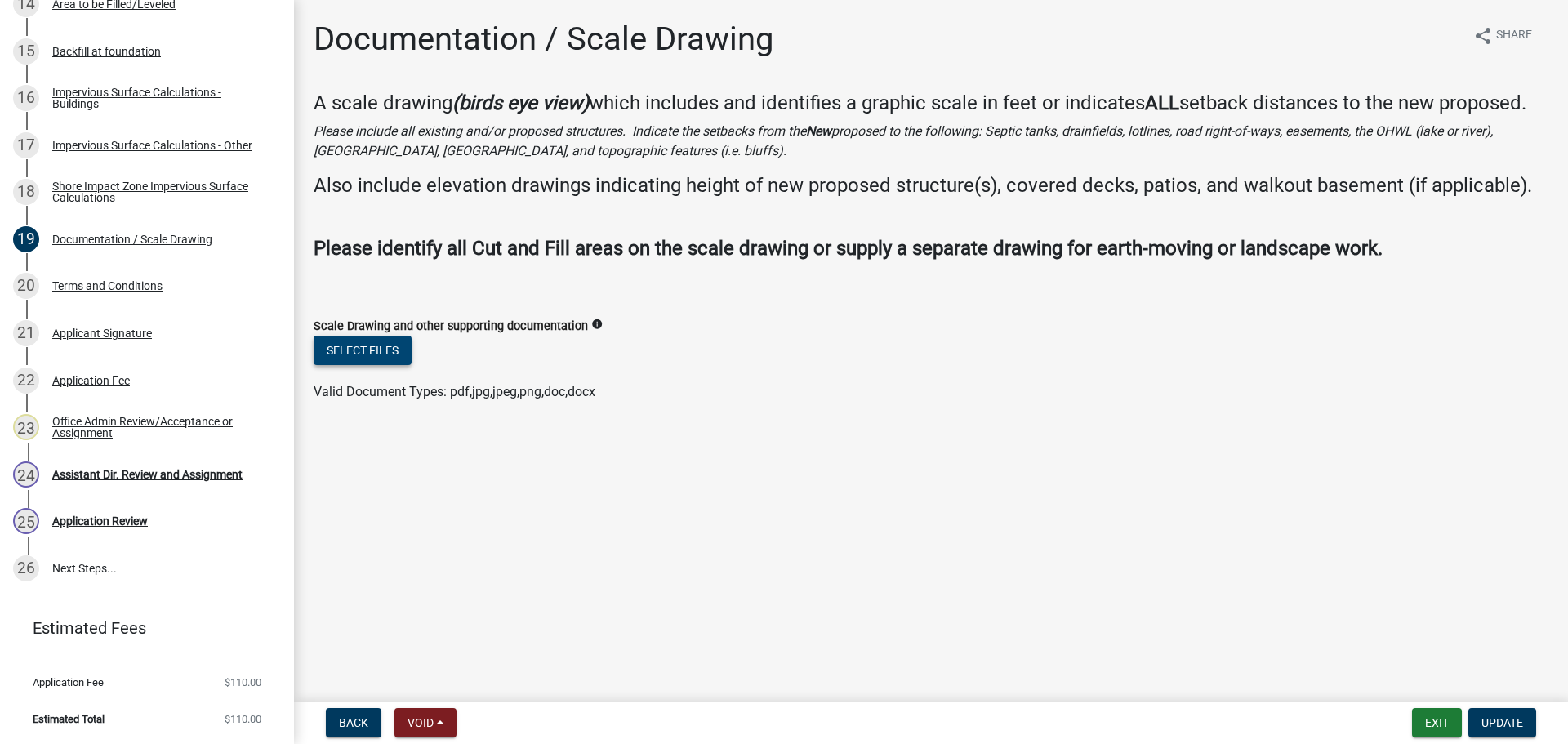
click at [369, 337] on button "Select files" at bounding box center [362, 350] width 98 height 29
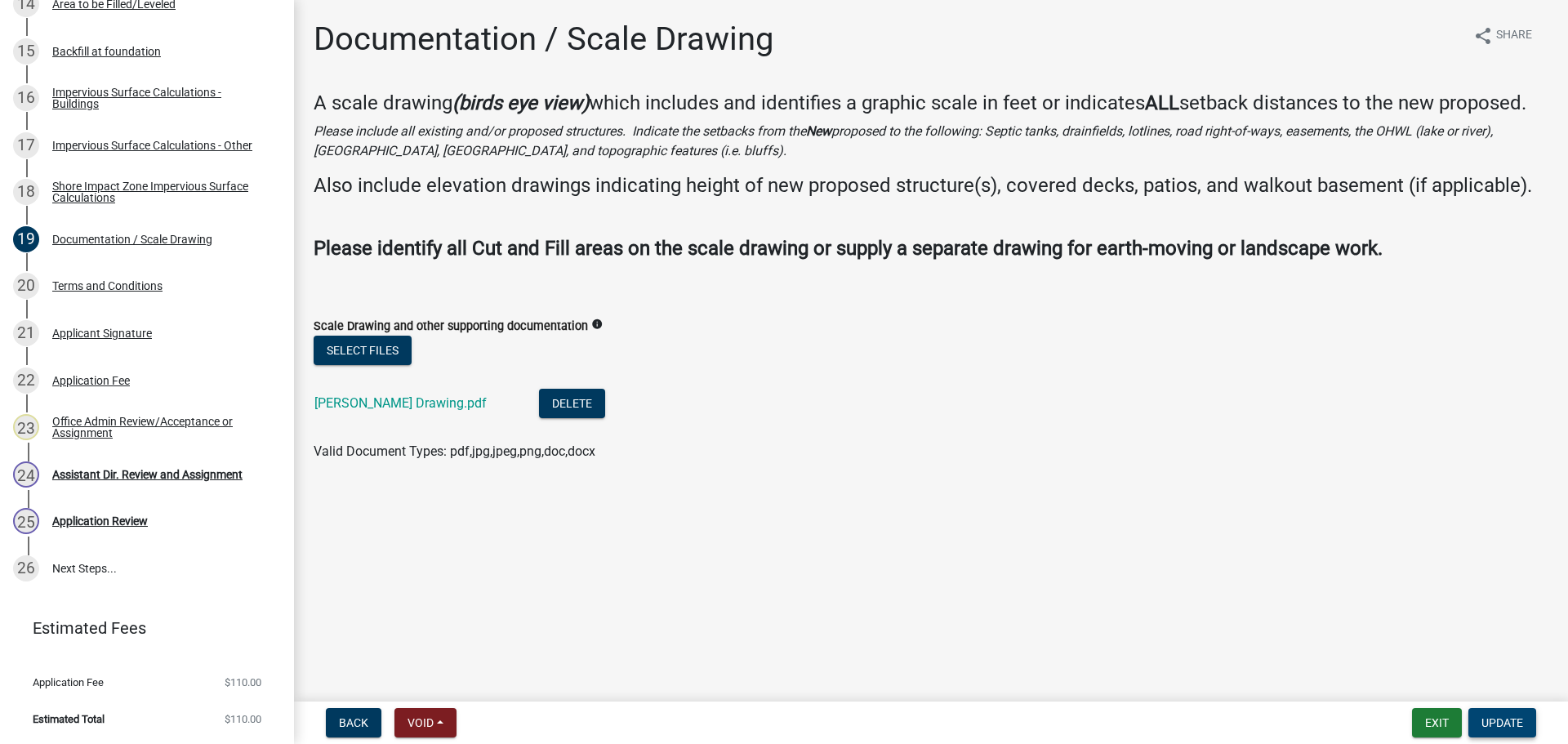
click at [1495, 722] on span "Update" at bounding box center [1502, 722] width 42 height 13
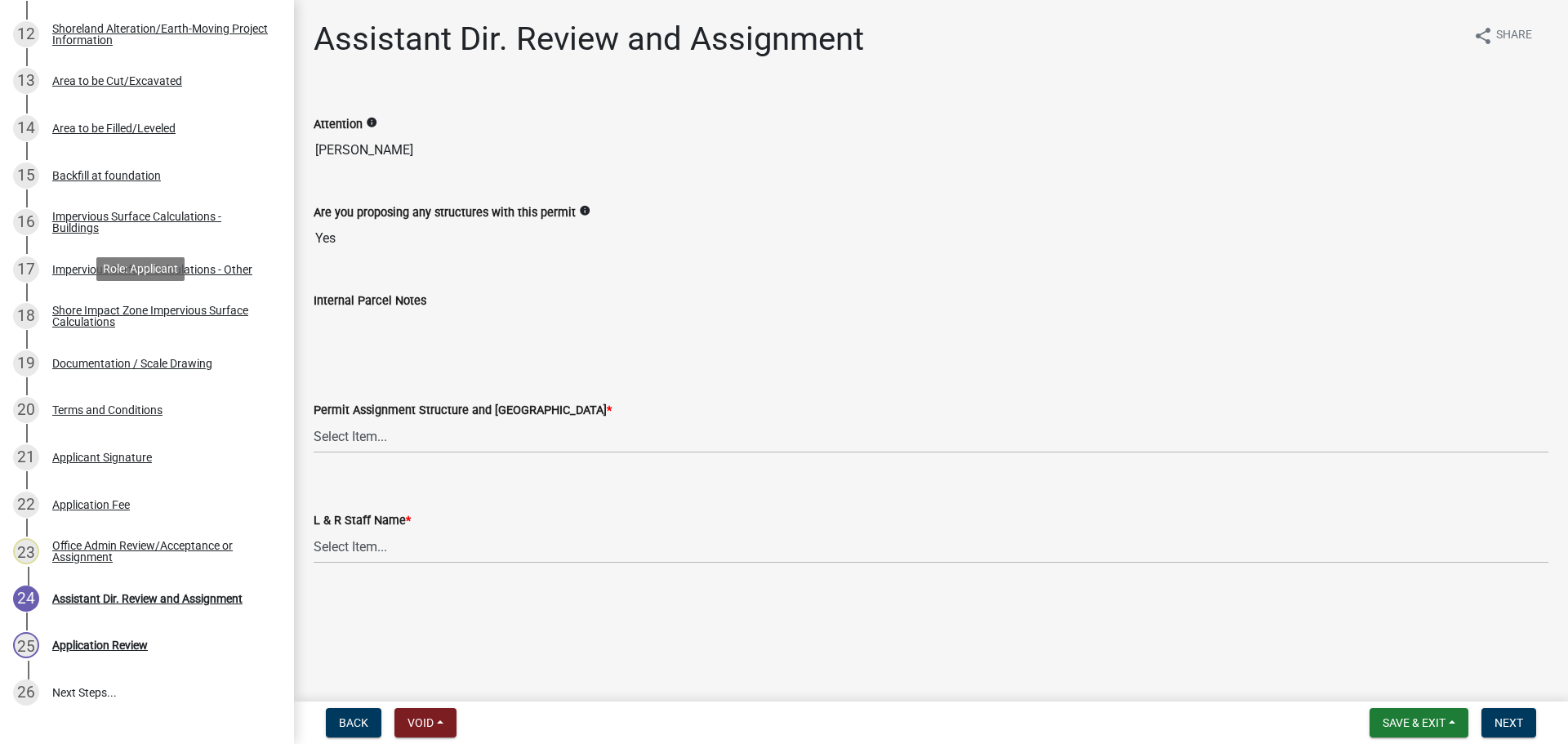
scroll to position [848, 0]
click at [135, 373] on div "19 Documentation / Scale Drawing" at bounding box center [140, 362] width 255 height 26
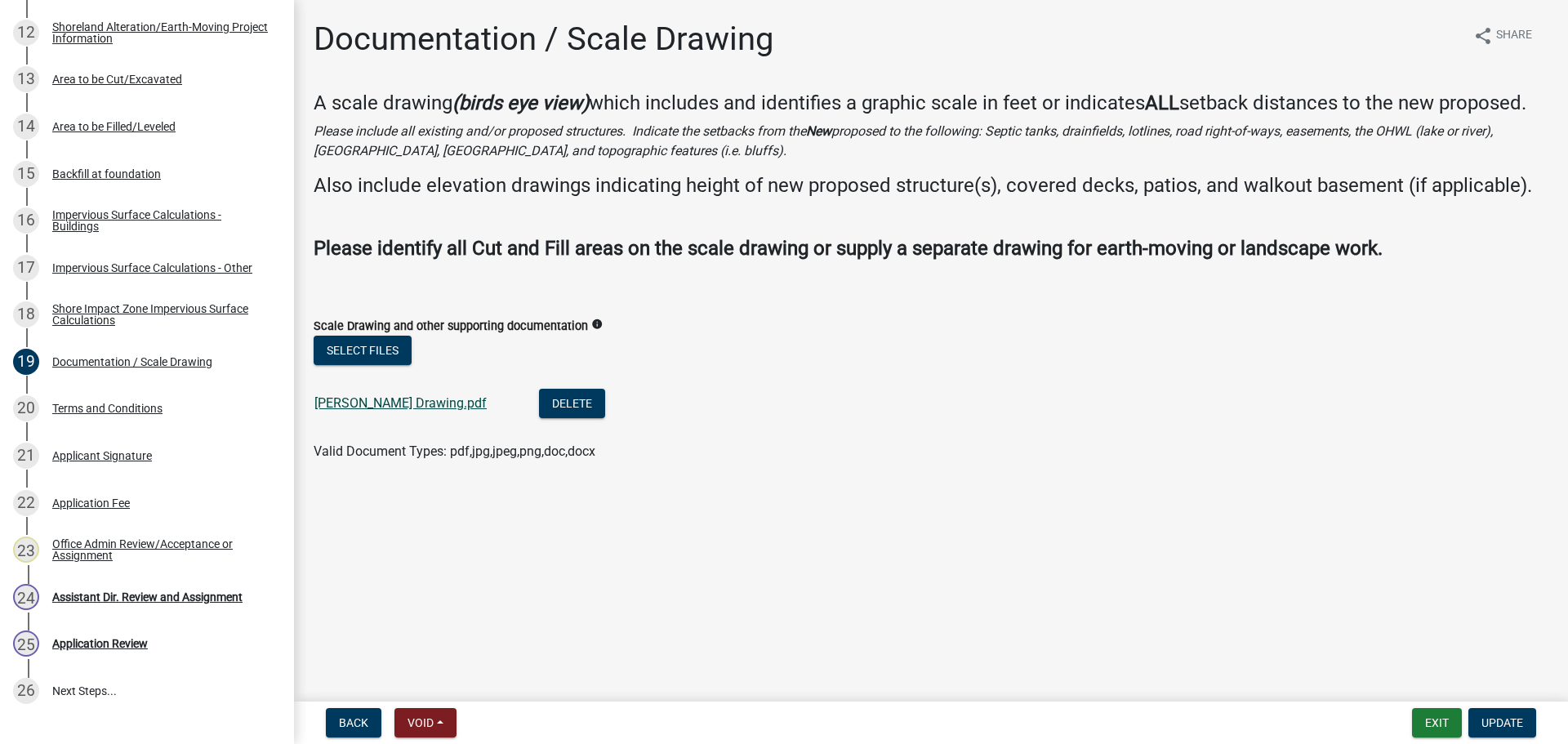
click at [395, 397] on link "Matz Drawing.pdf" at bounding box center [400, 403] width 172 height 16
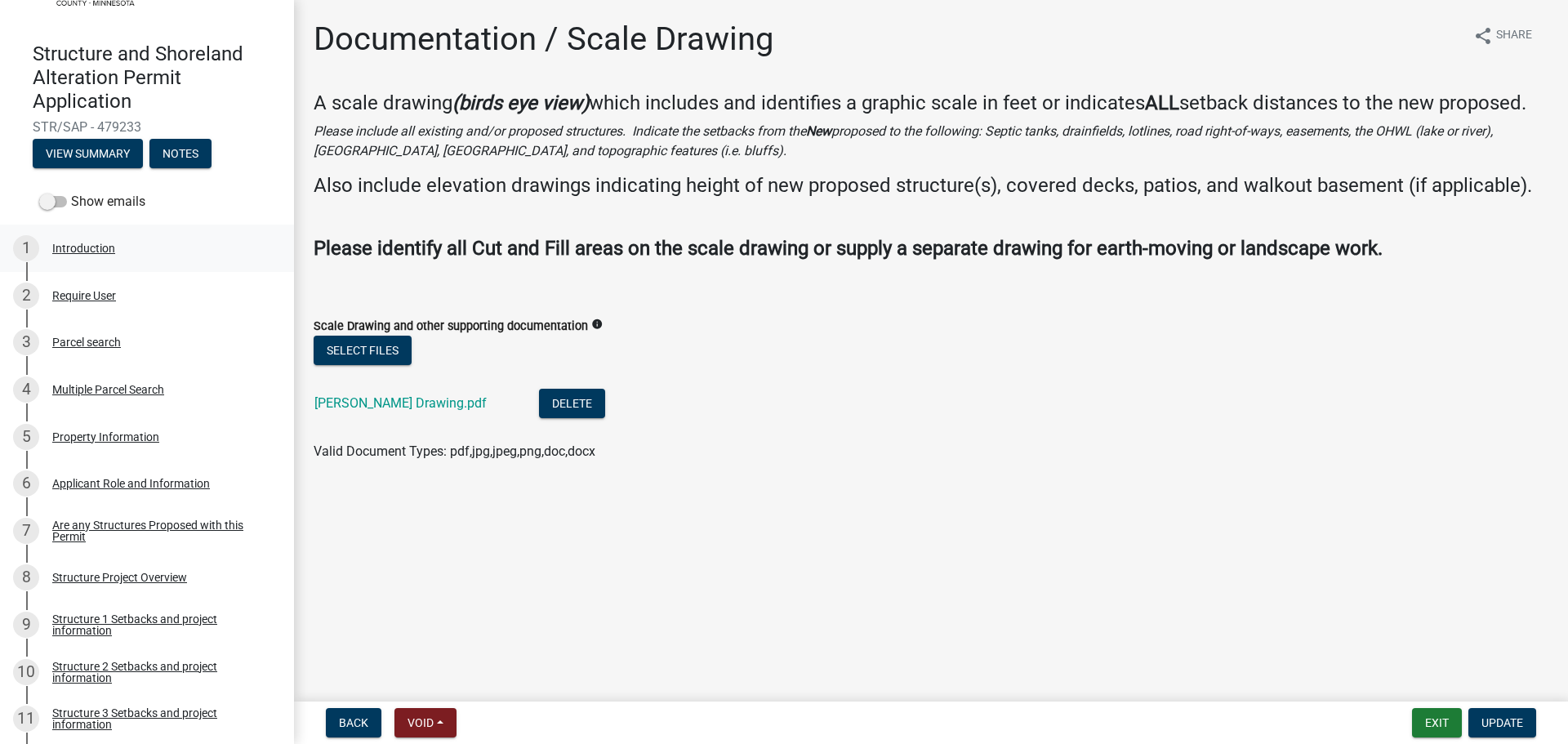
scroll to position [0, 0]
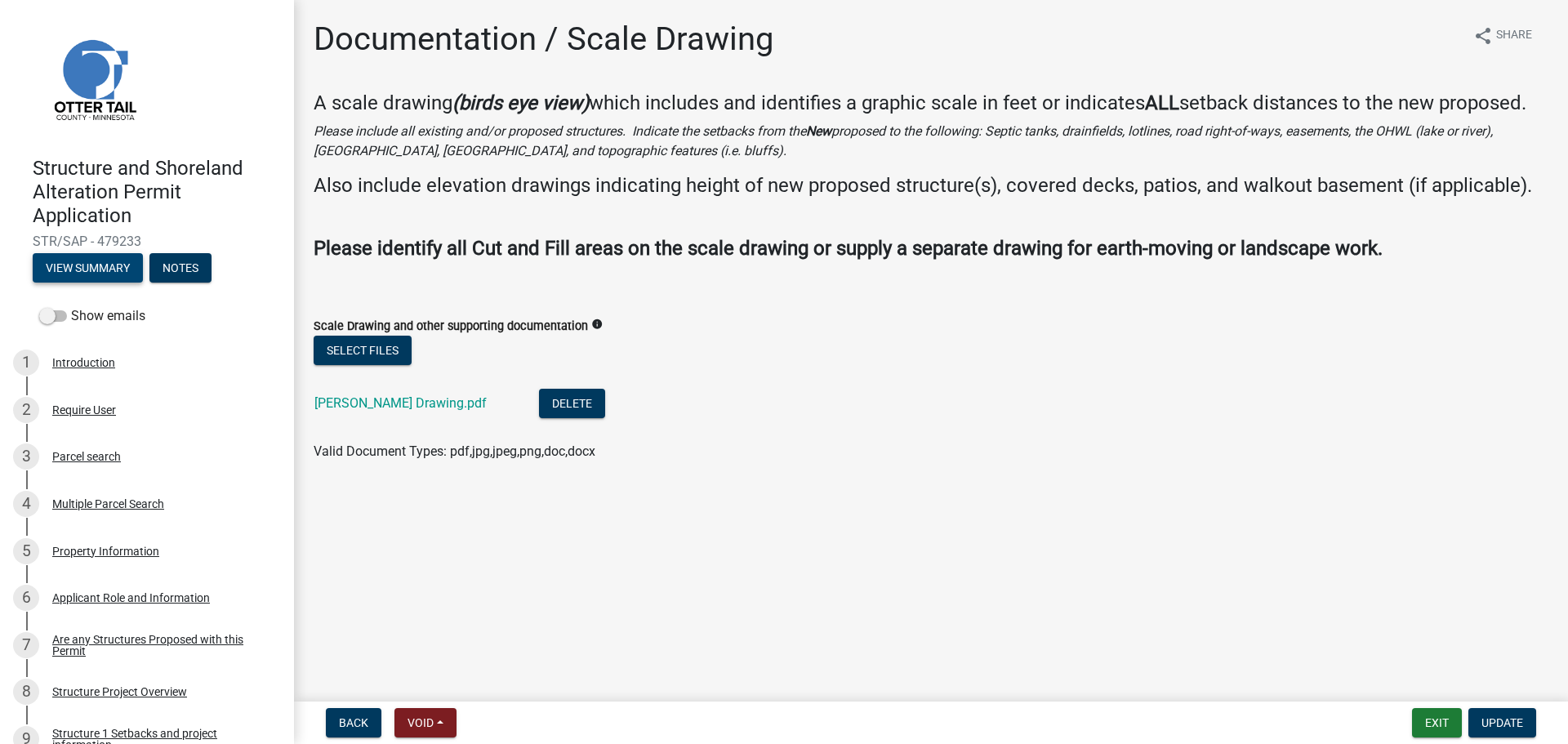
click at [105, 274] on button "View Summary" at bounding box center [87, 268] width 110 height 29
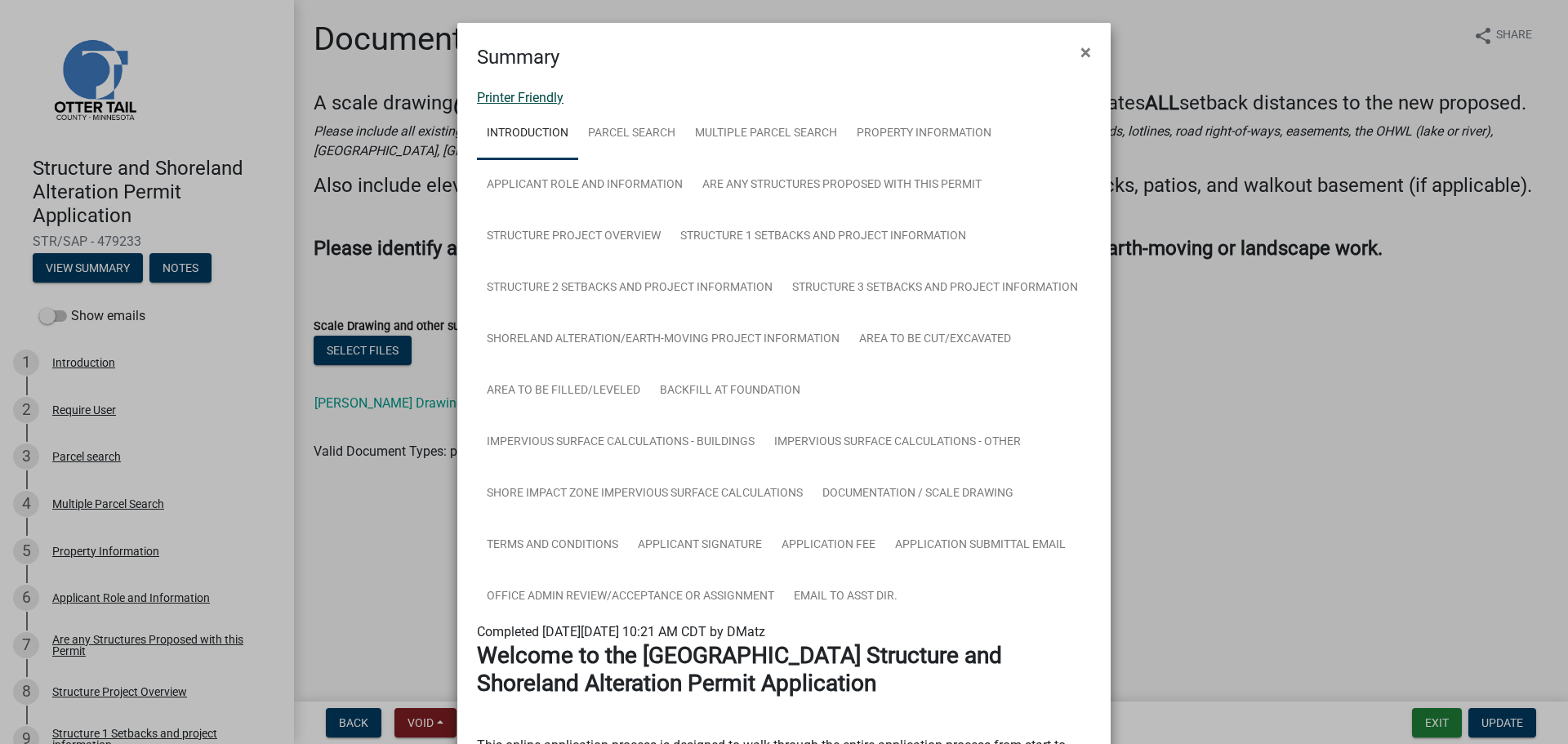
click at [477, 93] on link "Printer Friendly" at bounding box center [521, 98] width 86 height 16
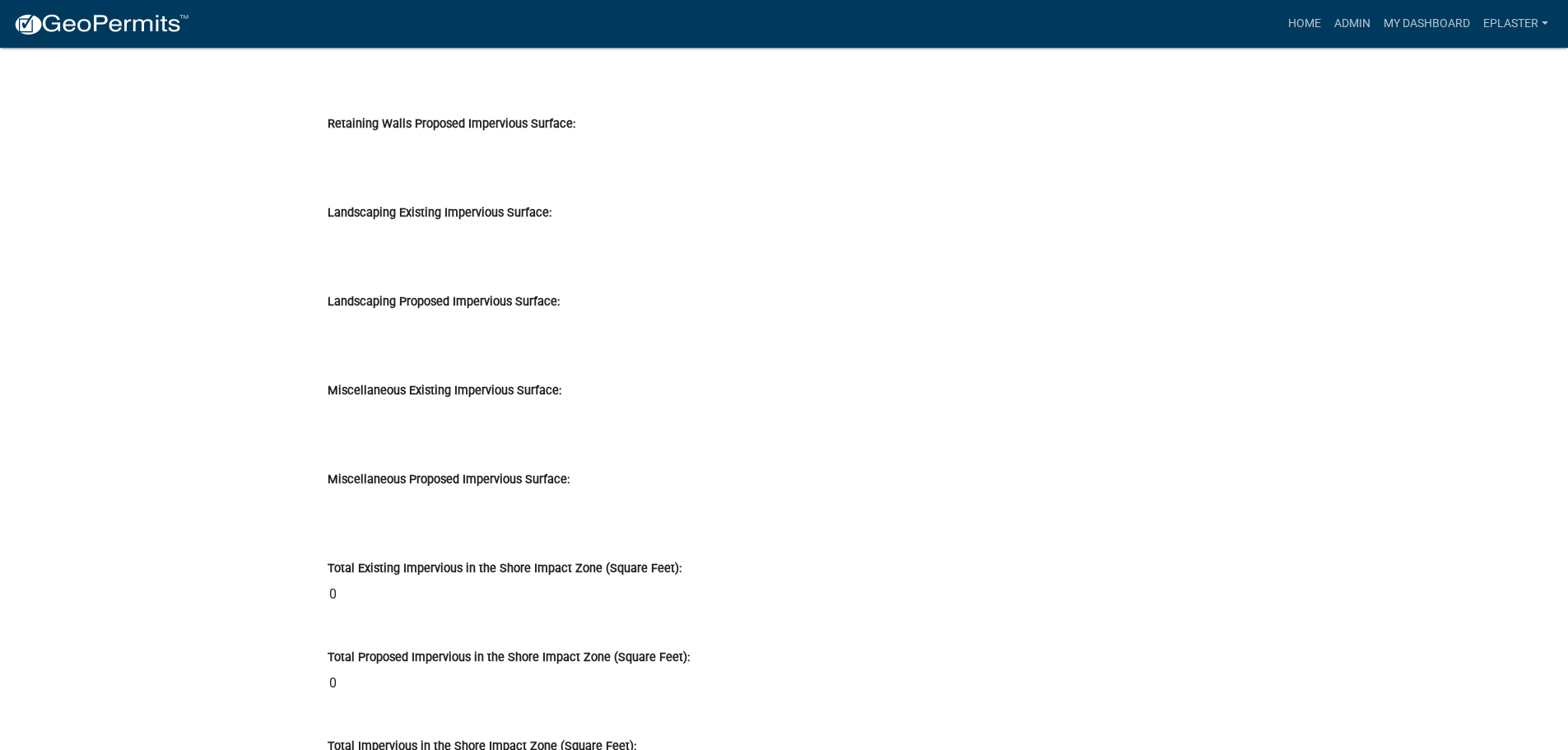
scroll to position [21907, 0]
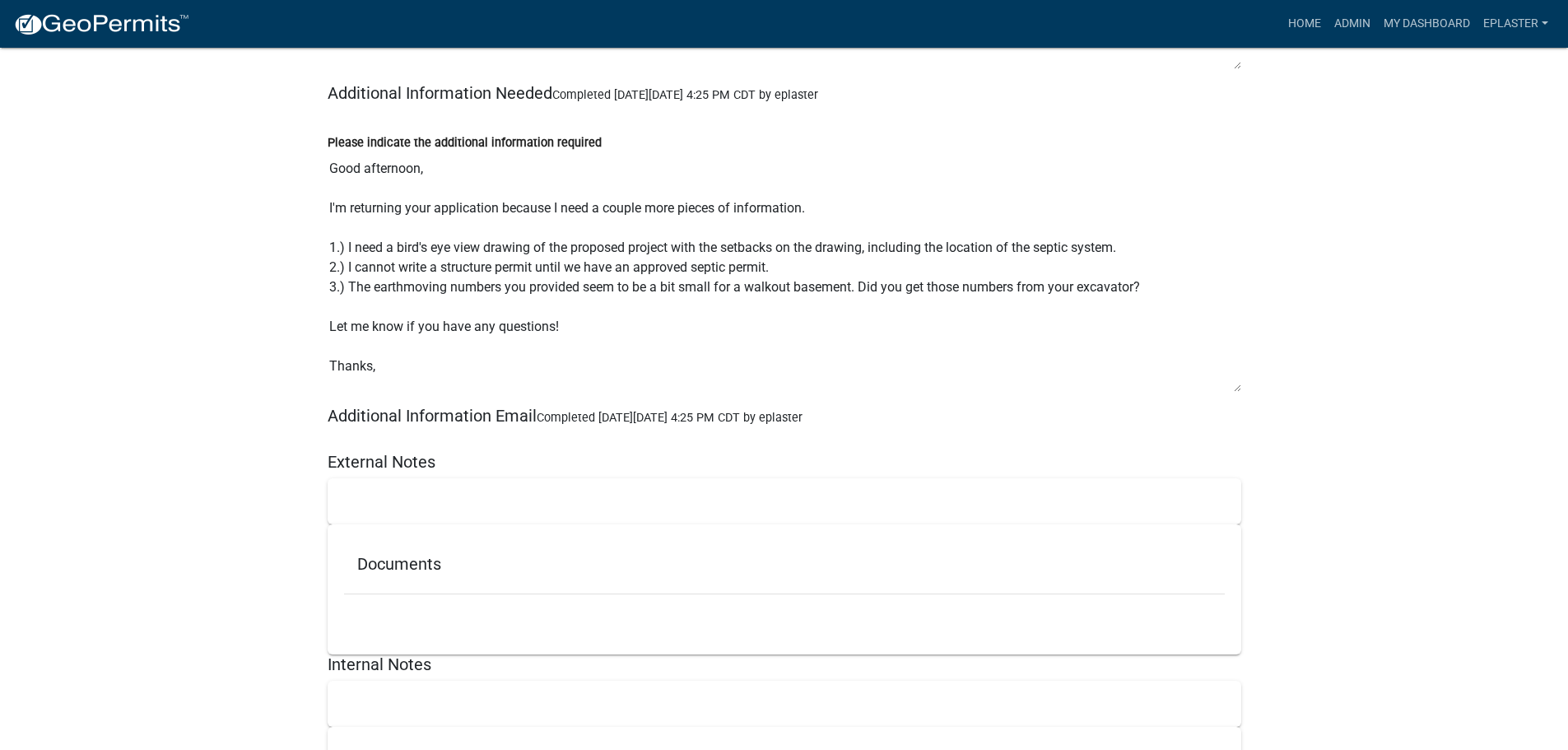
drag, startPoint x: 1237, startPoint y: 233, endPoint x: 1217, endPoint y: 363, distance: 131.5
click at [1217, 363] on textarea "Good afternoon, I'm returning your application because I need a couple more pie…" at bounding box center [784, 273] width 913 height 241
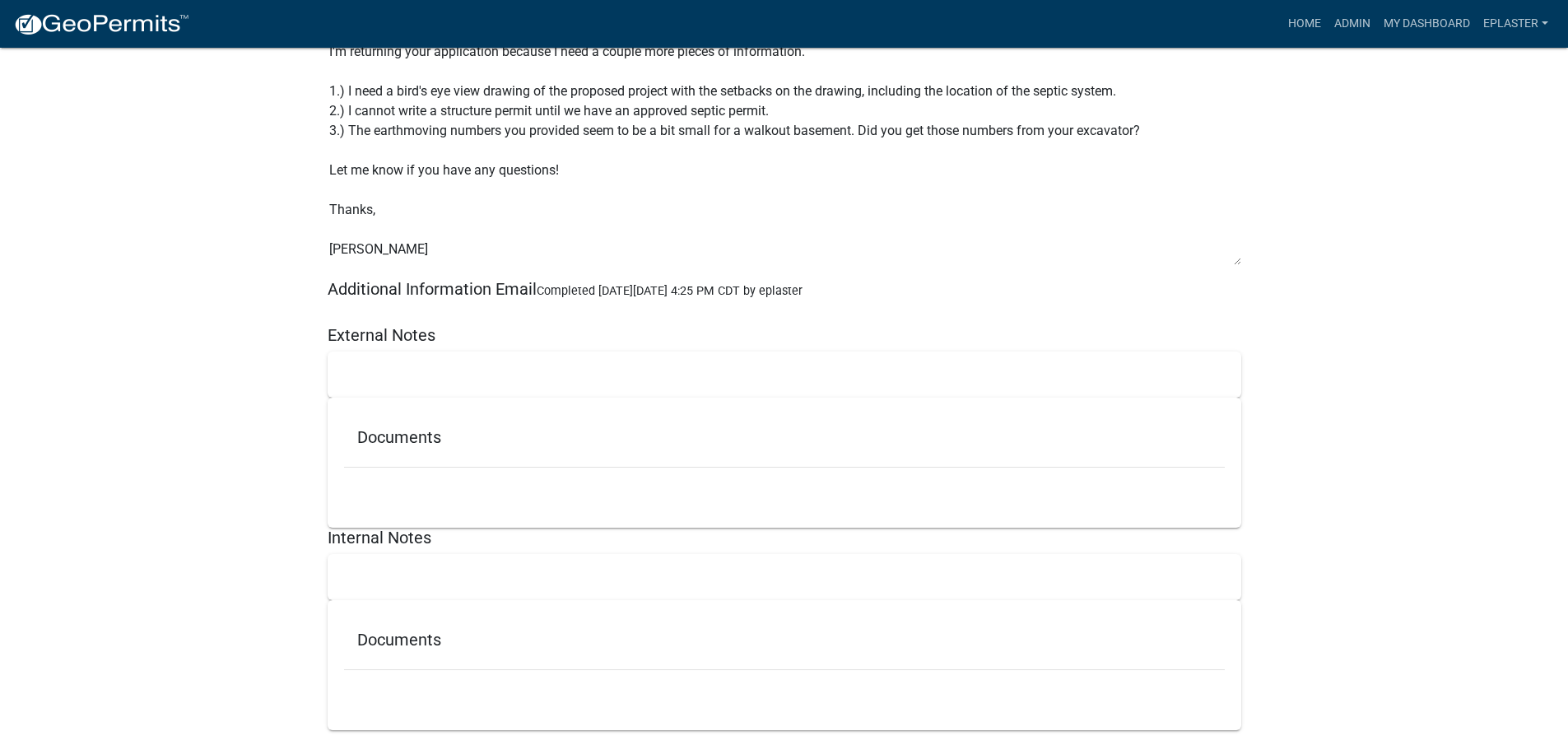
scroll to position [22036, 0]
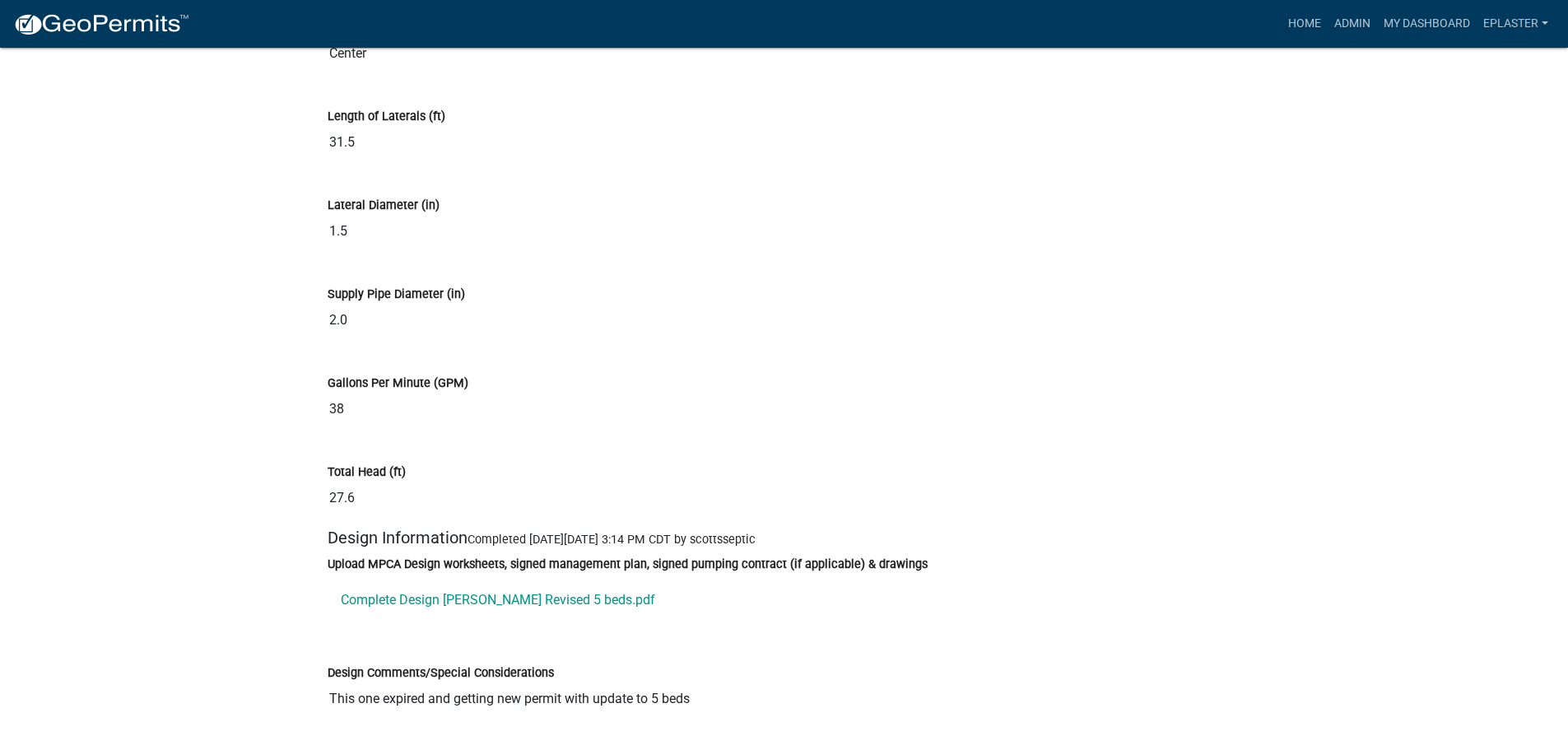
scroll to position [8504, 0]
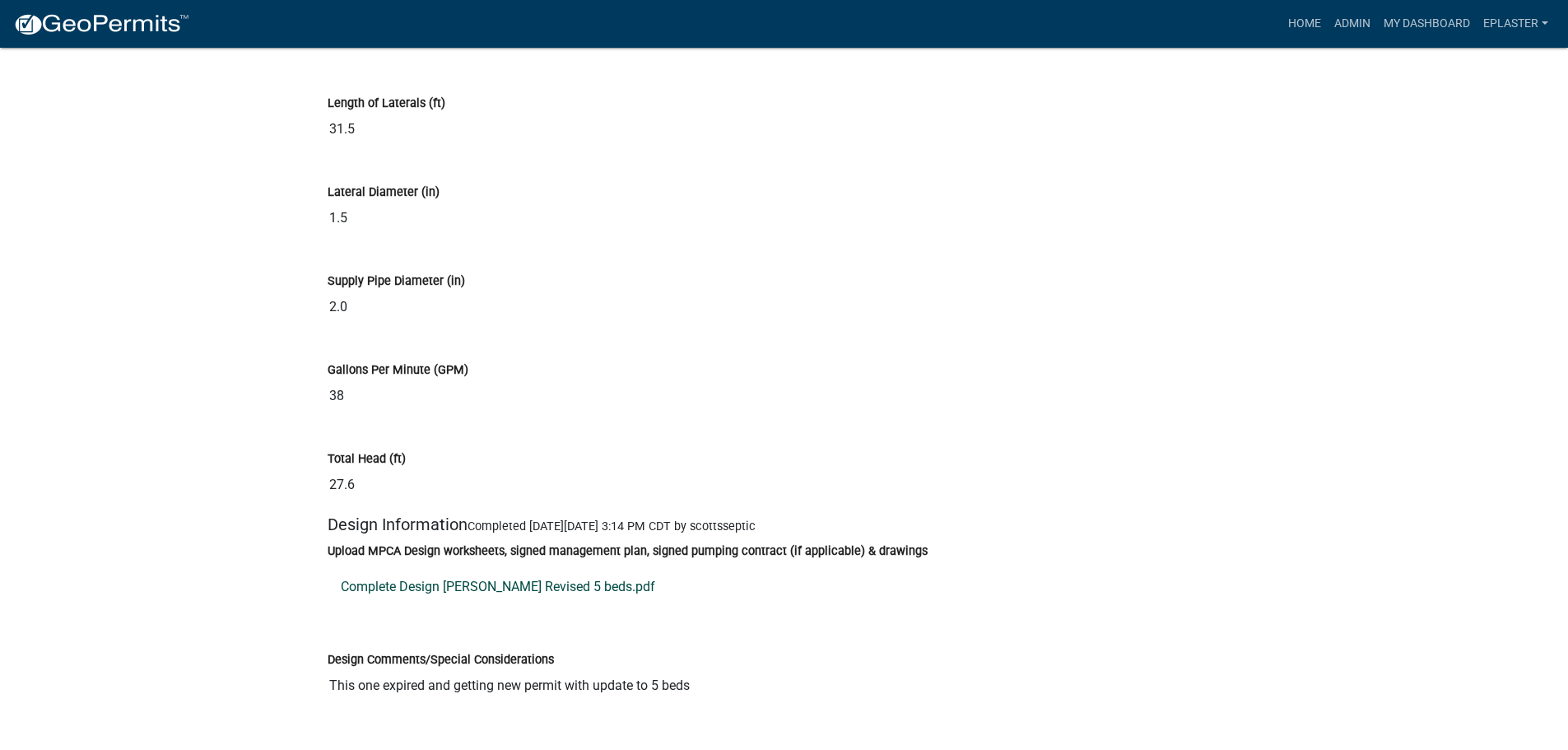
click at [536, 607] on link "Complete Design [PERSON_NAME] Revised 5 beds.pdf" at bounding box center [784, 587] width 913 height 39
